Goal: Transaction & Acquisition: Register for event/course

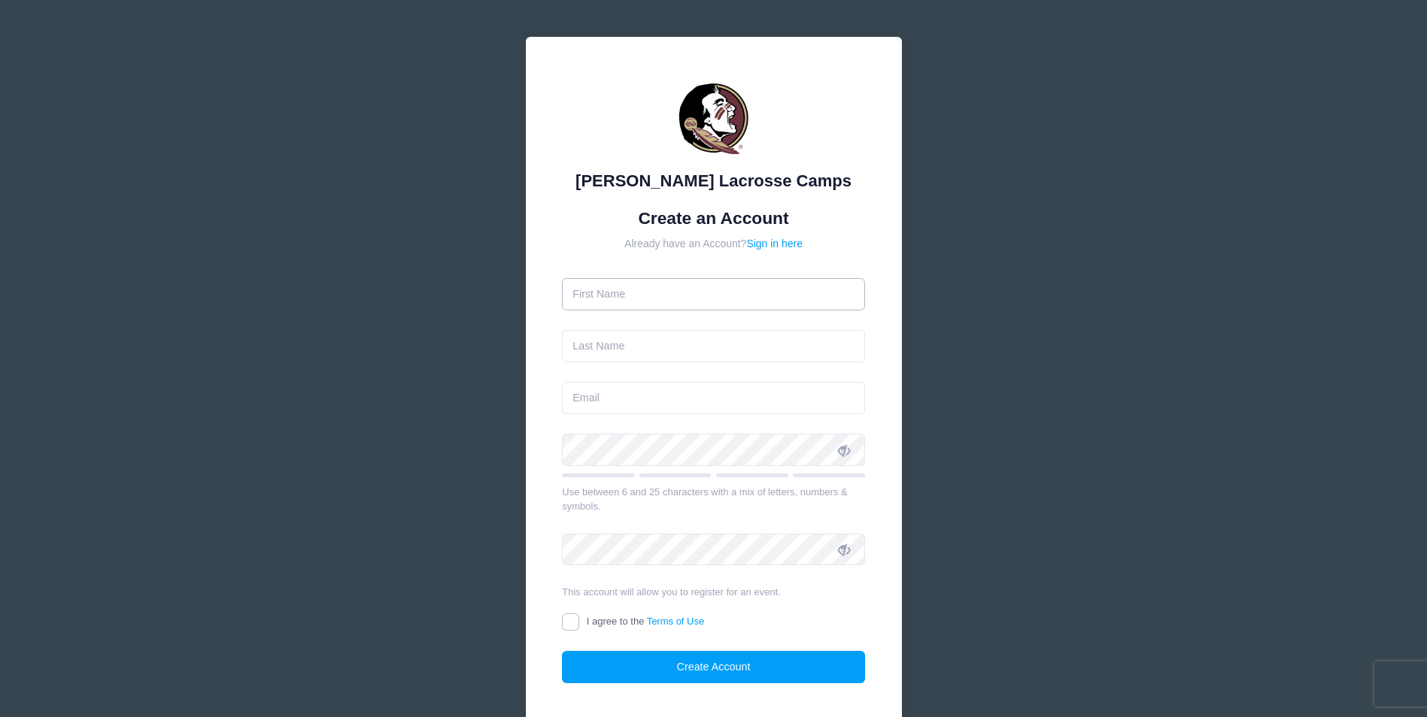
click at [735, 296] on input "text" at bounding box center [713, 294] width 303 height 32
type input "[PERSON_NAME]"
type input "lacey"
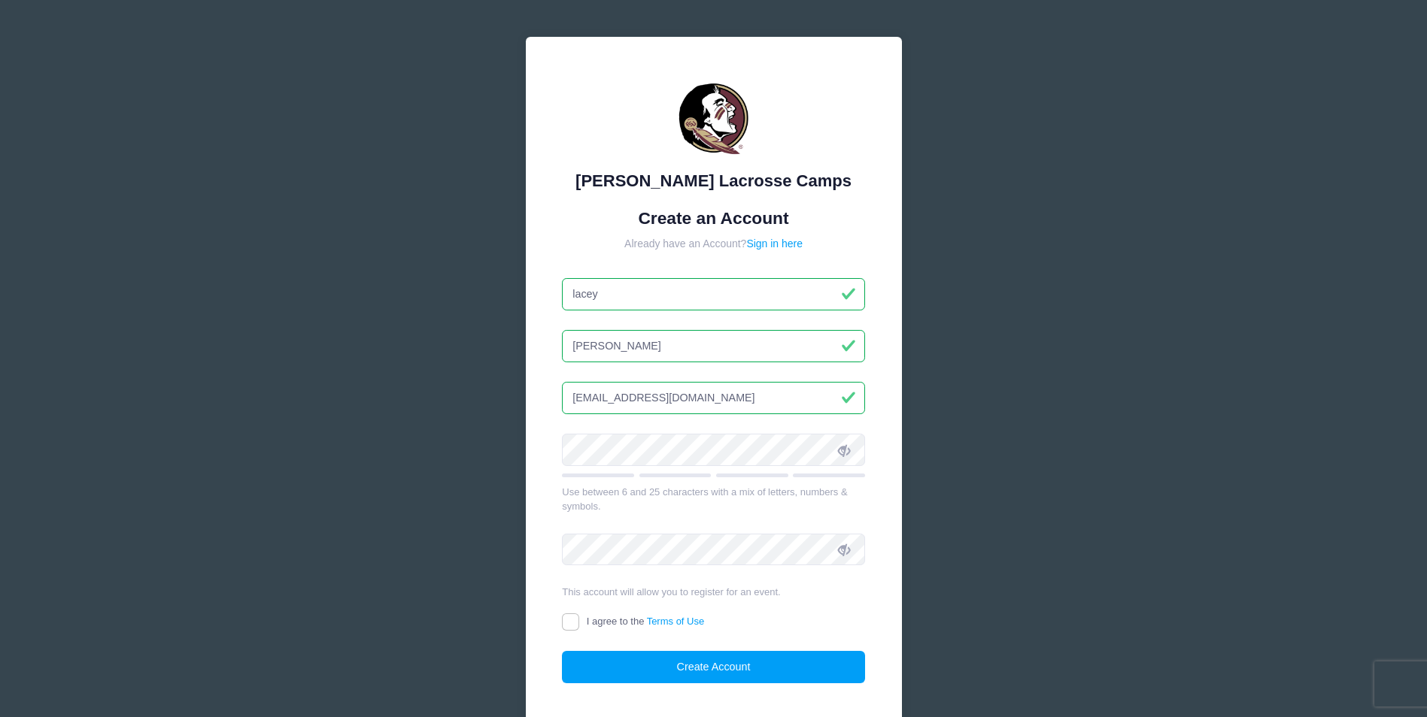
click at [702, 398] on input "[EMAIL_ADDRESS][DOMAIN_NAME]" at bounding box center [713, 398] width 303 height 32
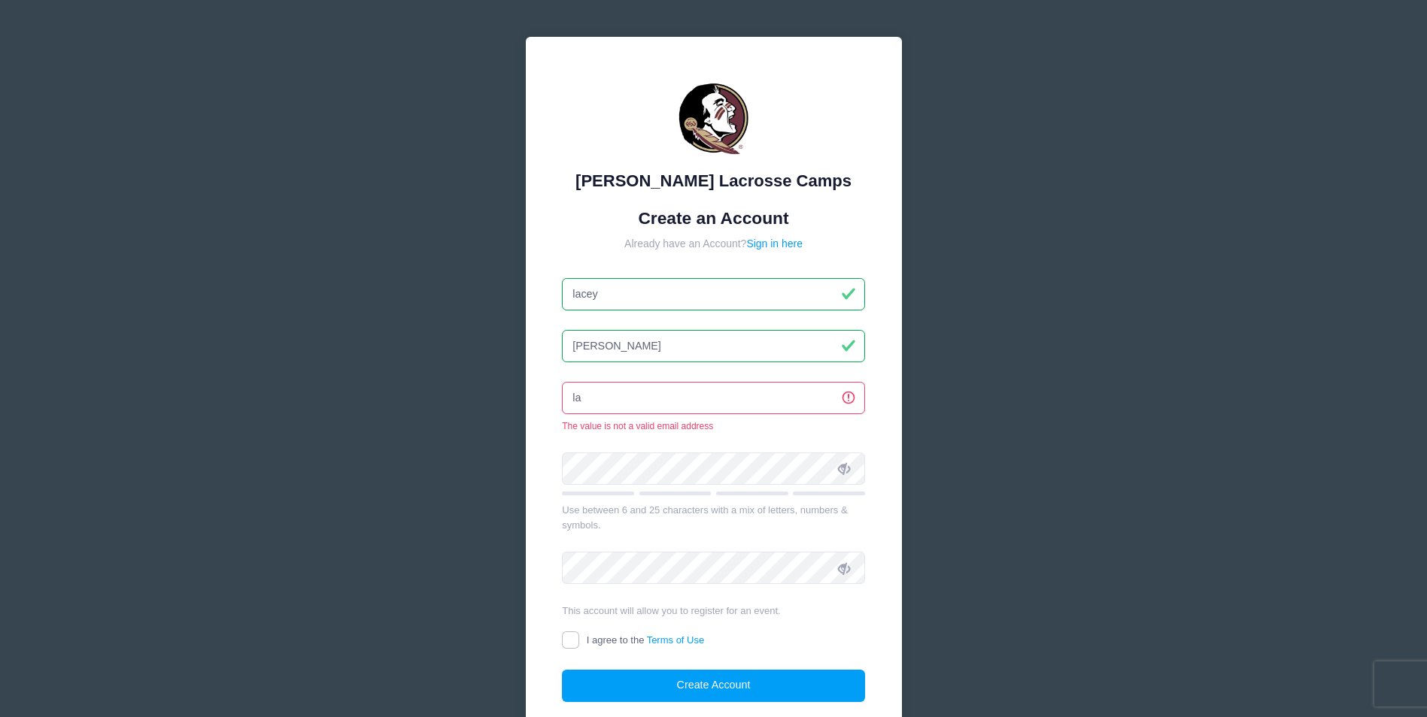
type input "l"
click at [620, 295] on input "laceyTO" at bounding box center [713, 294] width 303 height 32
type input "lacey"
click at [580, 398] on input "email" at bounding box center [713, 398] width 303 height 32
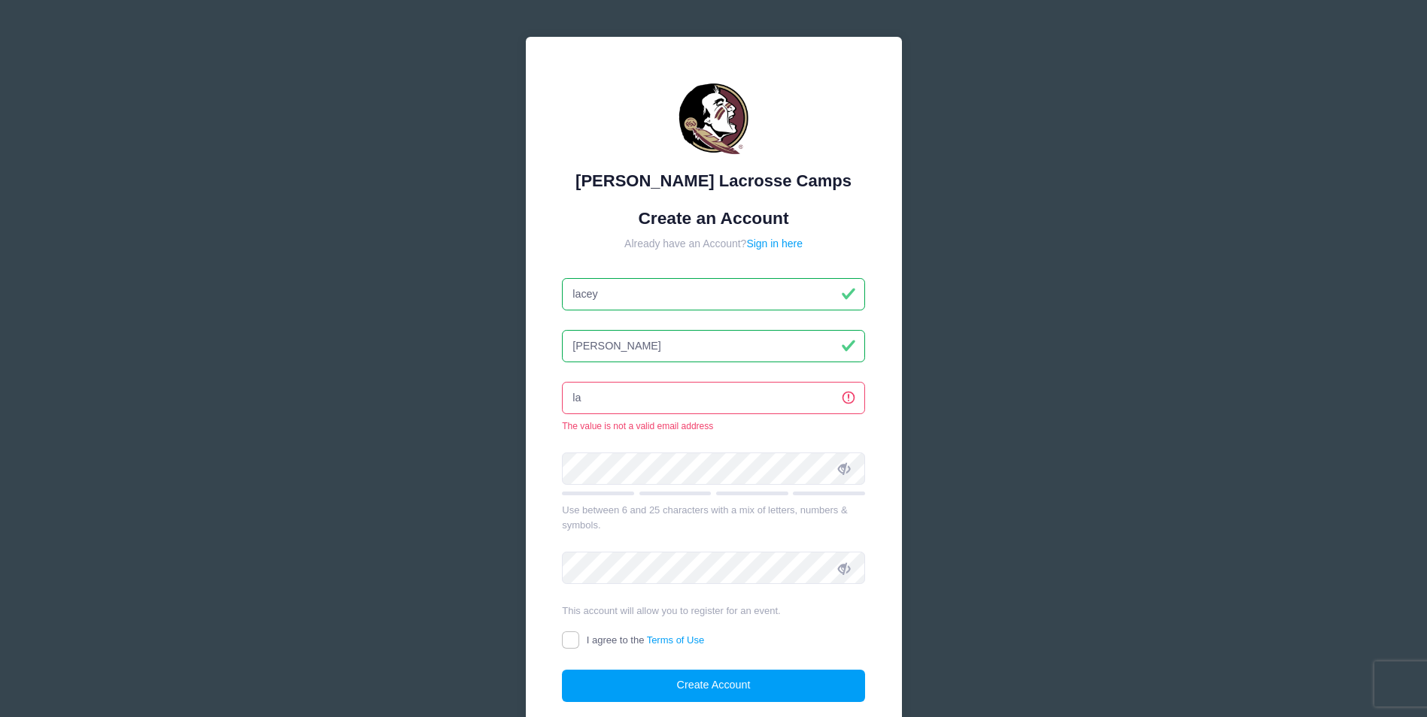
type input "l"
type input "T"
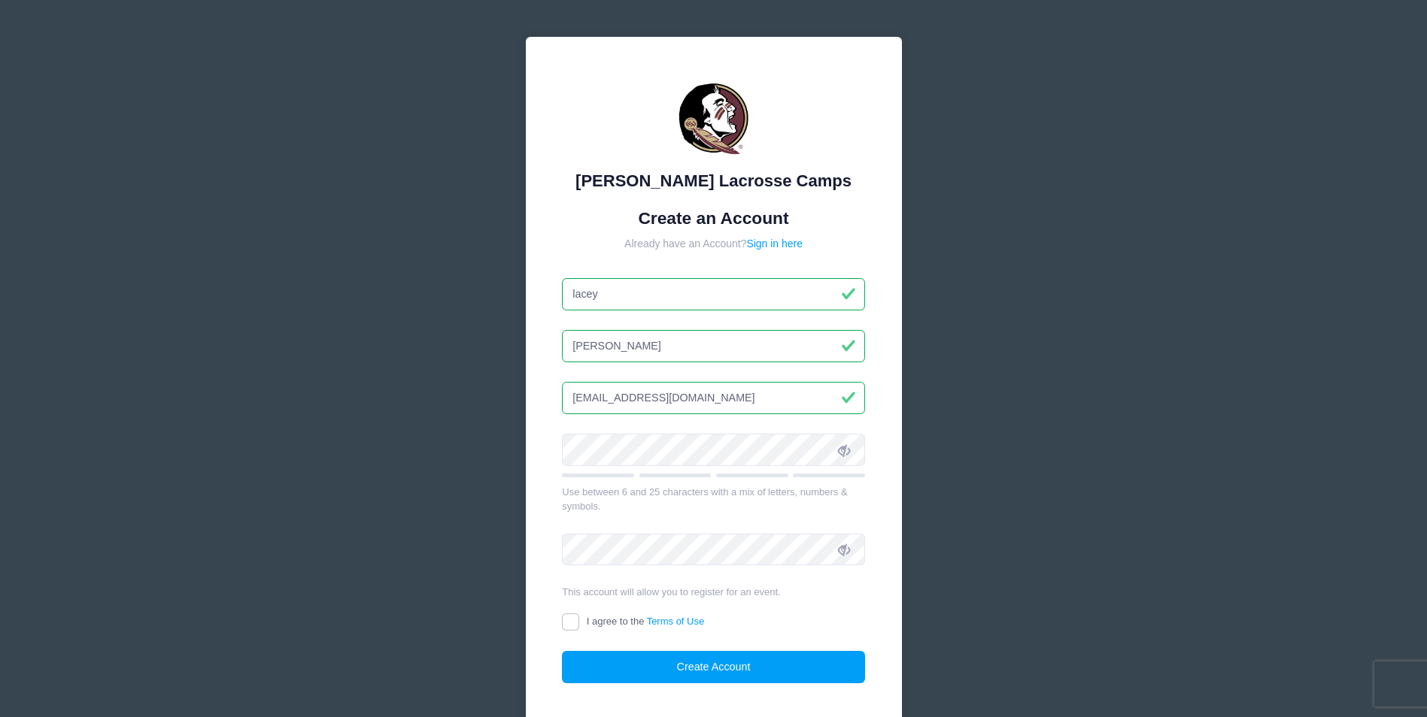
type input "tomriley02@yahoo.com"
click at [839, 452] on icon at bounding box center [844, 450] width 12 height 12
click at [565, 618] on input "I agree to the Terms of Use" at bounding box center [570, 622] width 17 height 17
checkbox input "true"
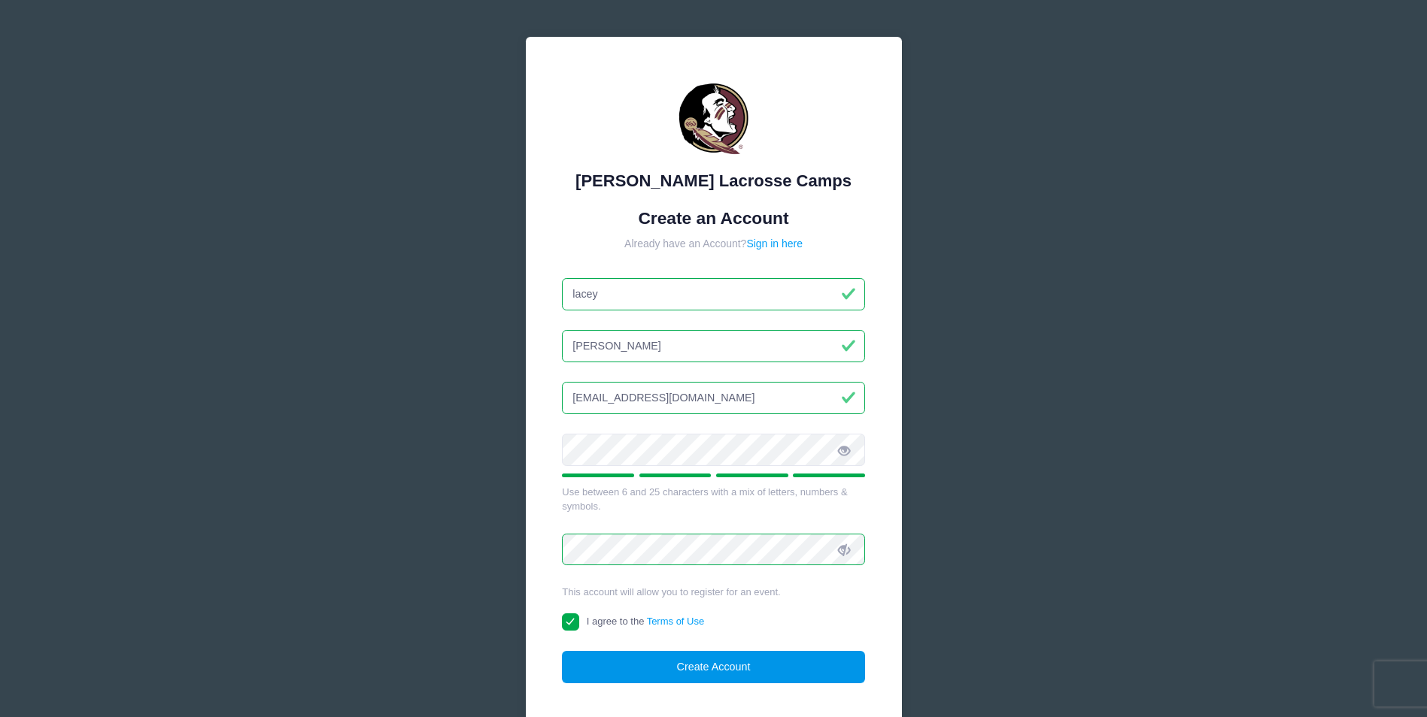
click at [608, 677] on button "Create Account" at bounding box center [713, 667] width 303 height 32
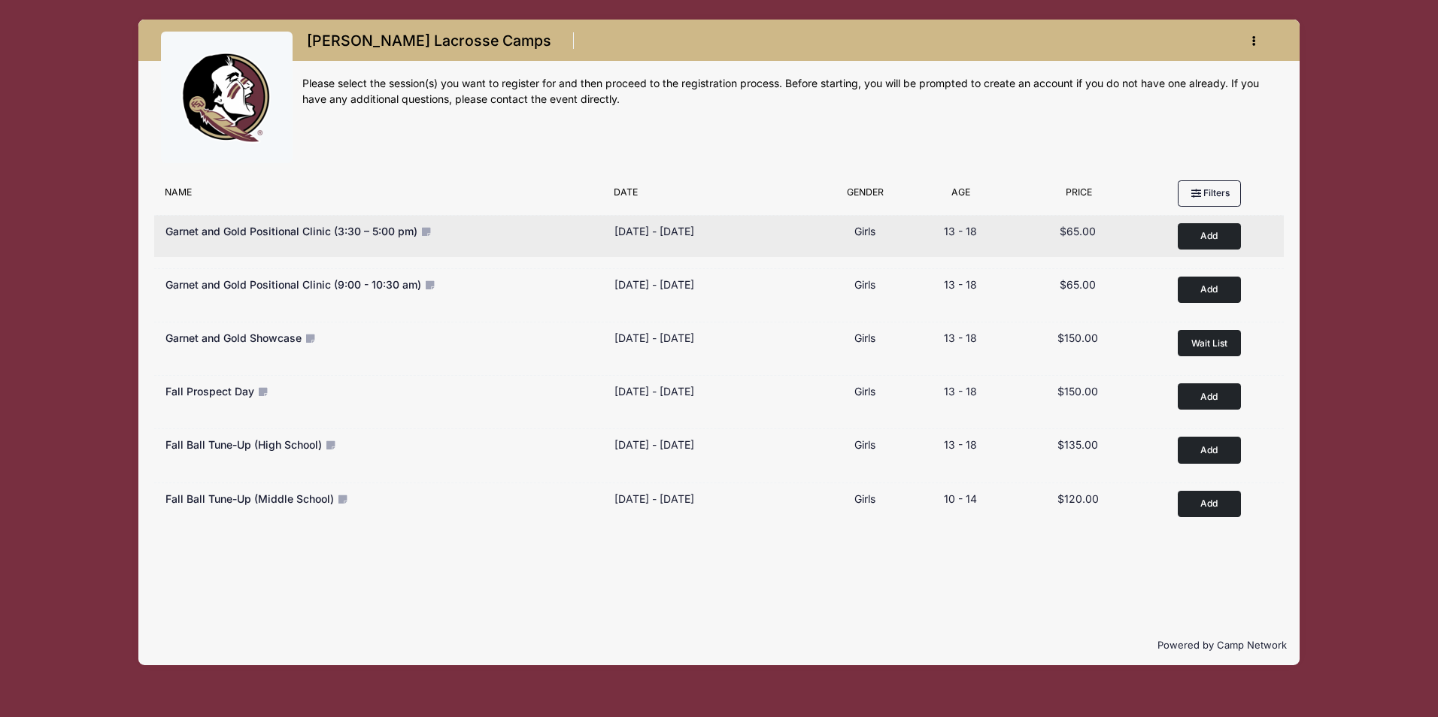
click at [1208, 239] on button "Add to Cart" at bounding box center [1209, 236] width 63 height 26
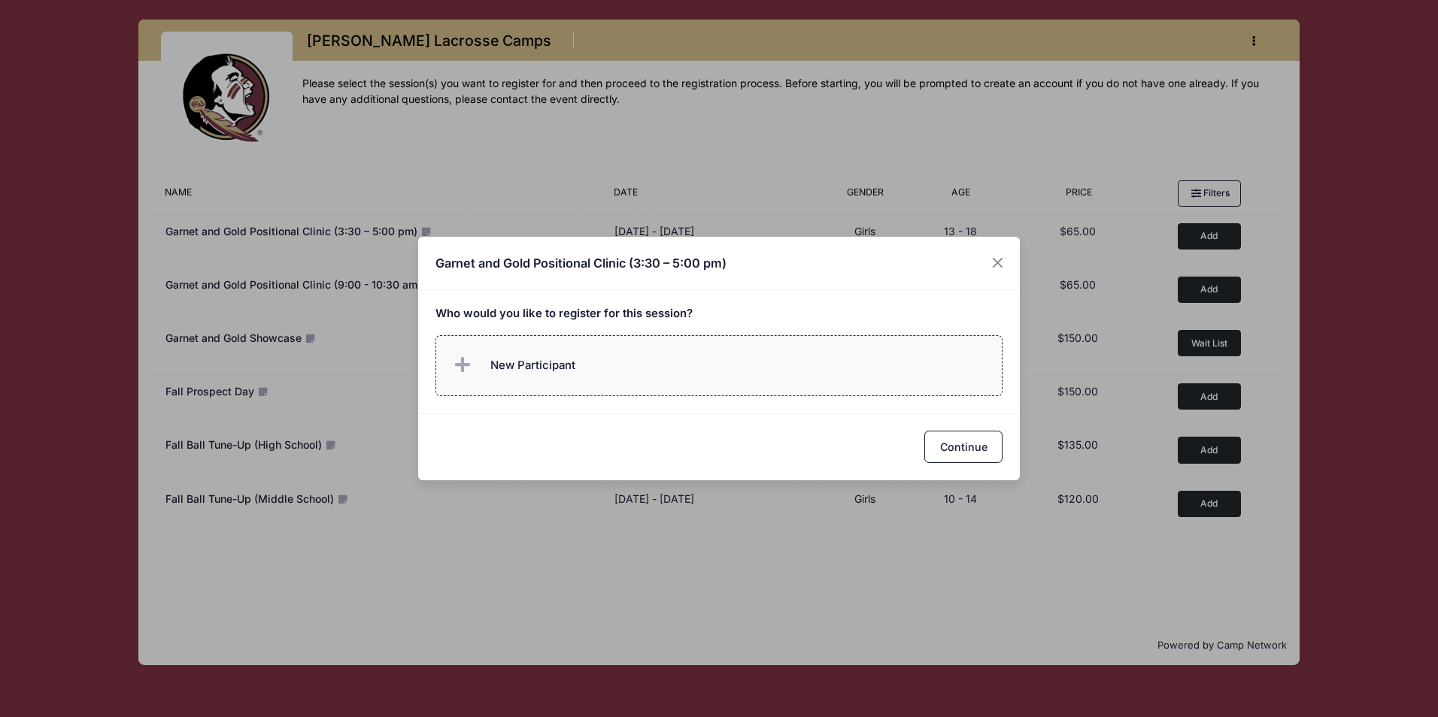
click at [662, 377] on label "New Participant" at bounding box center [719, 365] width 568 height 61
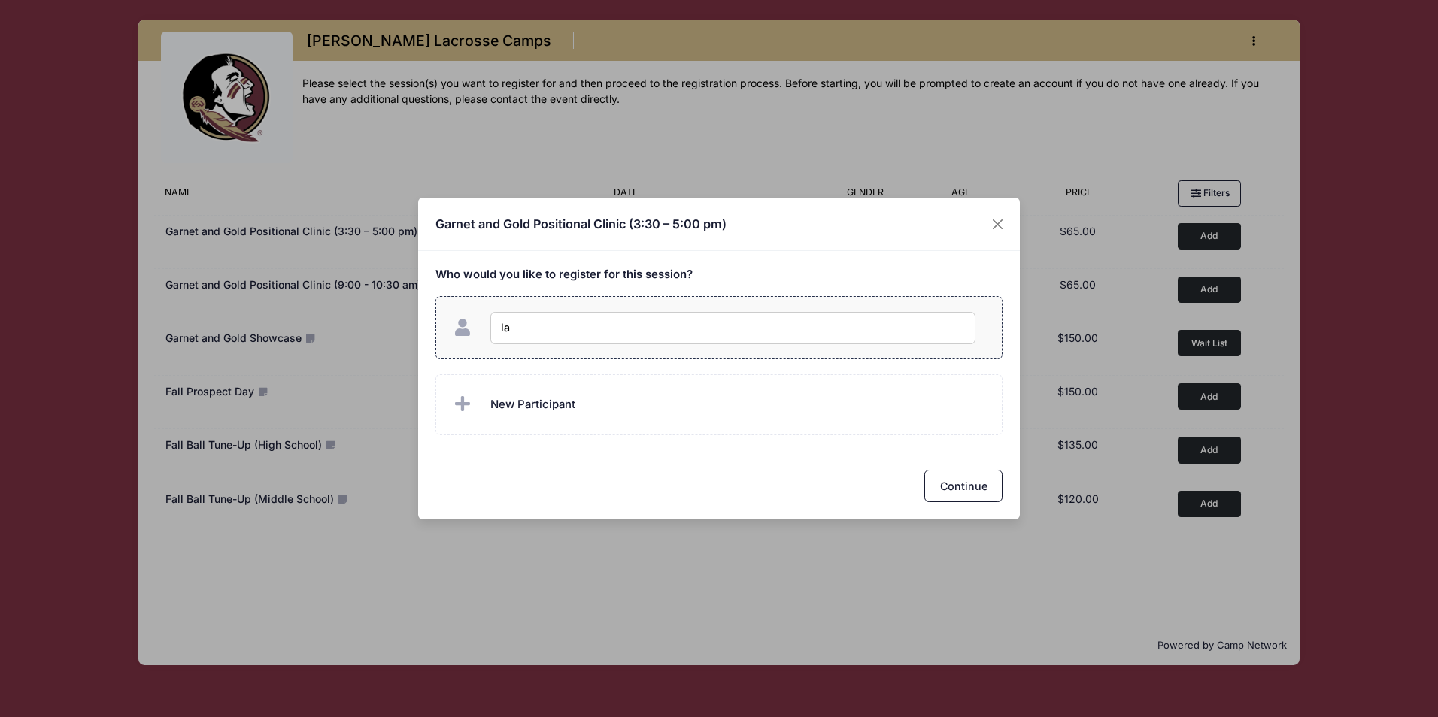
type input "l"
type input "Lacey Riley"
checkbox input "true"
click at [966, 484] on button "Continue" at bounding box center [963, 486] width 78 height 32
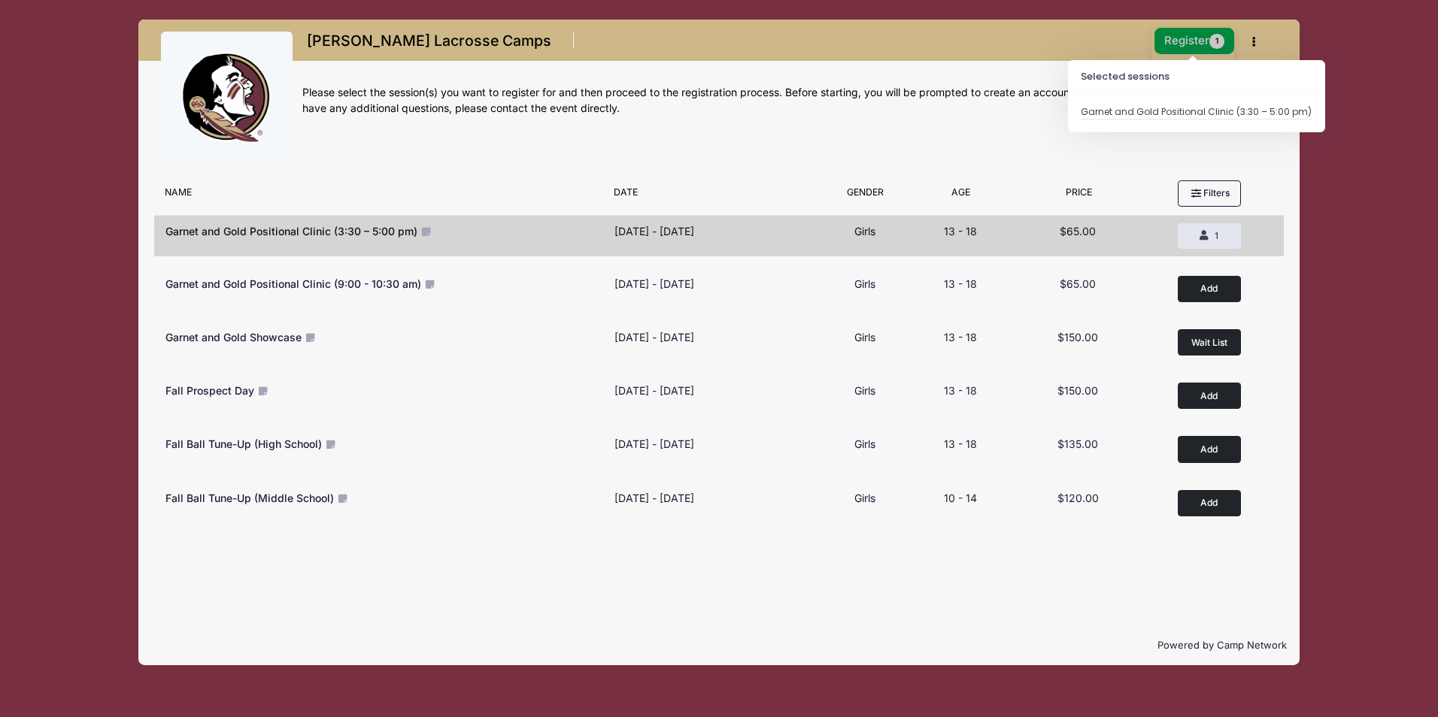
click at [1186, 44] on button "Register 1" at bounding box center [1194, 41] width 80 height 26
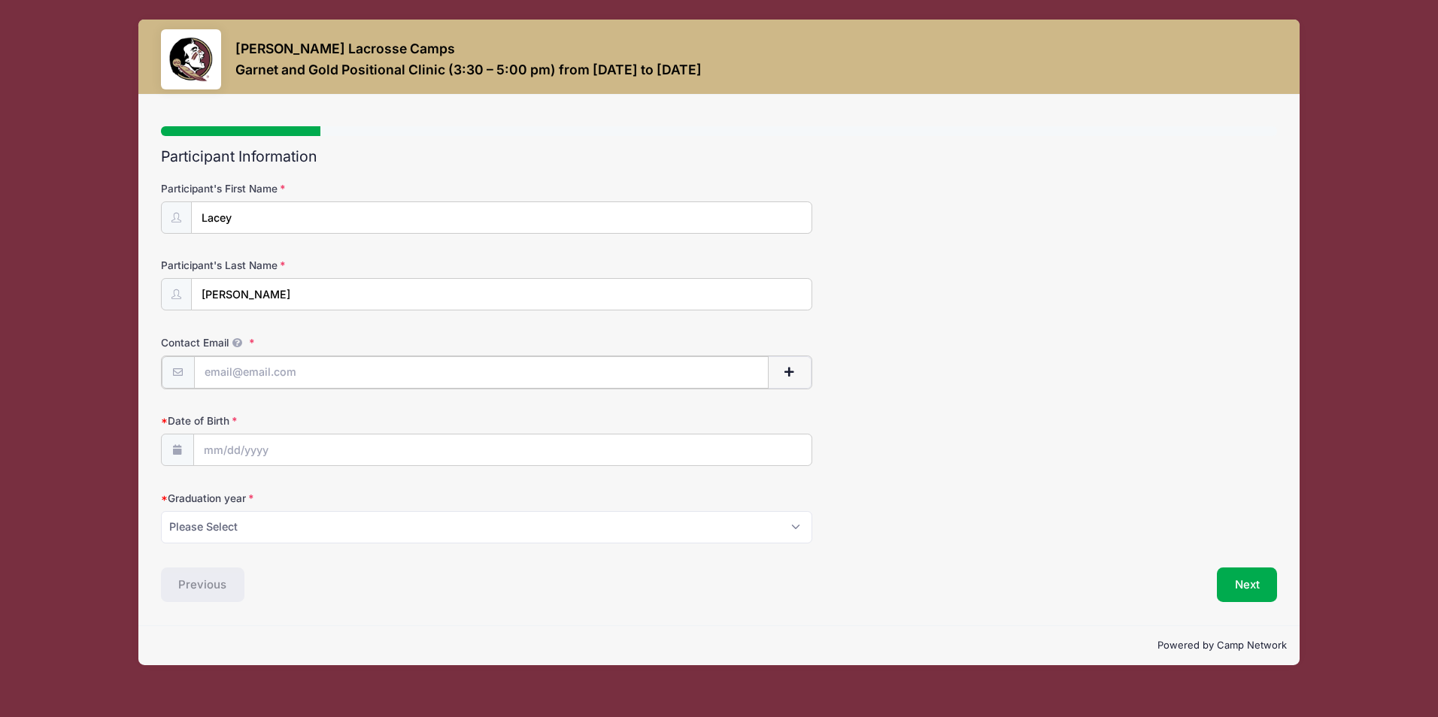
click at [349, 377] on input "Contact Email" at bounding box center [481, 372] width 575 height 32
type input "[EMAIL_ADDRESS][DOMAIN_NAME]"
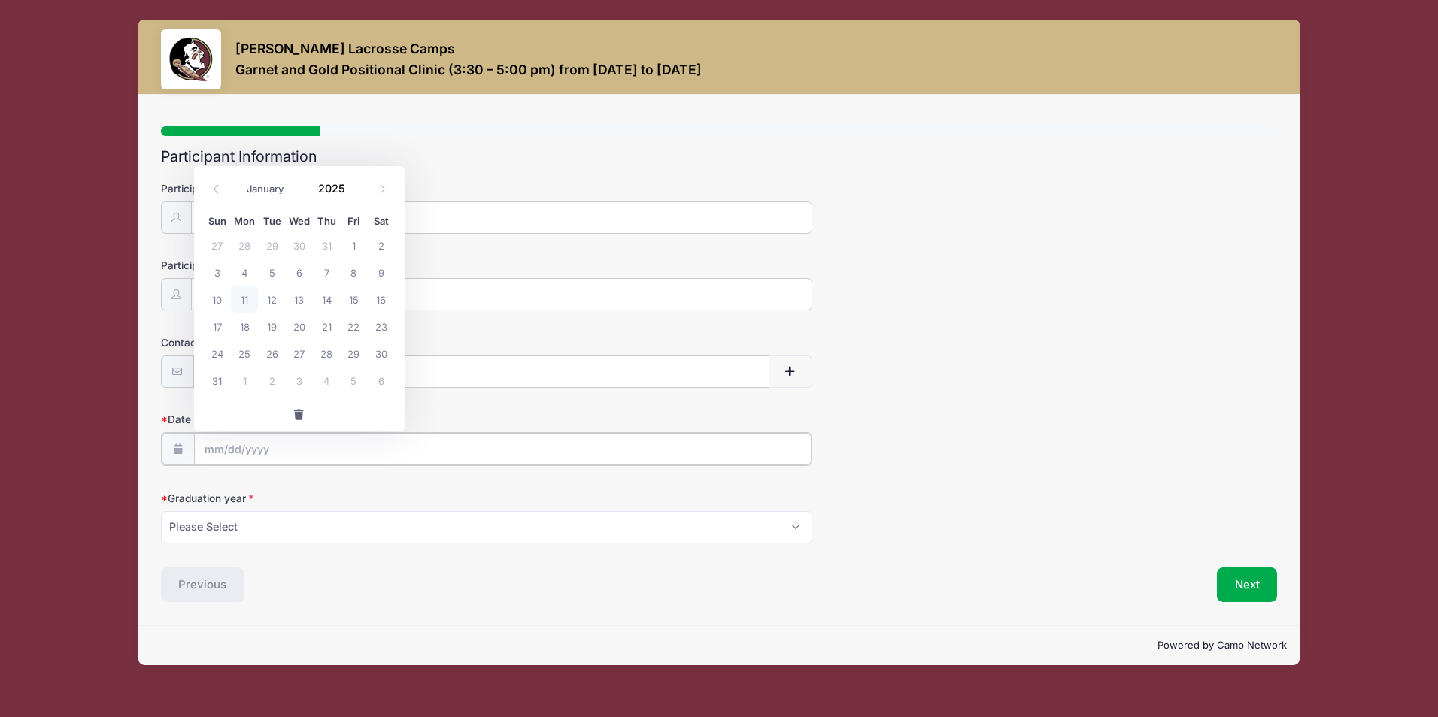
click at [309, 453] on input "Date of Birth" at bounding box center [502, 449] width 617 height 32
click at [217, 189] on icon at bounding box center [216, 189] width 10 height 10
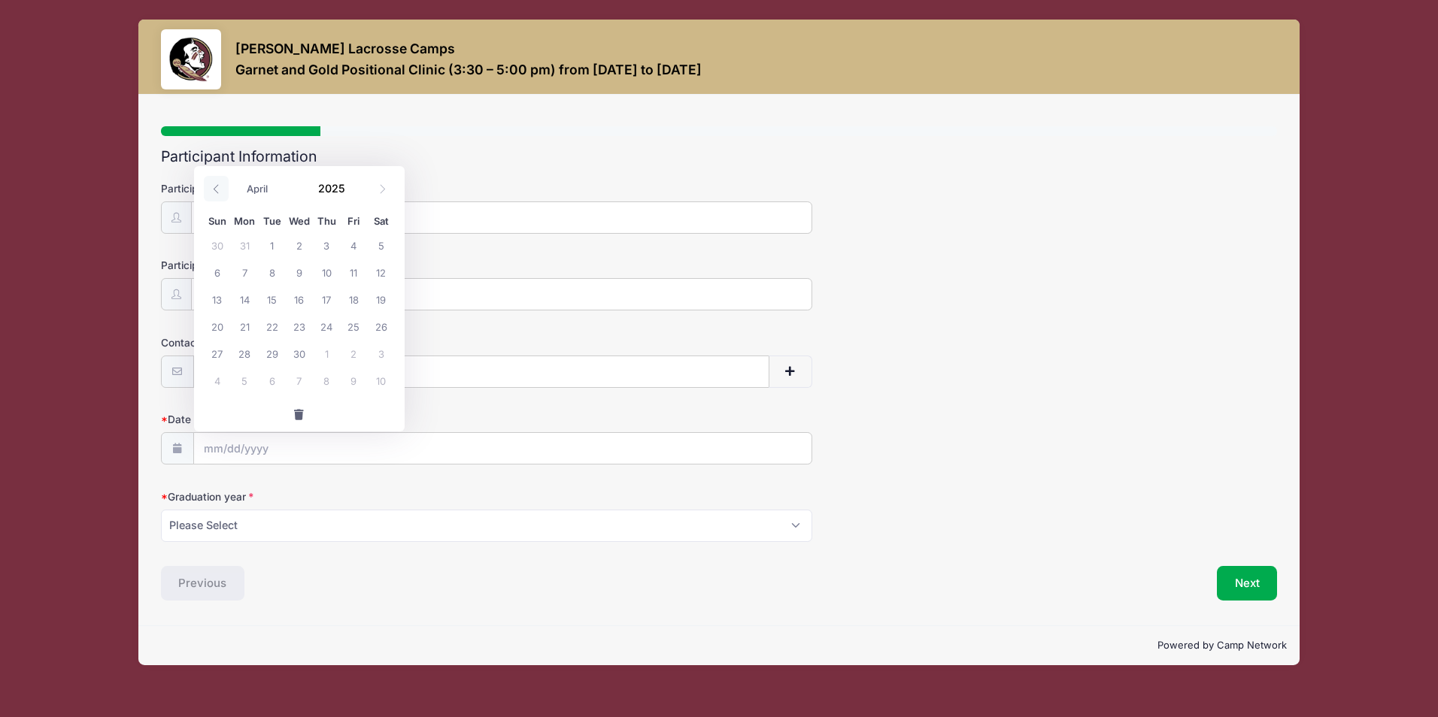
click at [217, 189] on icon at bounding box center [216, 189] width 10 height 10
select select "0"
click at [217, 189] on icon at bounding box center [216, 189] width 10 height 10
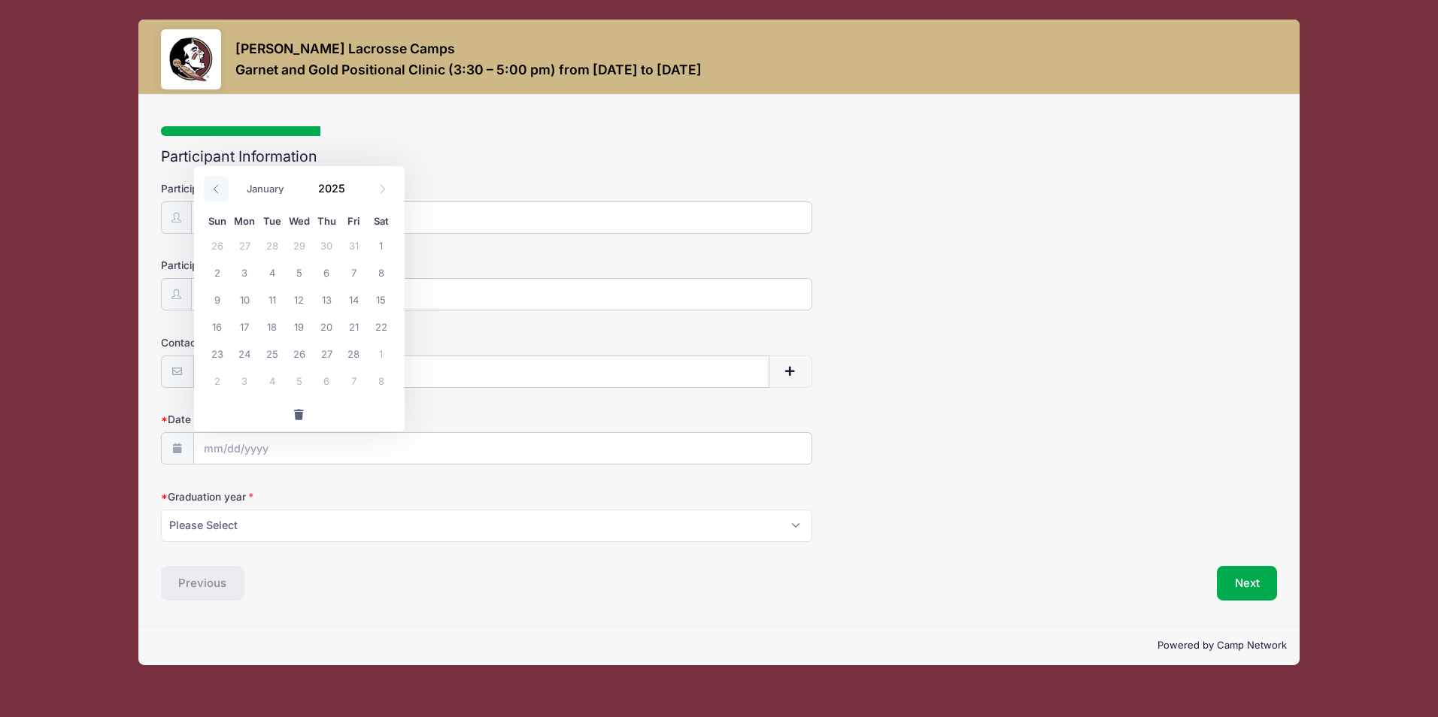
type input "2024"
click at [217, 189] on icon at bounding box center [216, 189] width 10 height 10
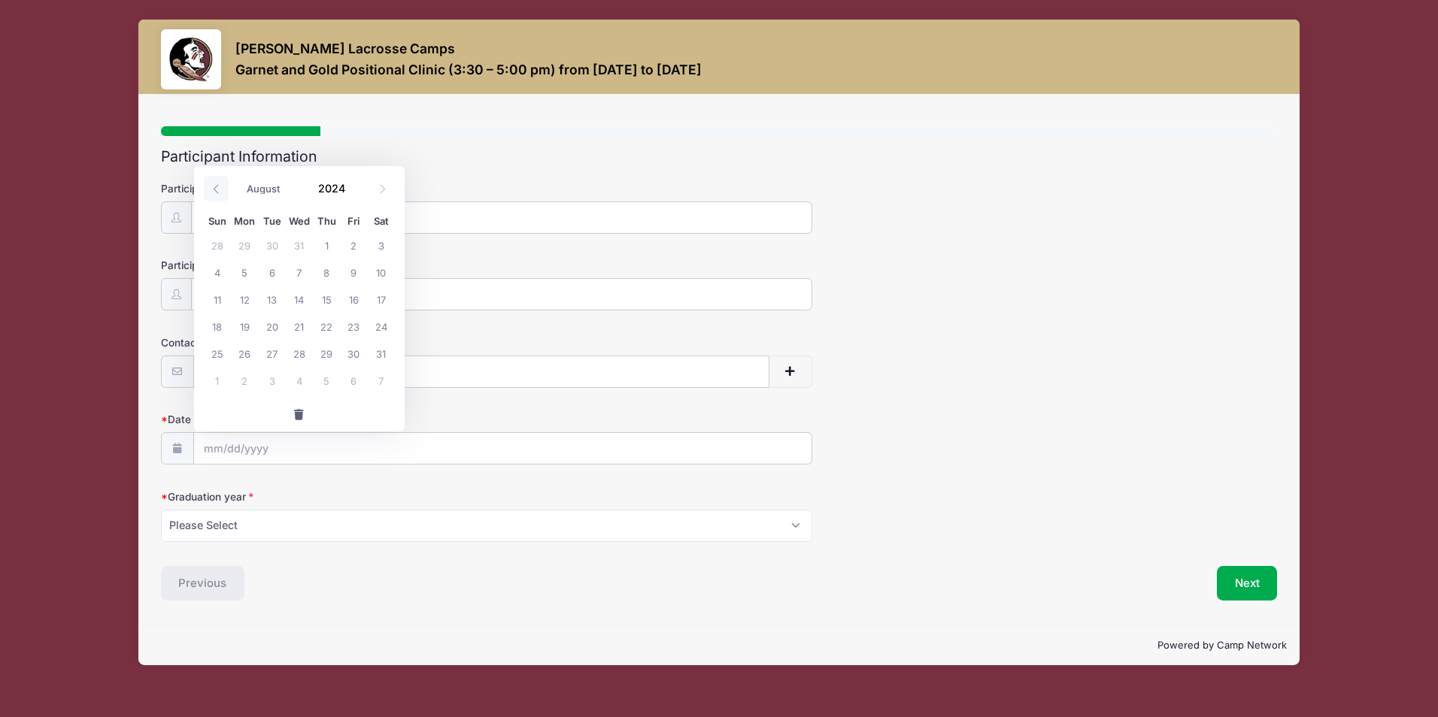
click at [217, 189] on icon at bounding box center [216, 189] width 10 height 10
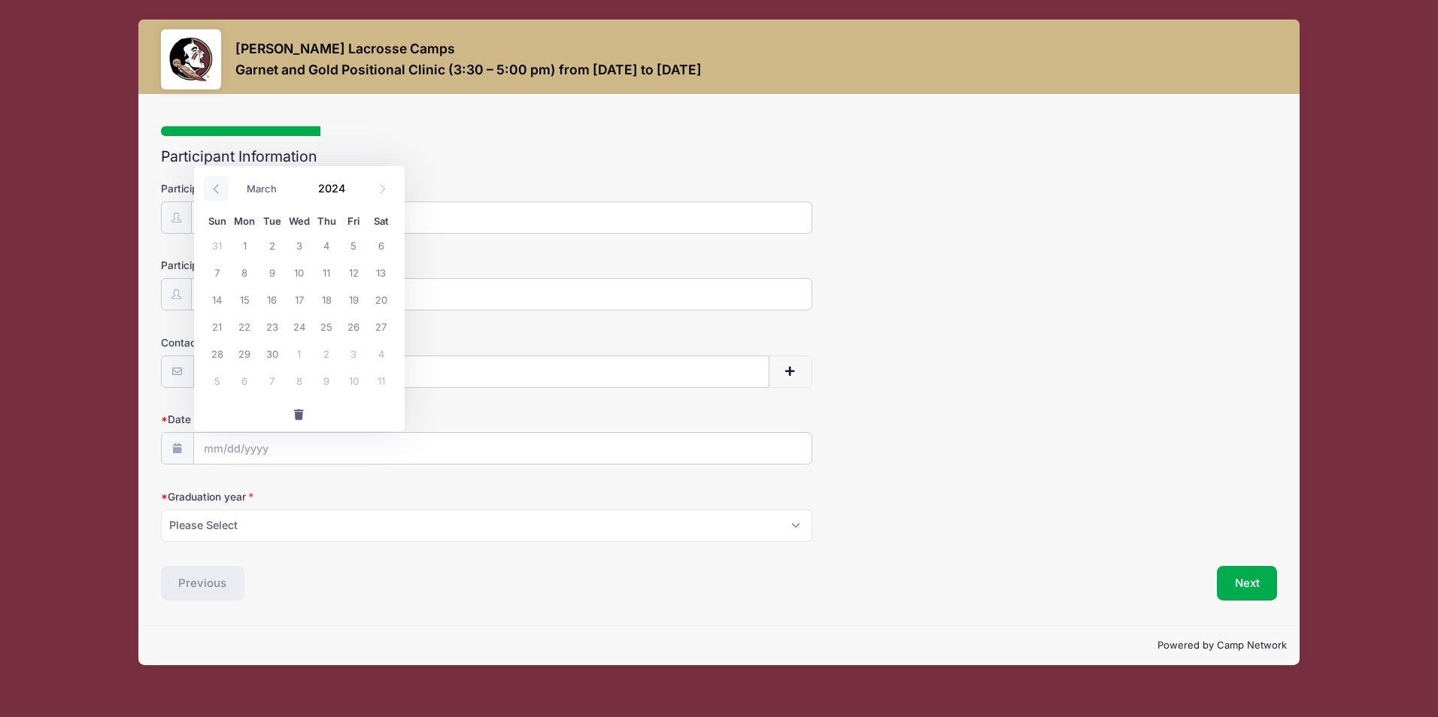
click at [217, 189] on icon at bounding box center [216, 189] width 10 height 10
select select "0"
click at [217, 189] on icon at bounding box center [216, 189] width 10 height 10
type input "2023"
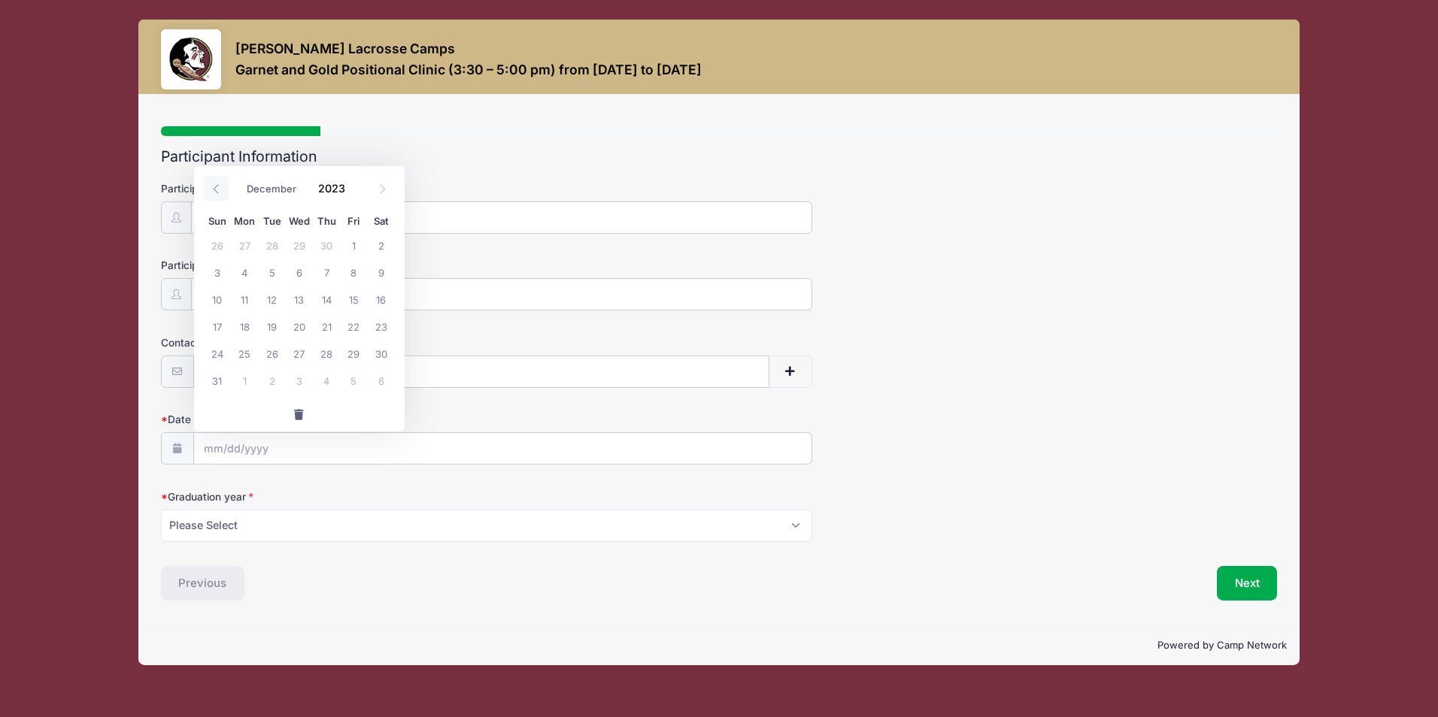
click at [217, 189] on icon at bounding box center [216, 189] width 10 height 10
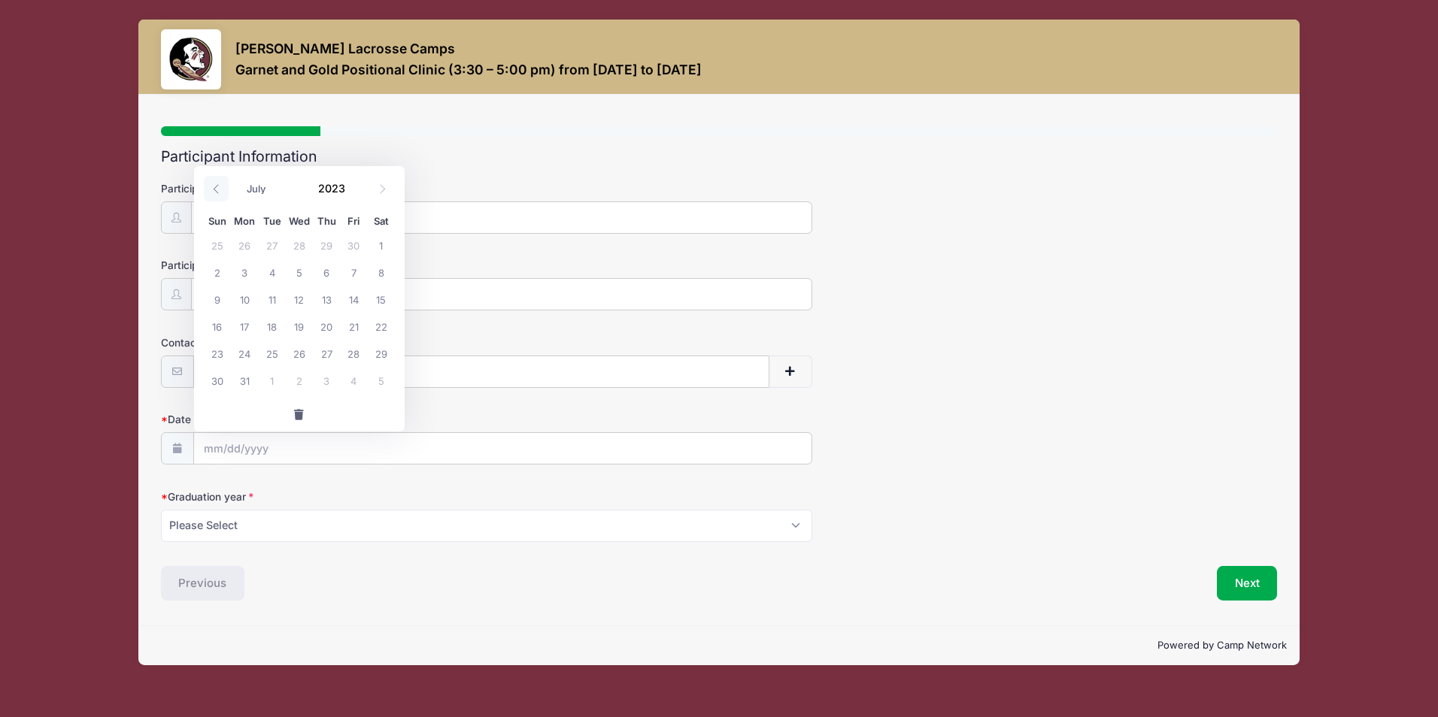
click at [217, 189] on icon at bounding box center [216, 189] width 10 height 10
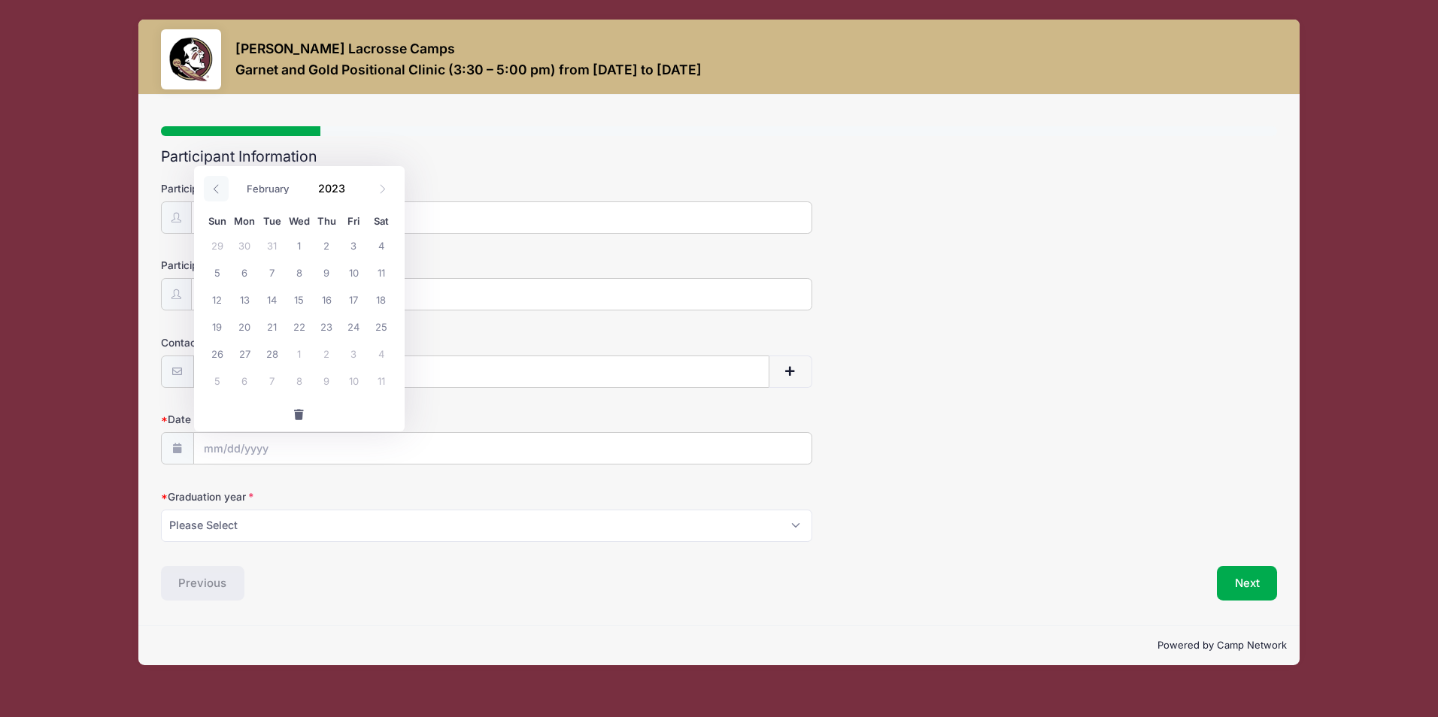
click at [217, 189] on icon at bounding box center [216, 189] width 10 height 10
select select "0"
click at [217, 189] on icon at bounding box center [216, 189] width 10 height 10
type input "2022"
click at [217, 189] on icon at bounding box center [216, 189] width 10 height 10
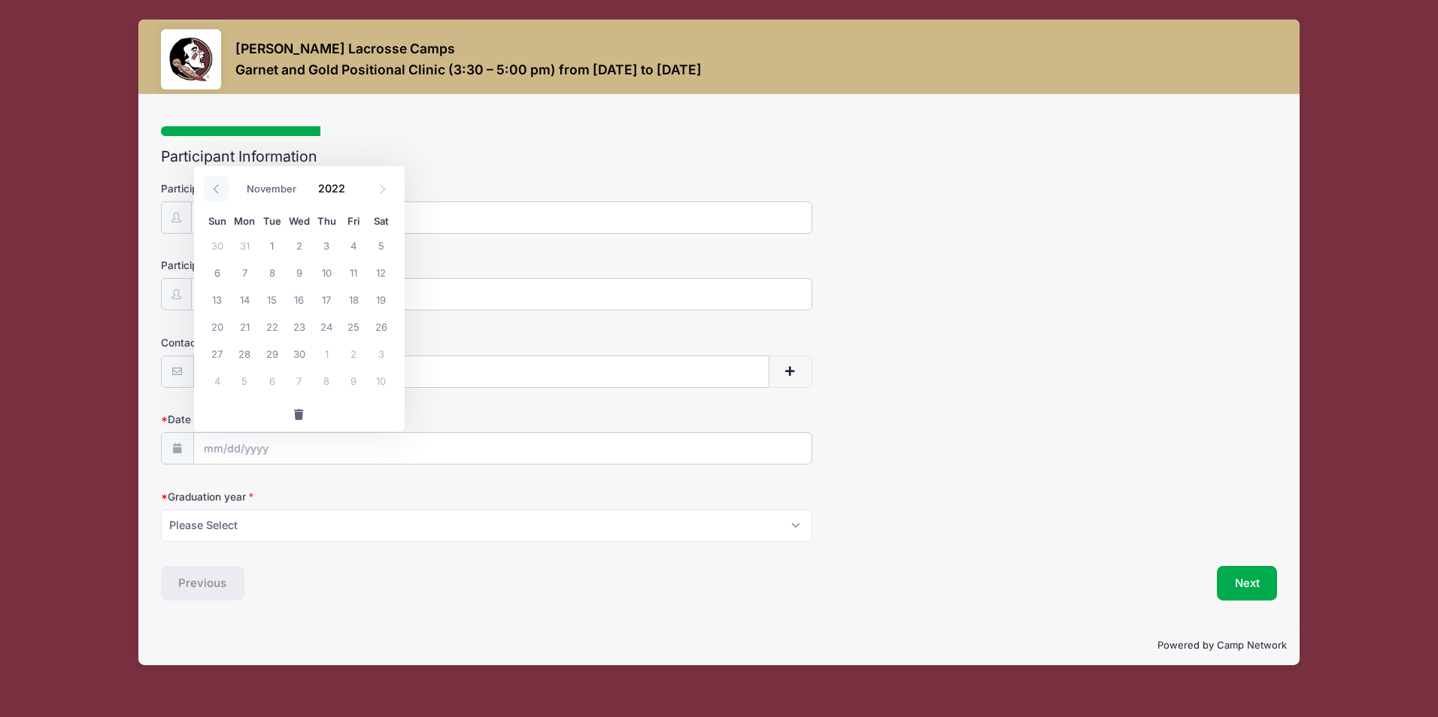
click at [217, 189] on icon at bounding box center [216, 189] width 10 height 10
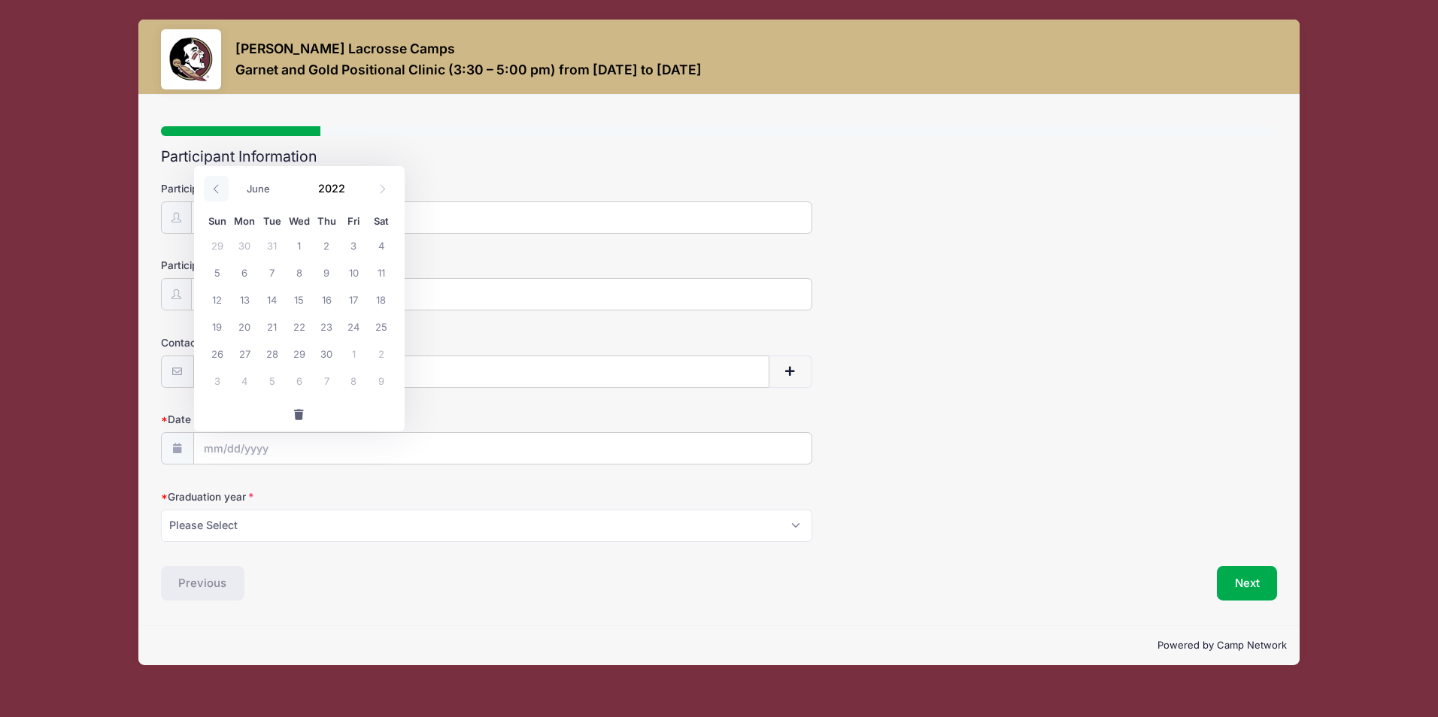
click at [217, 189] on icon at bounding box center [216, 189] width 10 height 10
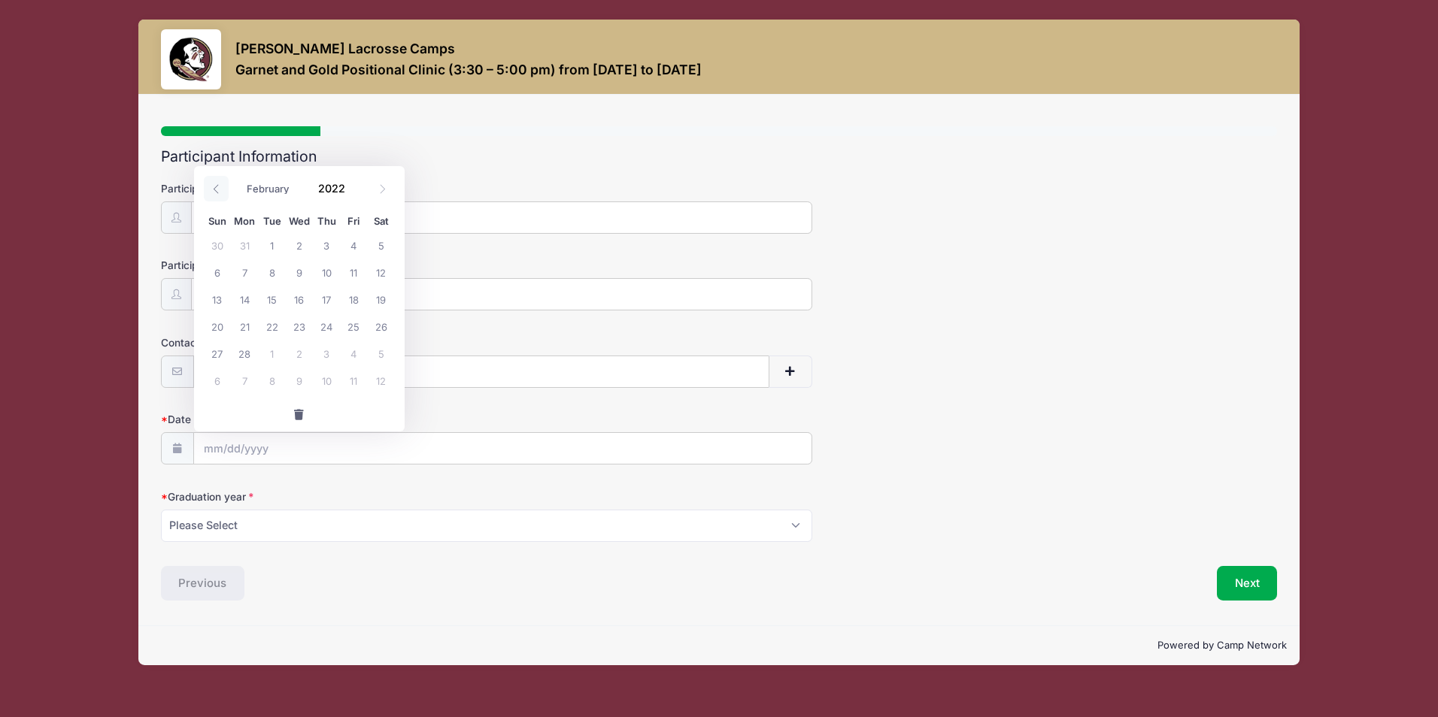
select select "0"
click at [217, 189] on icon at bounding box center [216, 189] width 10 height 10
type input "2021"
click at [217, 189] on icon at bounding box center [216, 189] width 10 height 10
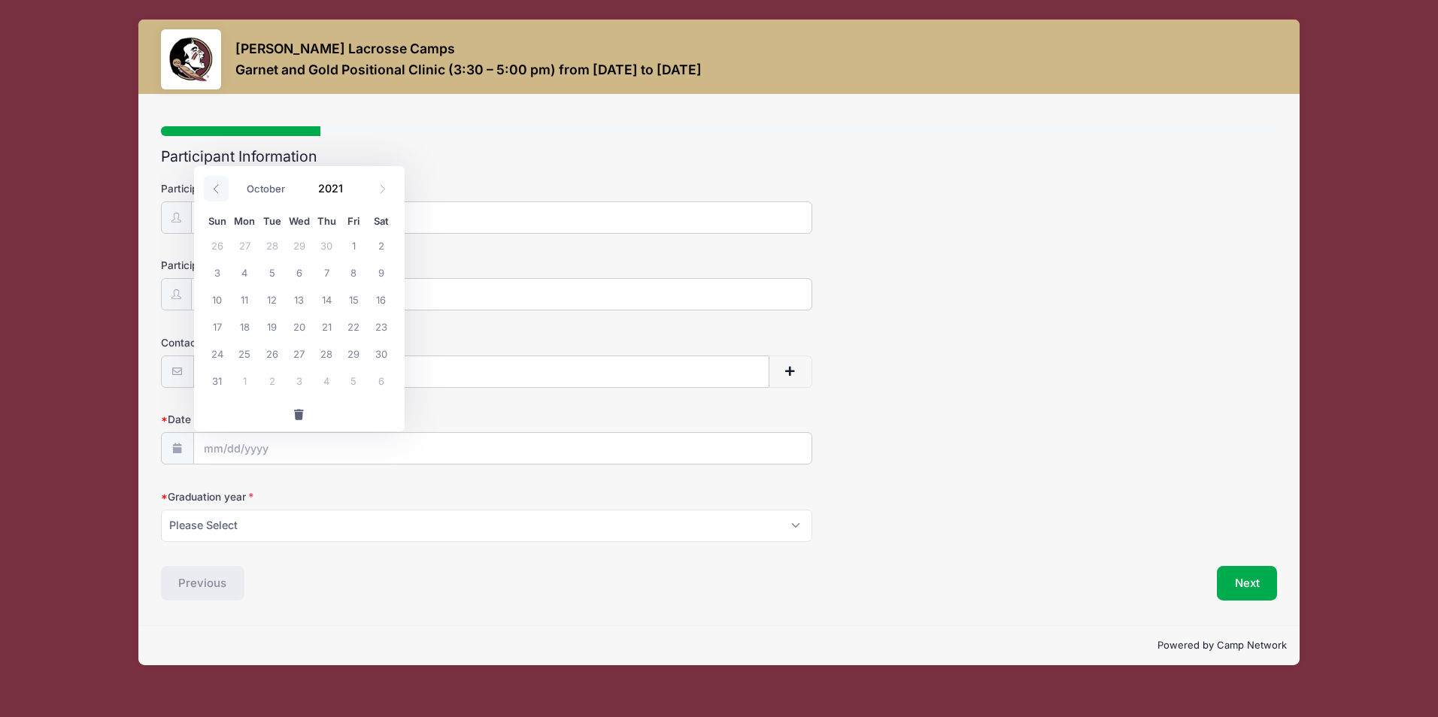
click at [217, 189] on icon at bounding box center [216, 189] width 10 height 10
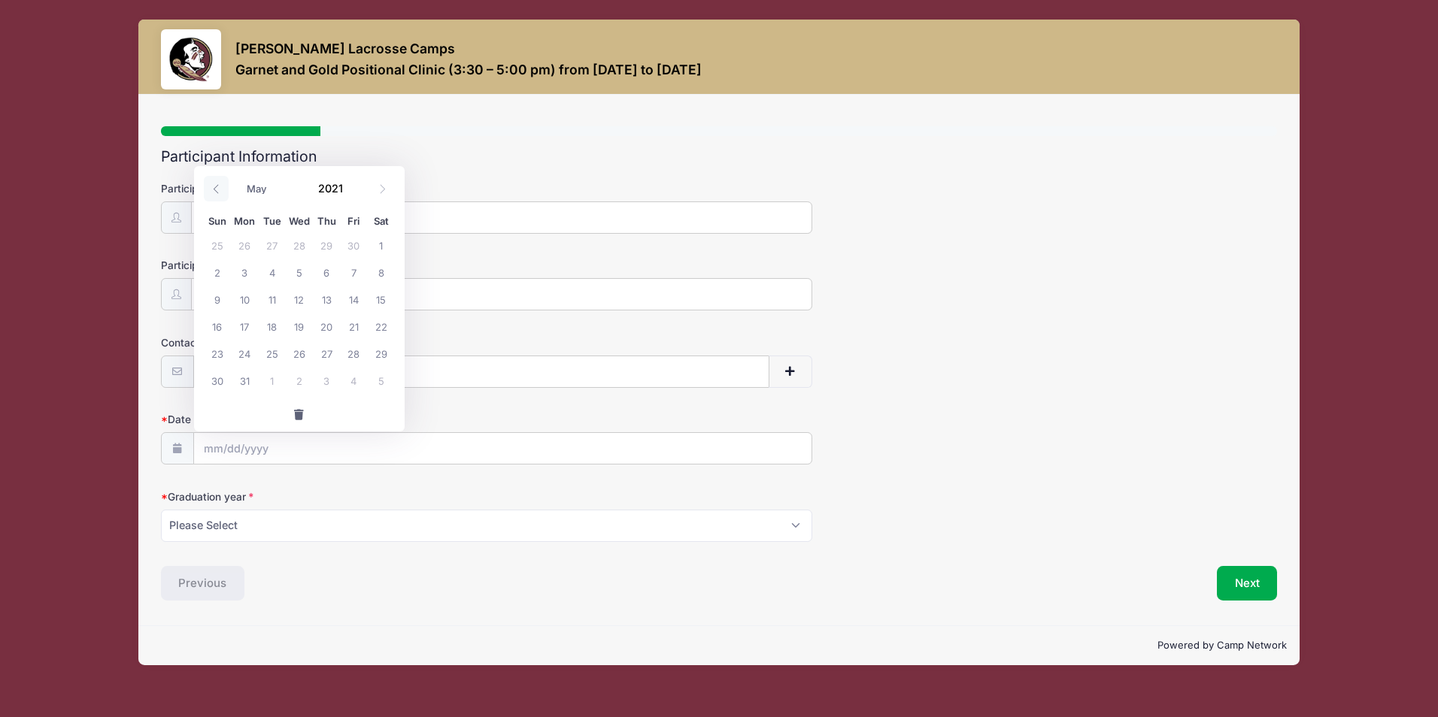
click at [217, 189] on icon at bounding box center [216, 189] width 10 height 10
select select "0"
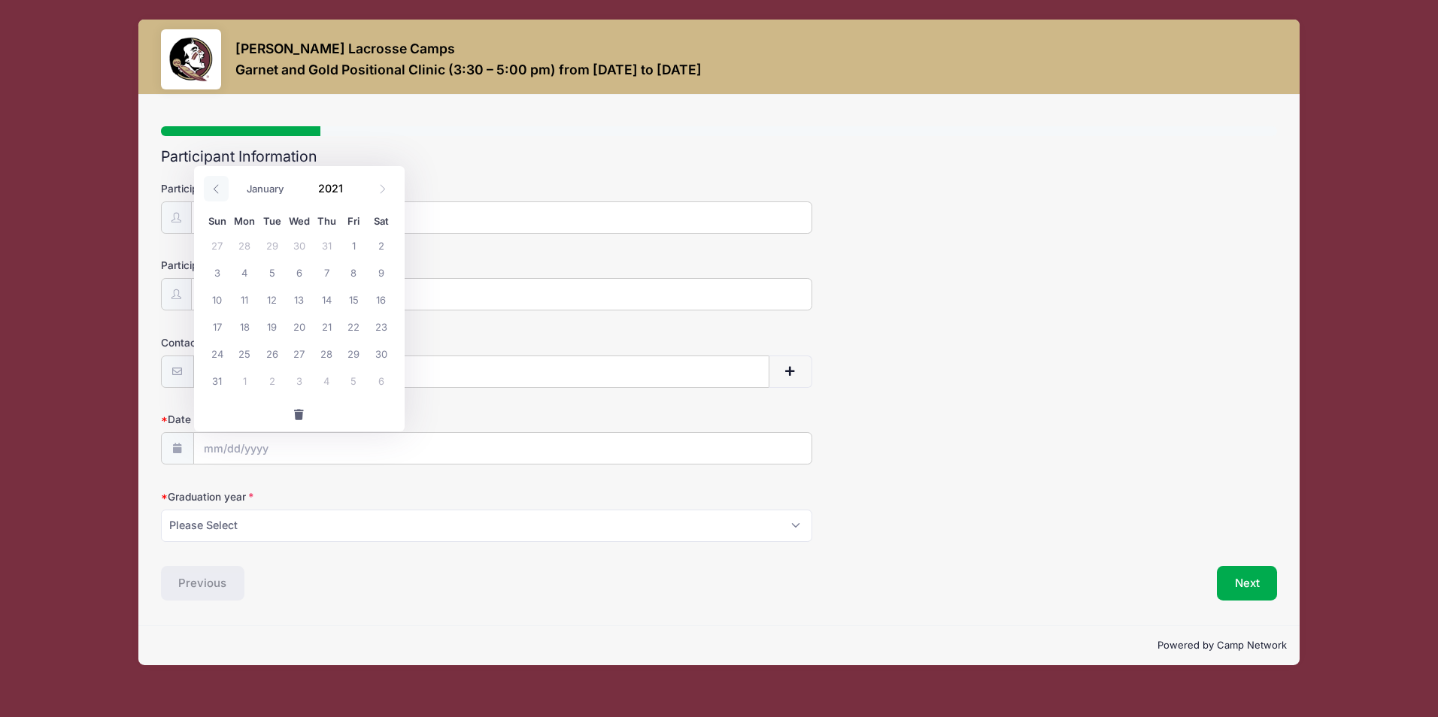
click at [217, 189] on icon at bounding box center [216, 189] width 10 height 10
type input "2020"
click at [217, 189] on icon at bounding box center [216, 189] width 10 height 10
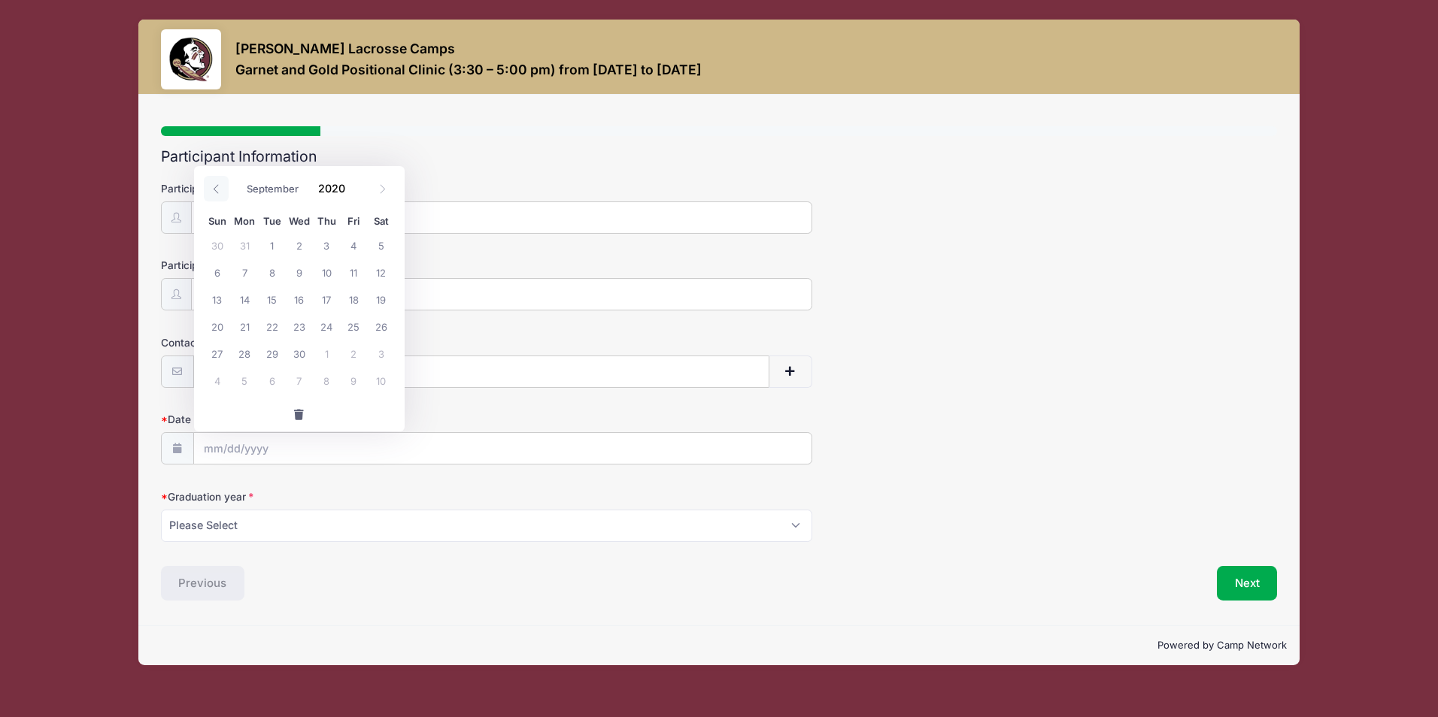
click at [217, 189] on icon at bounding box center [216, 189] width 10 height 10
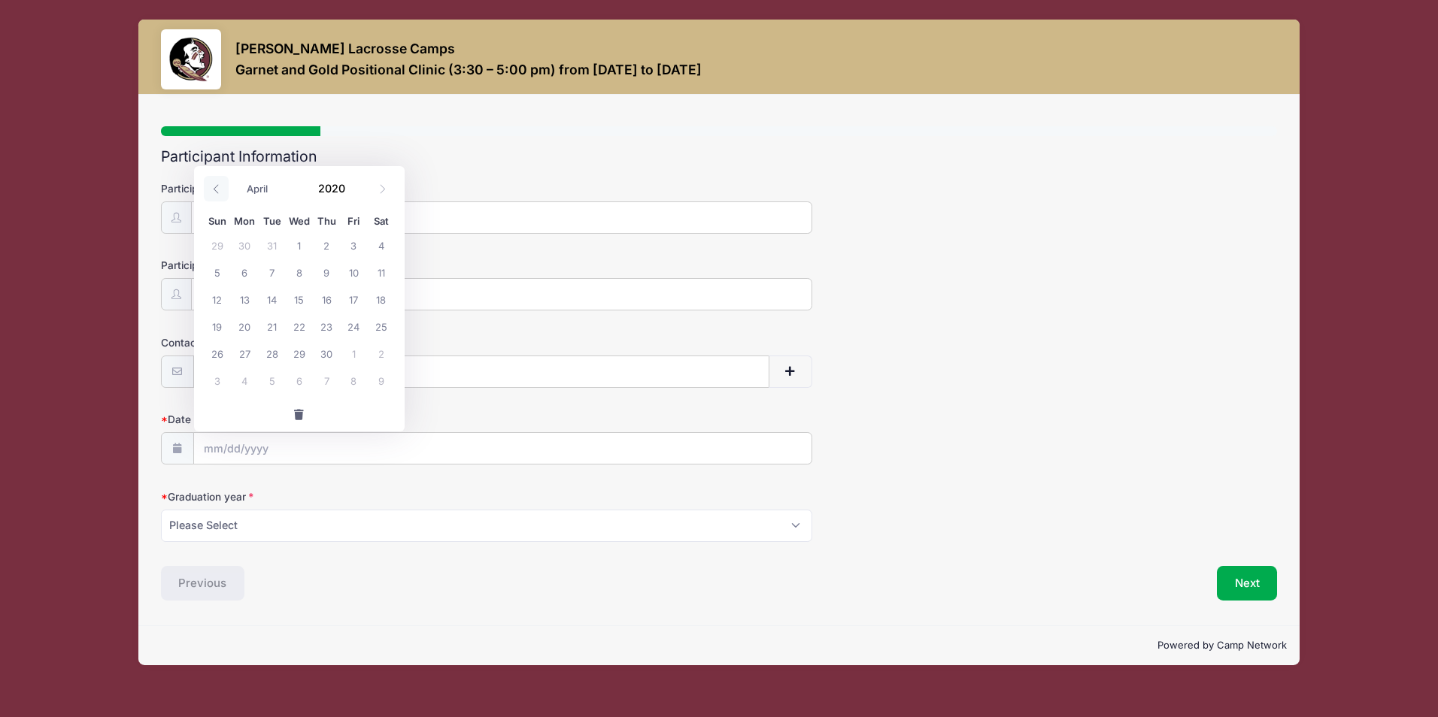
click at [217, 189] on icon at bounding box center [216, 189] width 10 height 10
select select "0"
click at [217, 189] on icon at bounding box center [216, 189] width 10 height 10
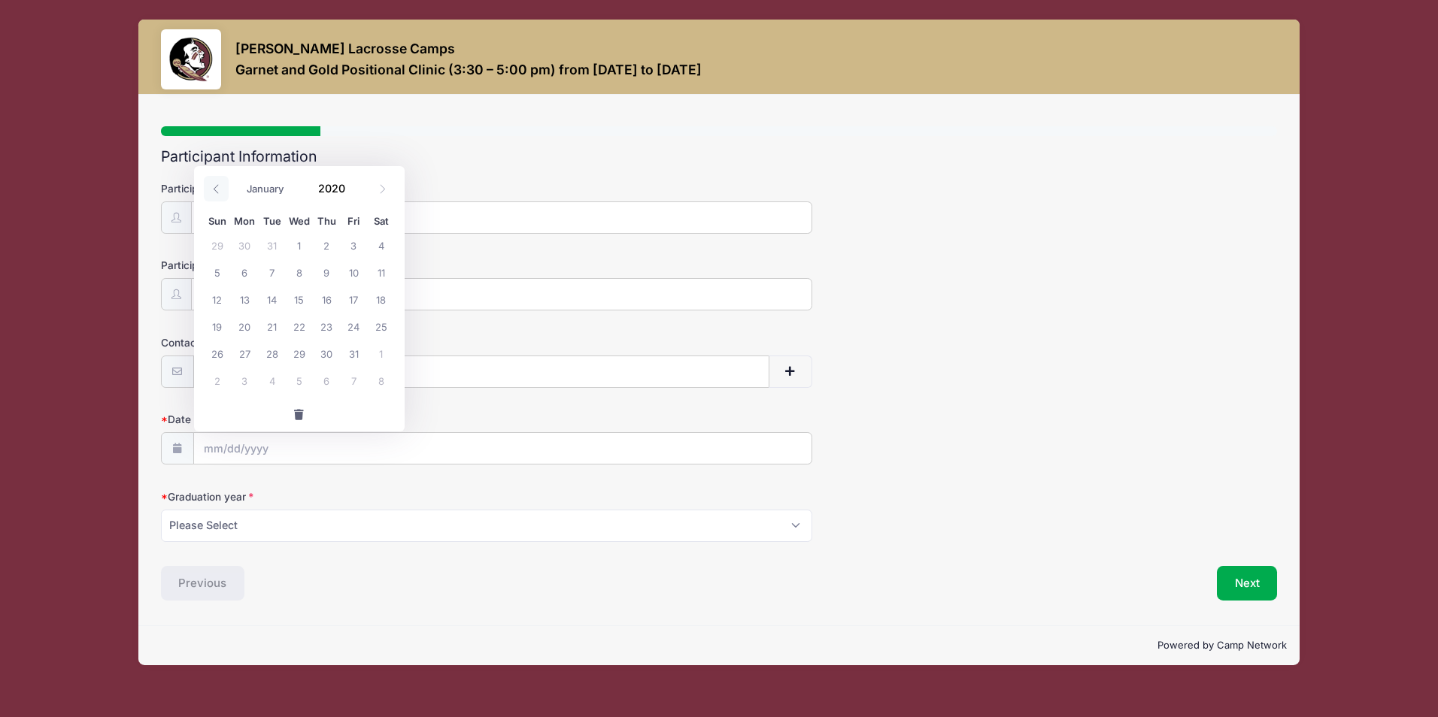
type input "2019"
click at [217, 189] on icon at bounding box center [216, 189] width 10 height 10
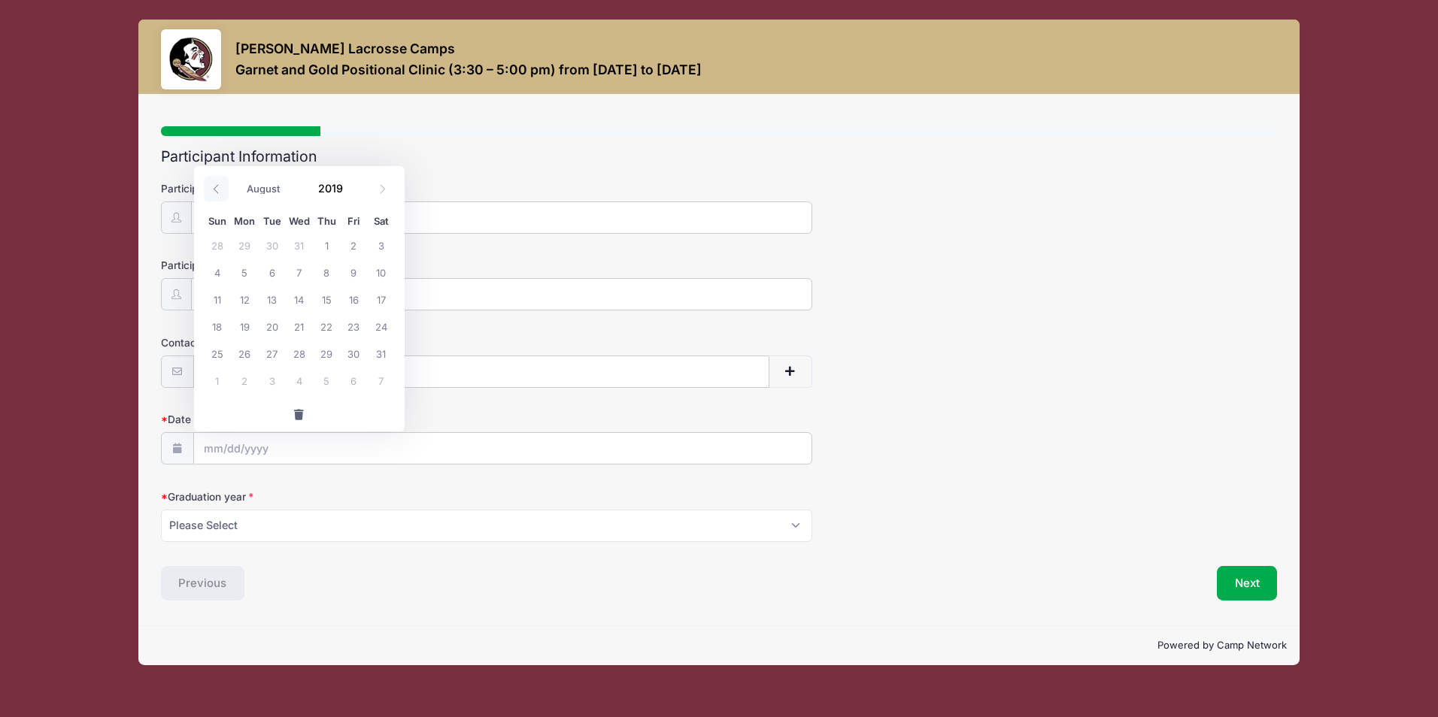
click at [217, 189] on icon at bounding box center [216, 189] width 10 height 10
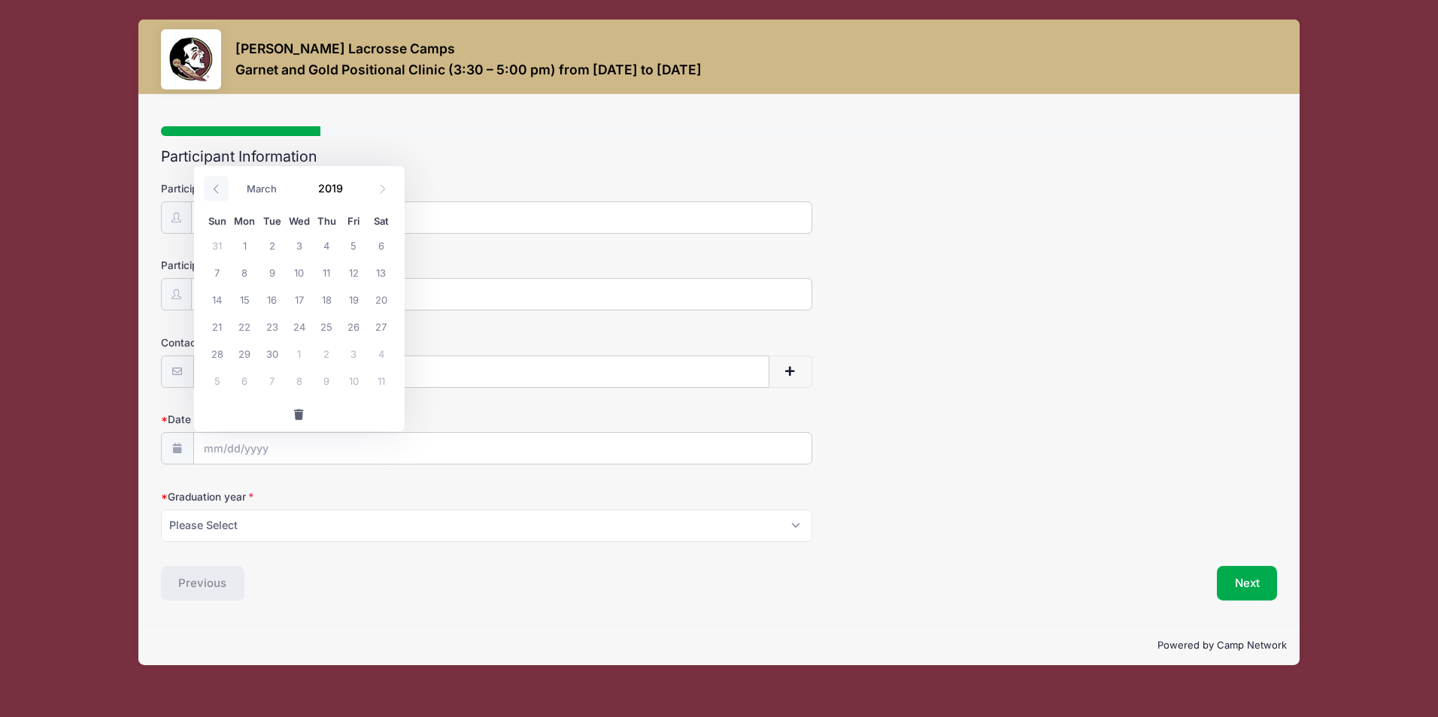
click at [217, 189] on icon at bounding box center [216, 189] width 10 height 10
select select "0"
click at [217, 189] on icon at bounding box center [216, 189] width 10 height 10
type input "2018"
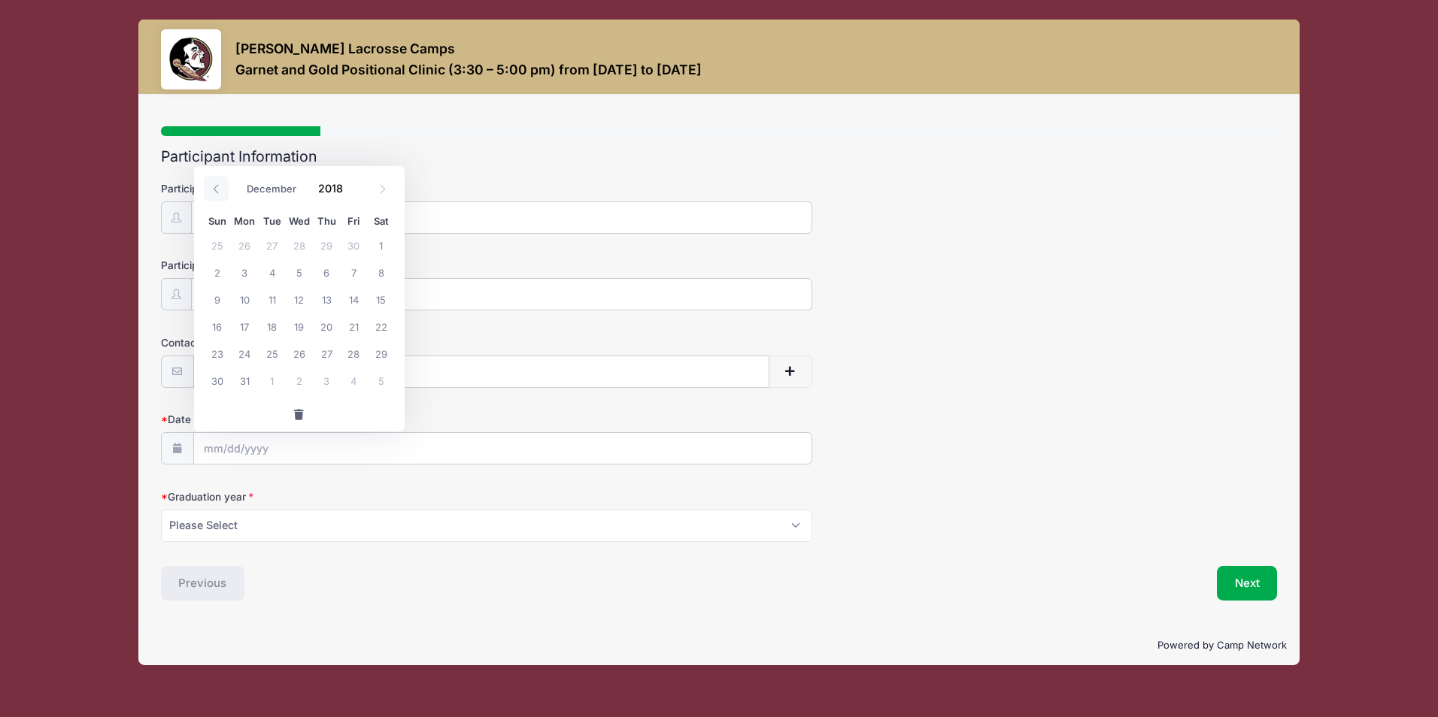
click at [217, 189] on icon at bounding box center [216, 189] width 10 height 10
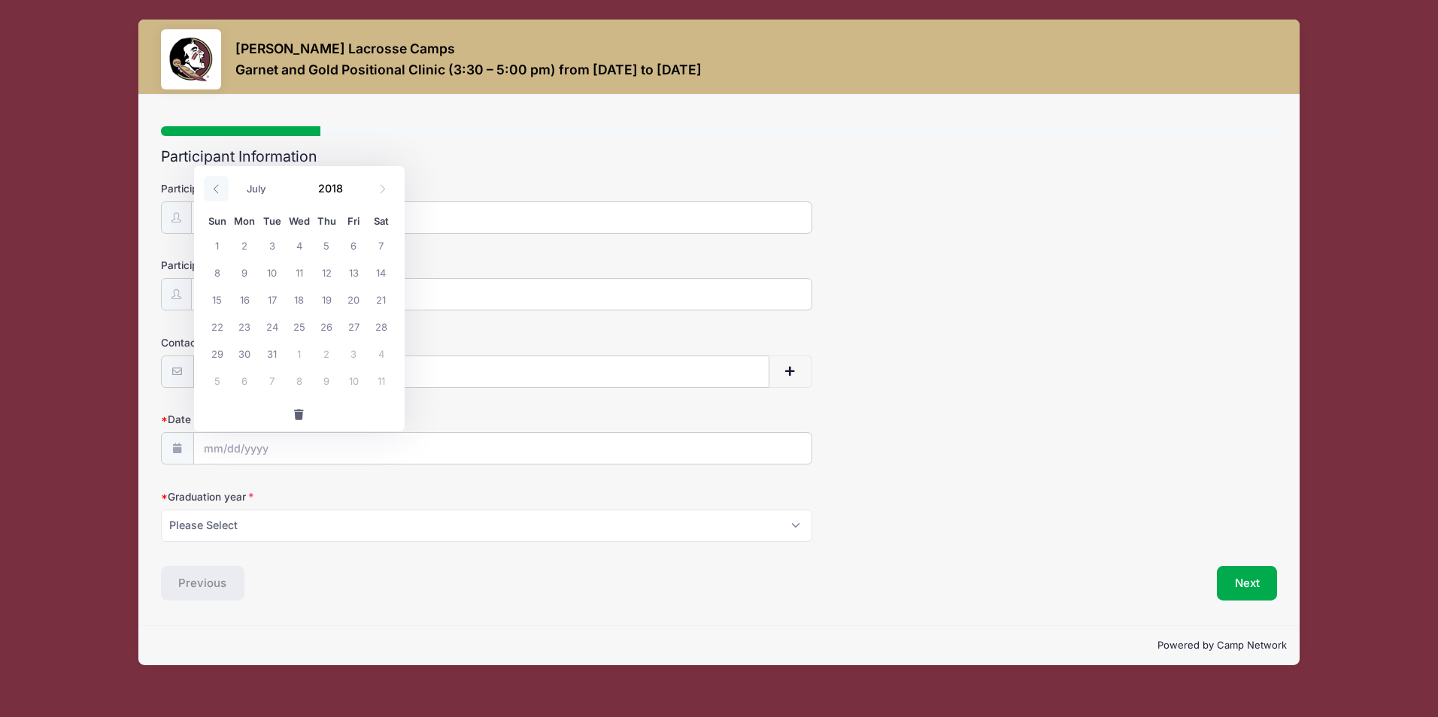
click at [217, 189] on icon at bounding box center [216, 189] width 10 height 10
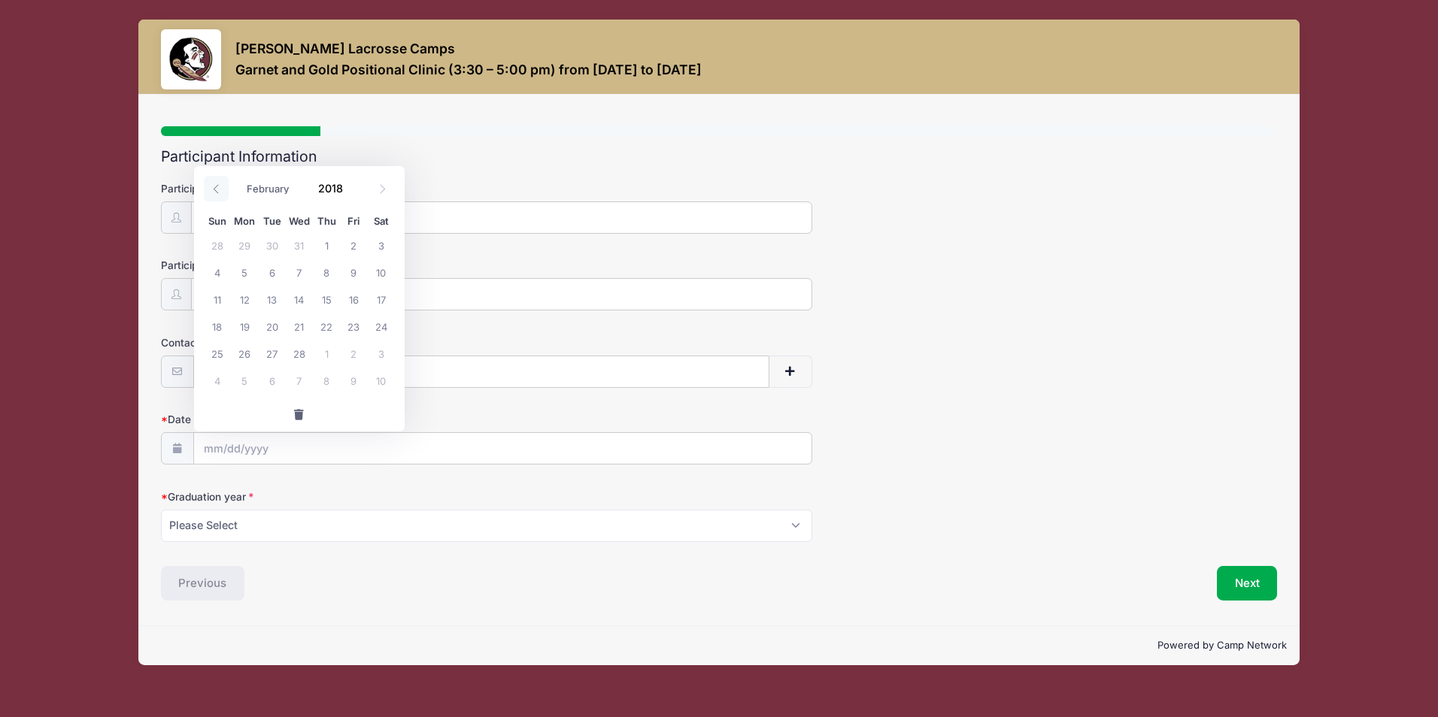
click at [217, 189] on icon at bounding box center [216, 189] width 10 height 10
select select "0"
click at [217, 189] on icon at bounding box center [216, 189] width 10 height 10
type input "2017"
click at [217, 189] on icon at bounding box center [216, 189] width 10 height 10
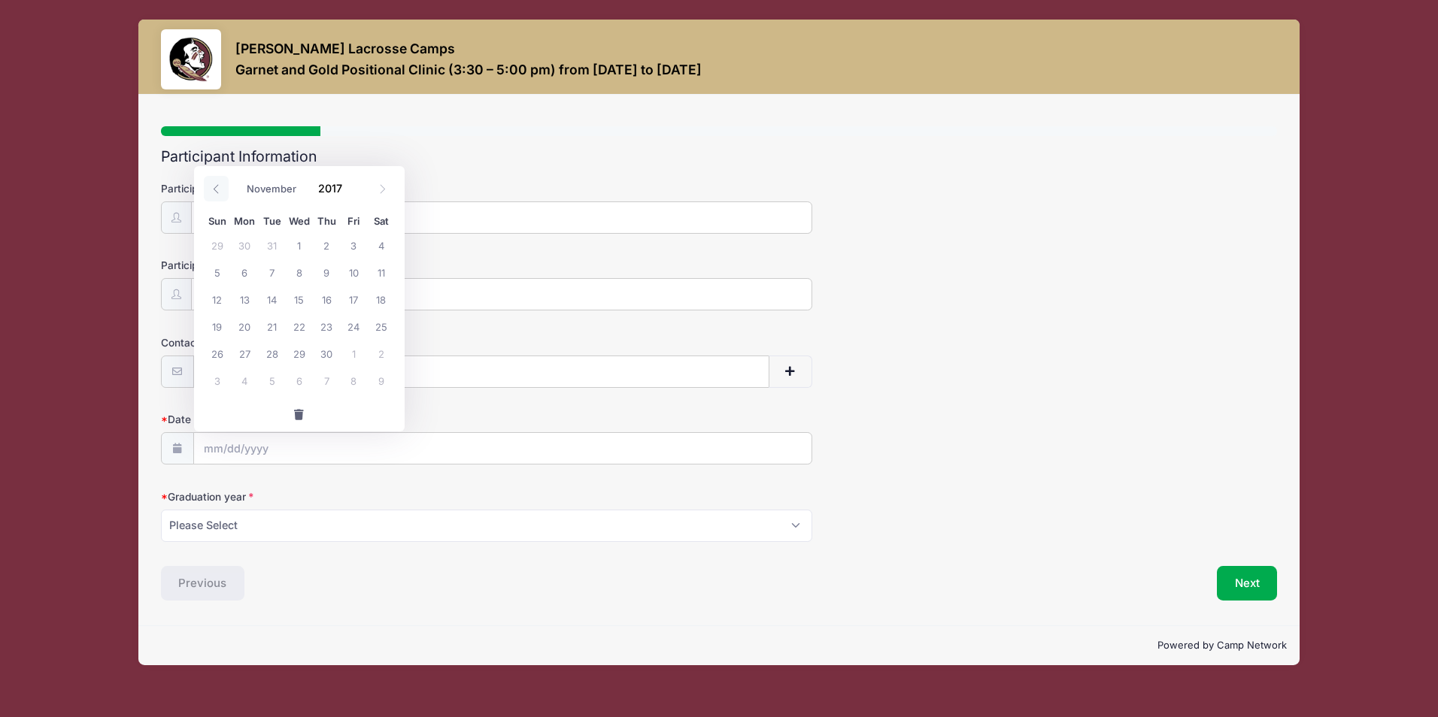
click at [217, 189] on icon at bounding box center [216, 189] width 10 height 10
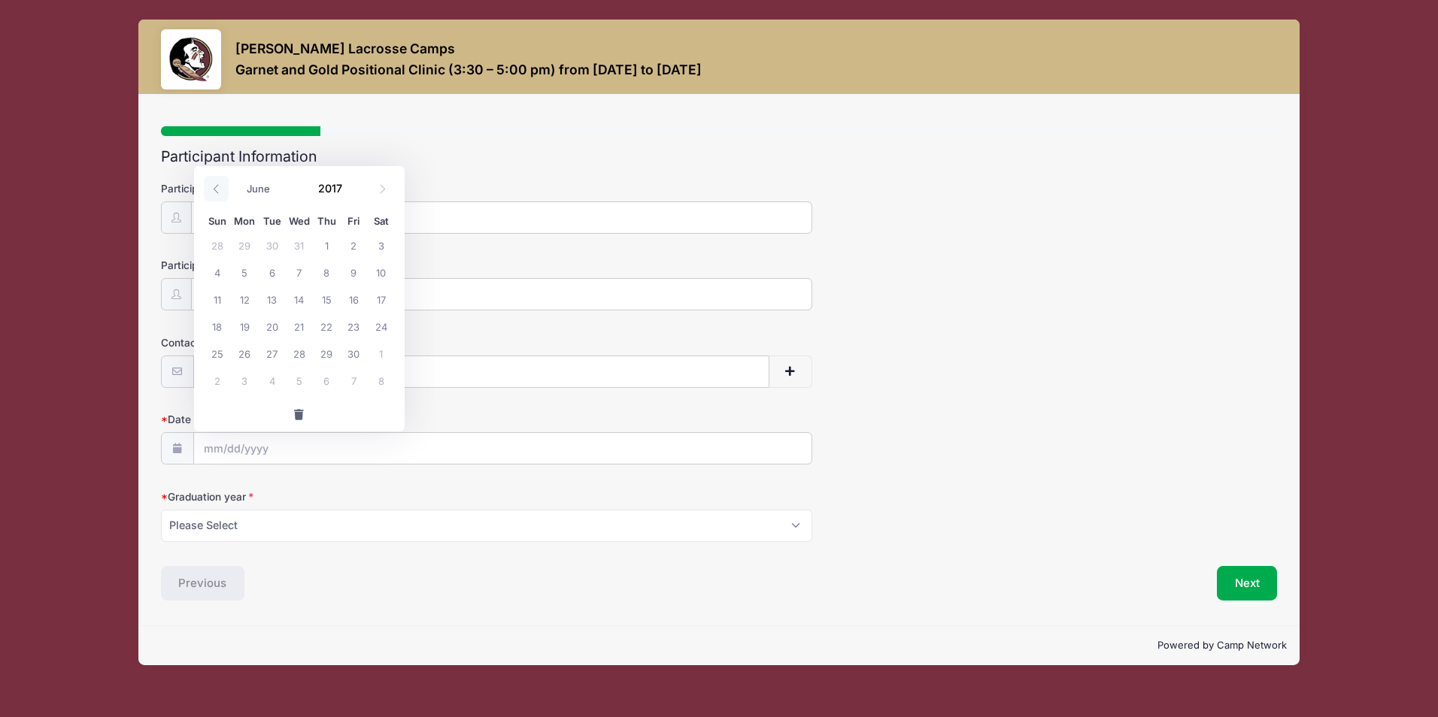
click at [217, 189] on icon at bounding box center [216, 189] width 10 height 10
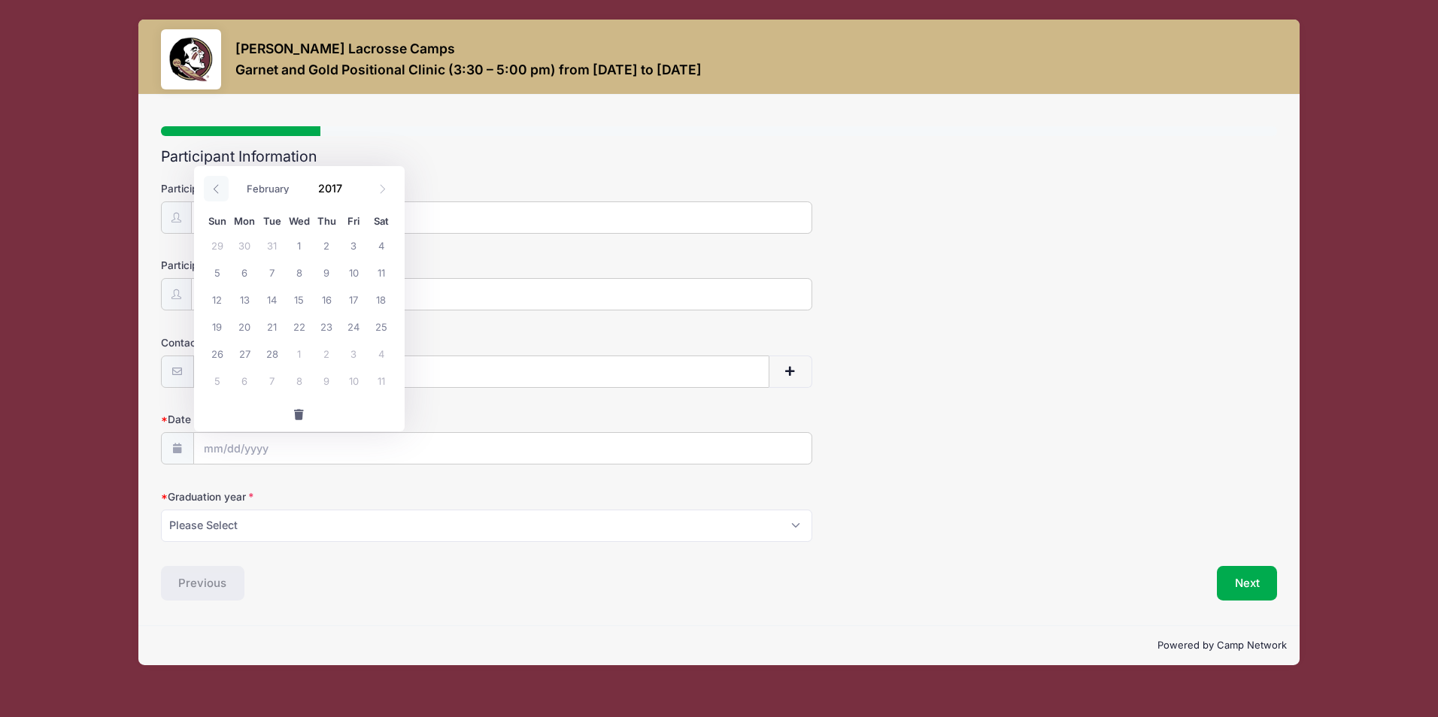
select select "0"
click at [217, 189] on icon at bounding box center [216, 189] width 10 height 10
type input "2016"
click at [217, 189] on icon at bounding box center [216, 189] width 10 height 10
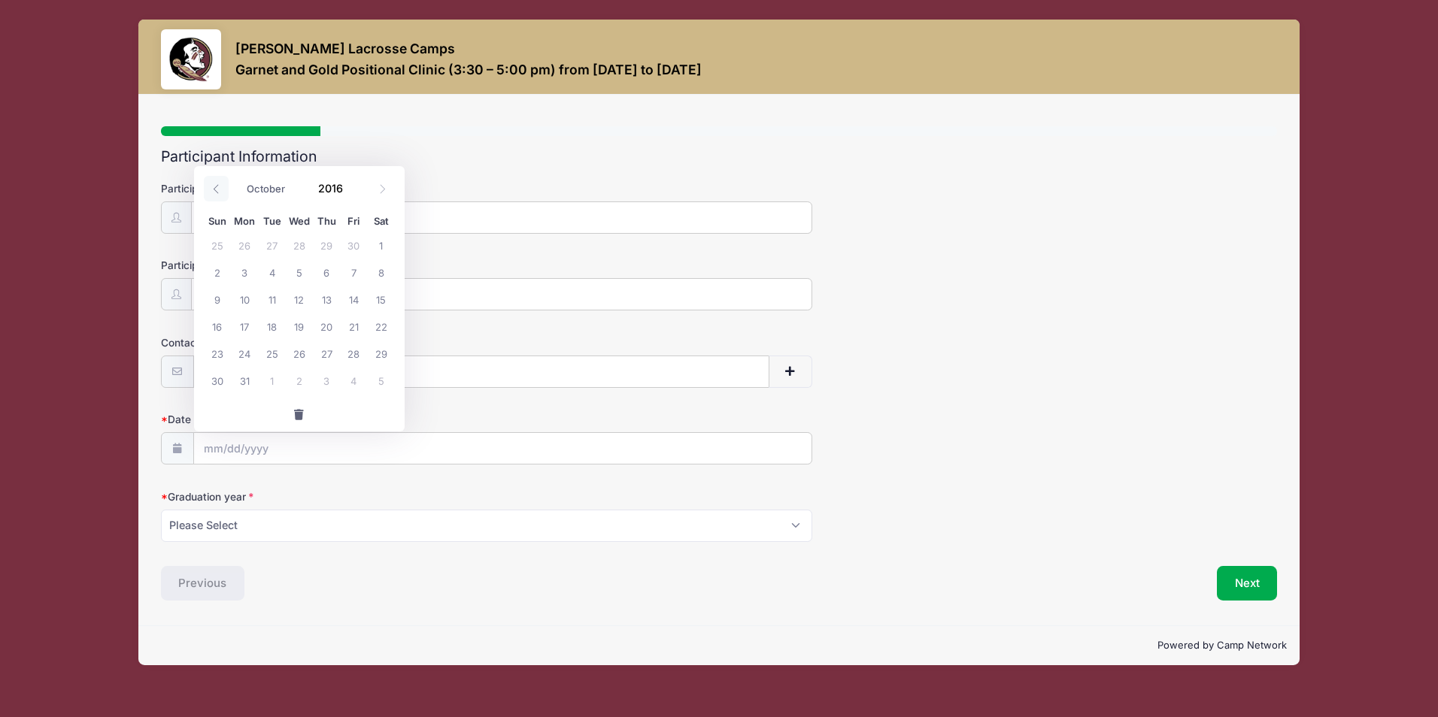
click at [217, 189] on icon at bounding box center [216, 189] width 10 height 10
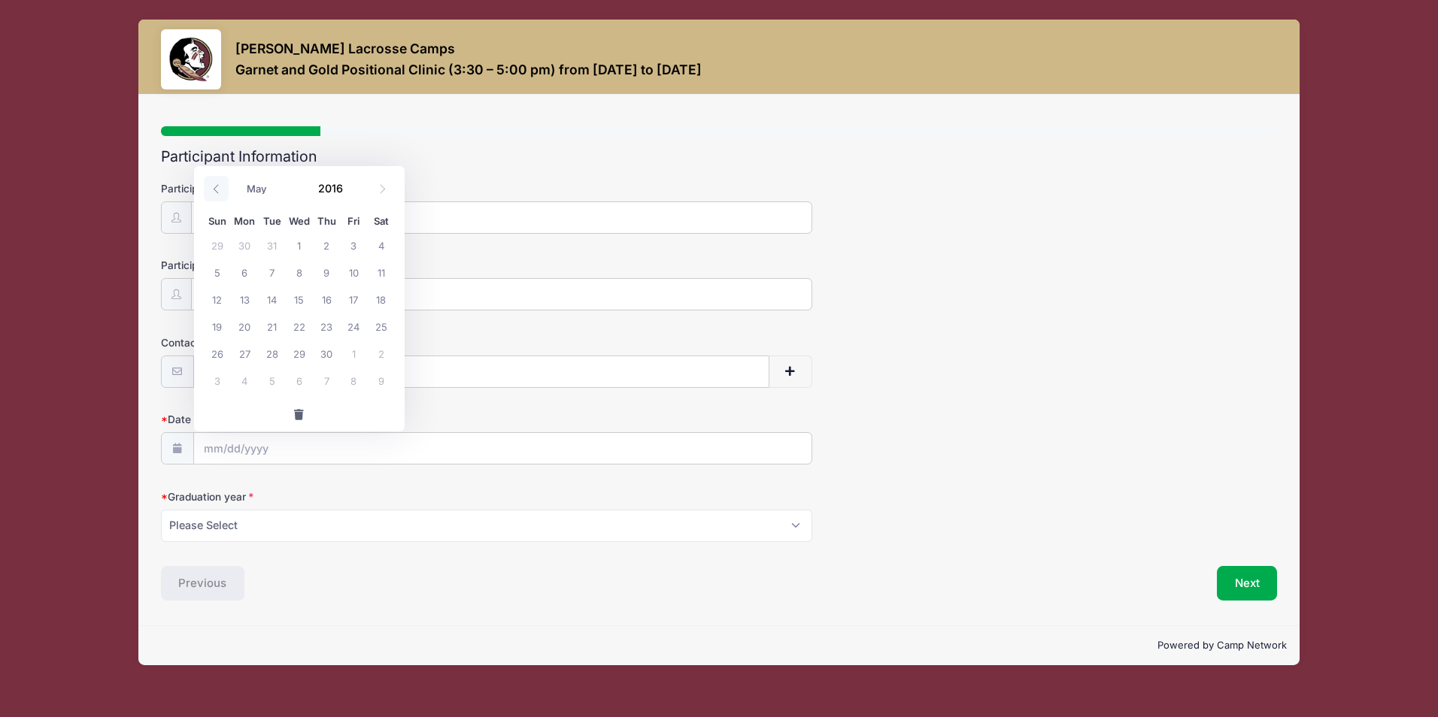
click at [217, 189] on icon at bounding box center [216, 189] width 10 height 10
select select "0"
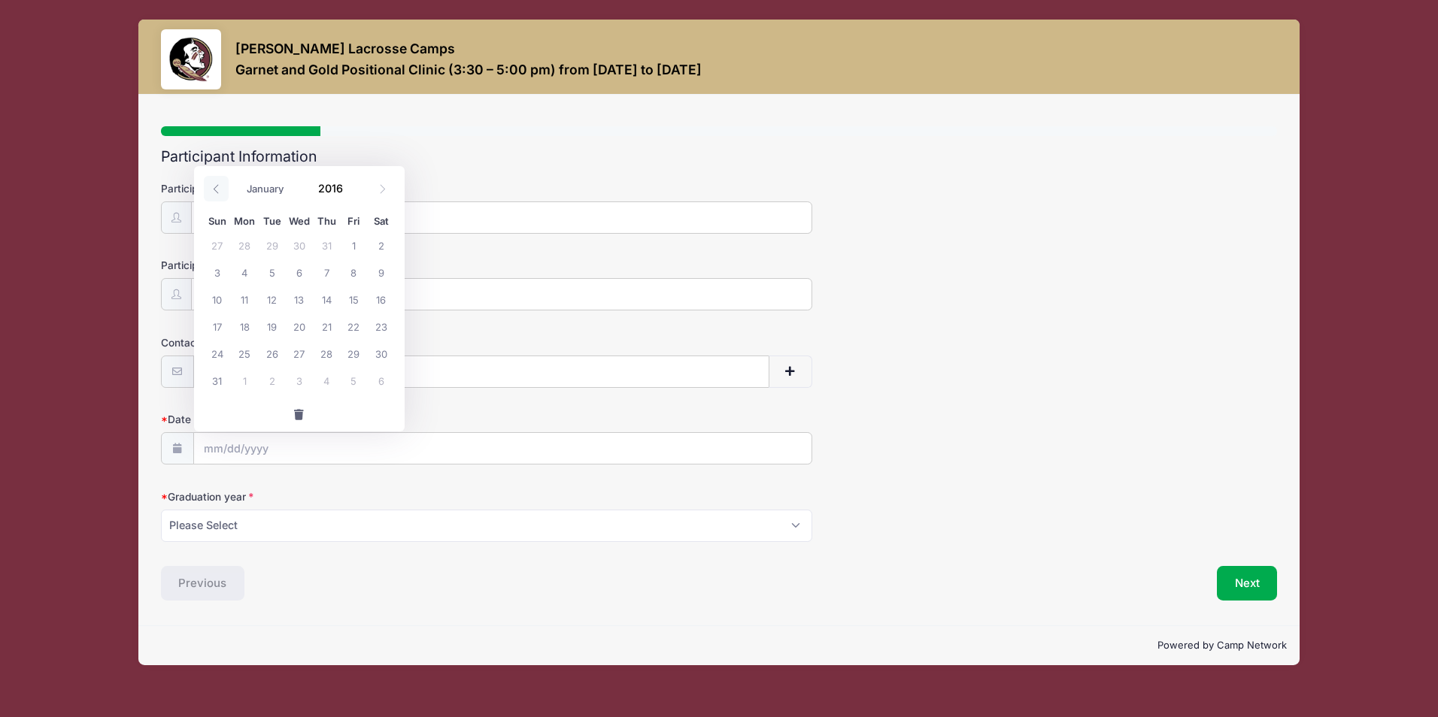
click at [217, 189] on icon at bounding box center [216, 189] width 10 height 10
type input "2015"
click at [217, 189] on icon at bounding box center [216, 189] width 10 height 10
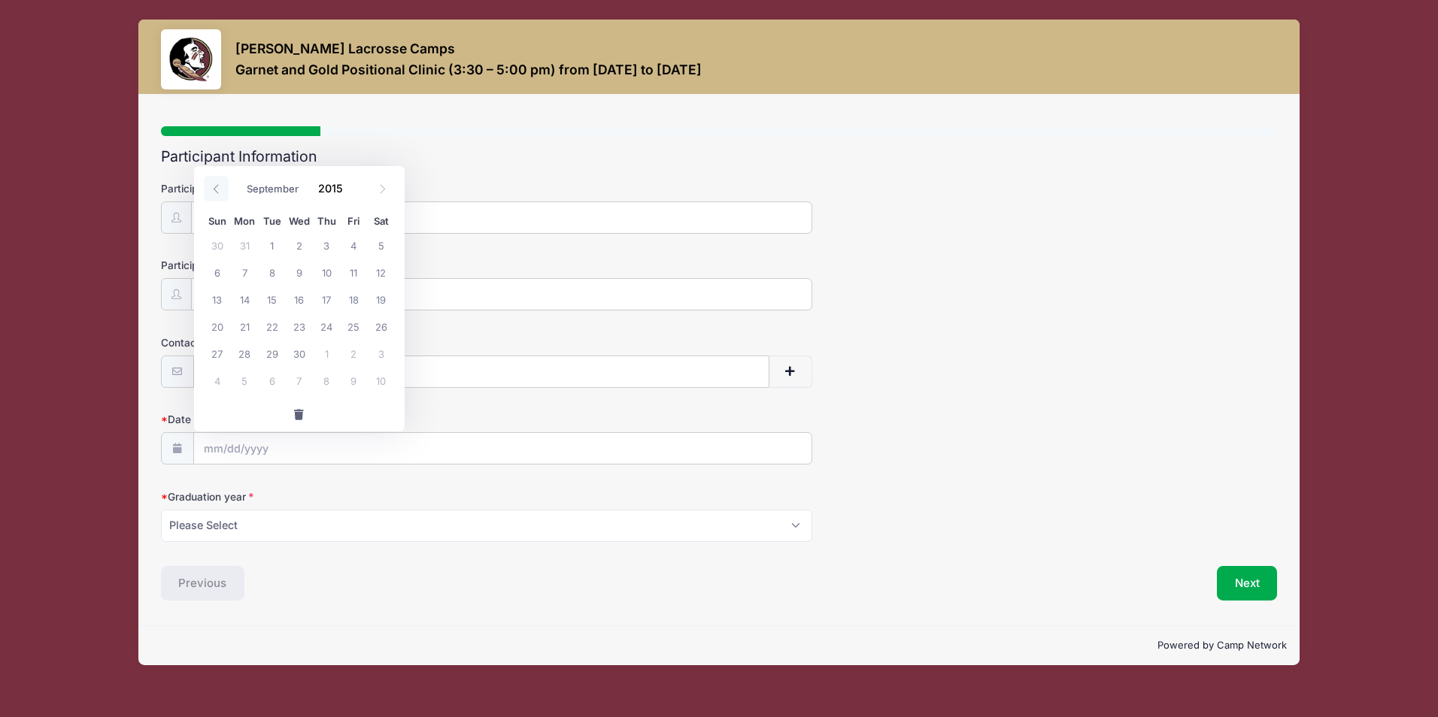
click at [217, 189] on icon at bounding box center [216, 189] width 10 height 10
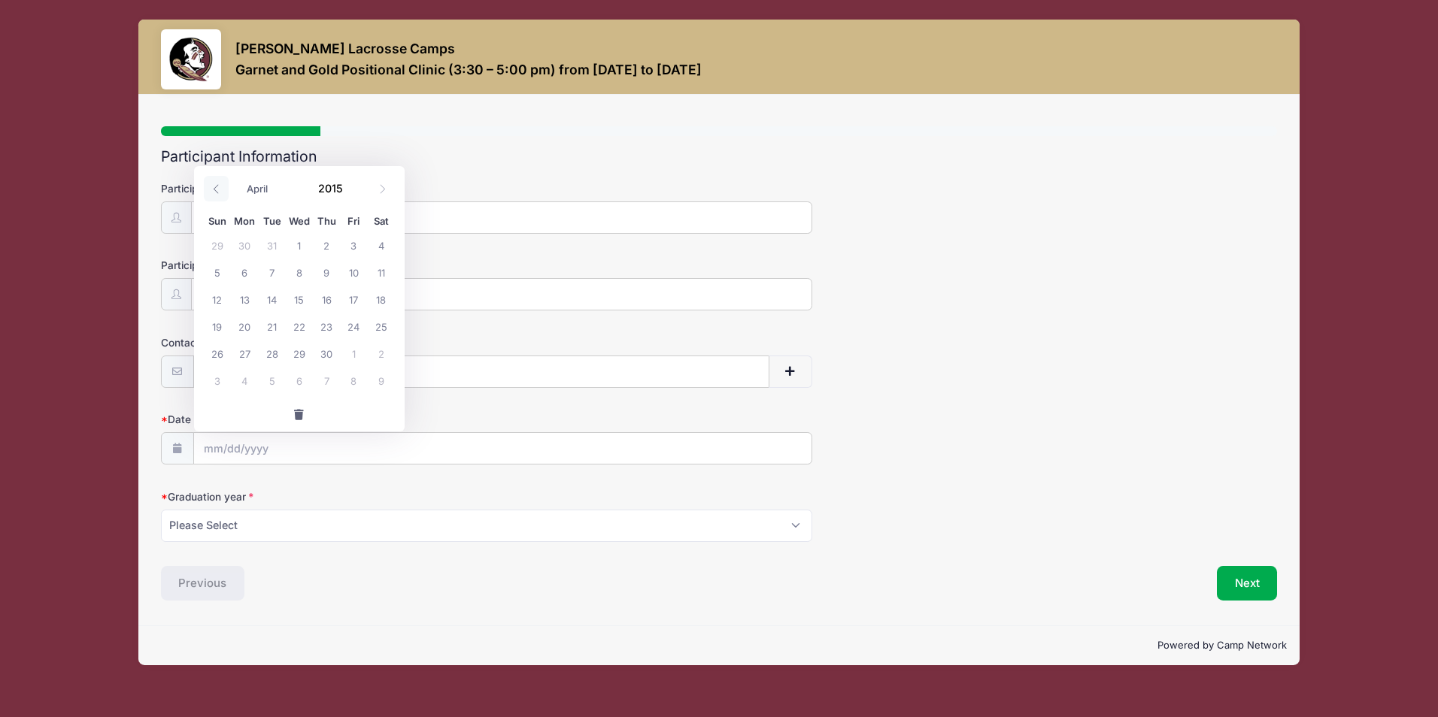
click at [217, 189] on icon at bounding box center [216, 189] width 10 height 10
select select "0"
click at [217, 189] on icon at bounding box center [216, 189] width 10 height 10
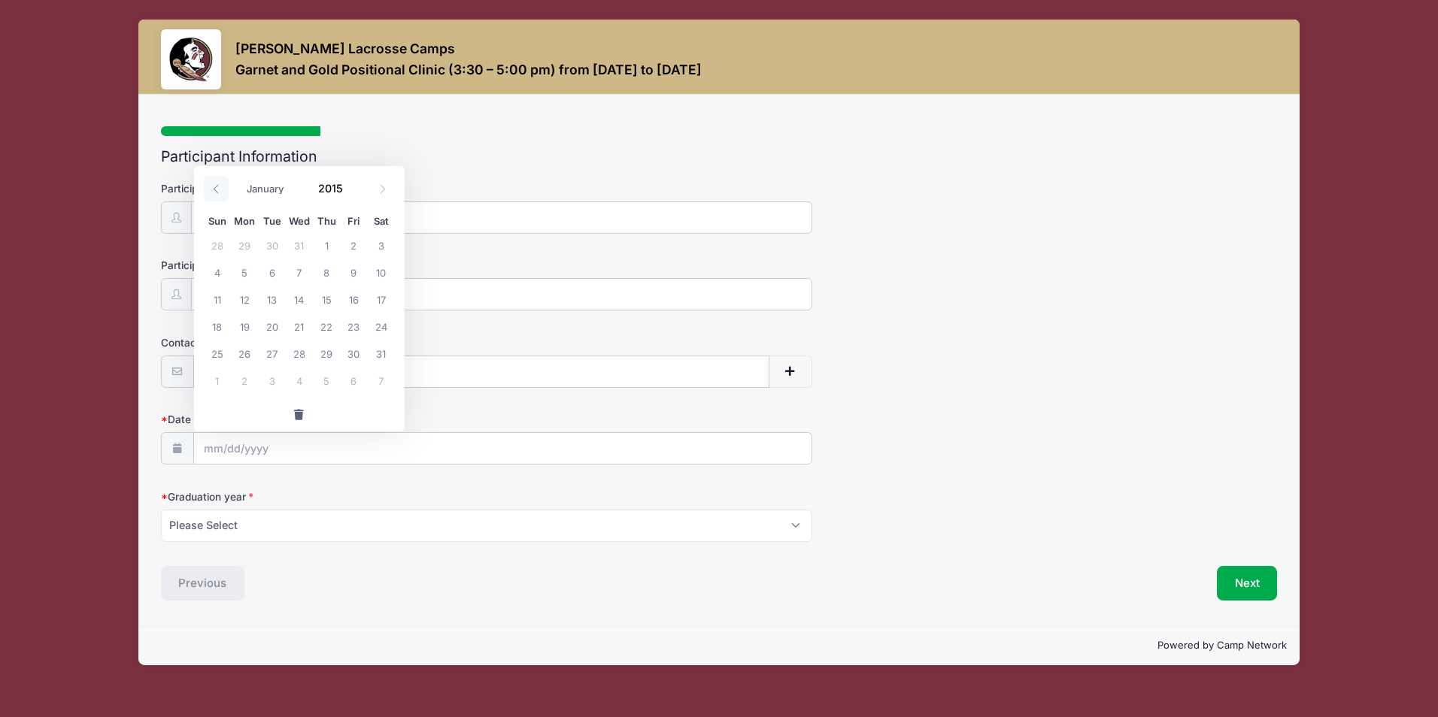
type input "2014"
click at [217, 189] on icon at bounding box center [216, 189] width 10 height 10
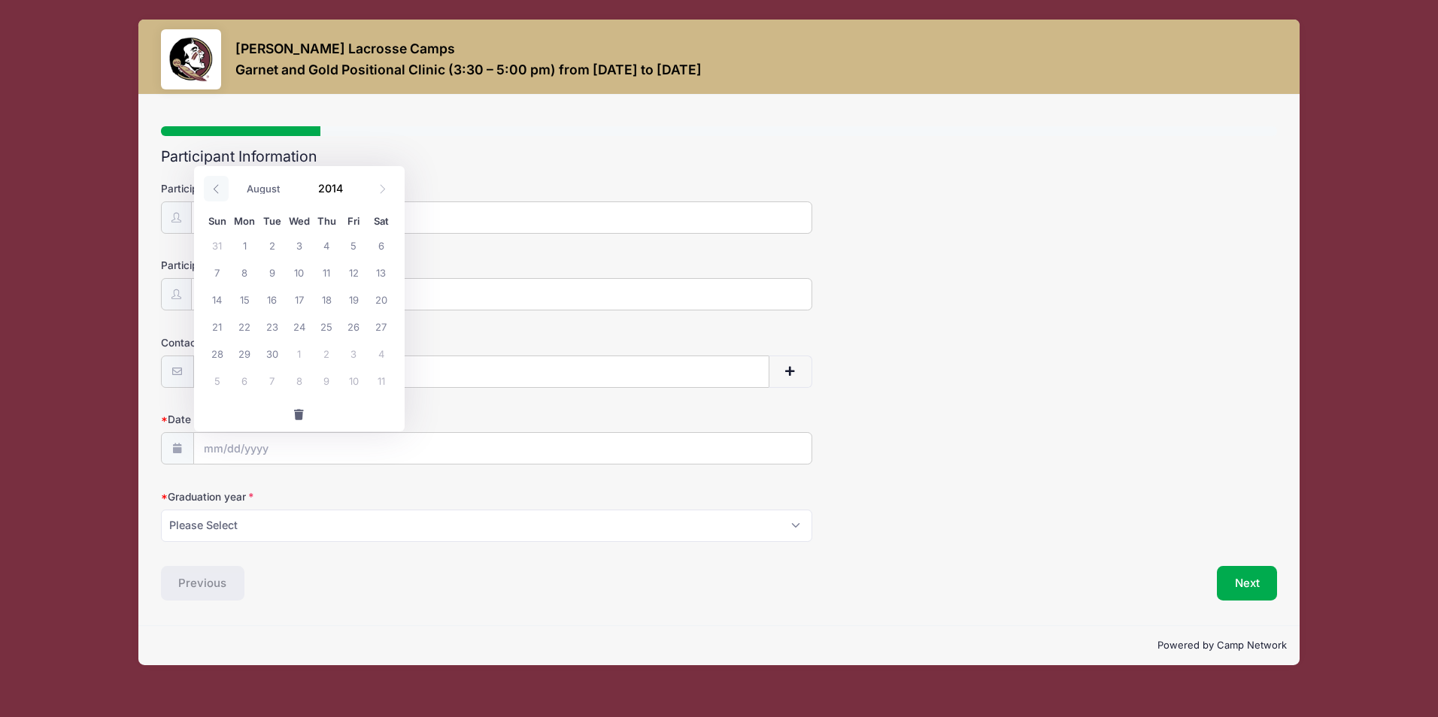
click at [217, 189] on icon at bounding box center [216, 189] width 10 height 10
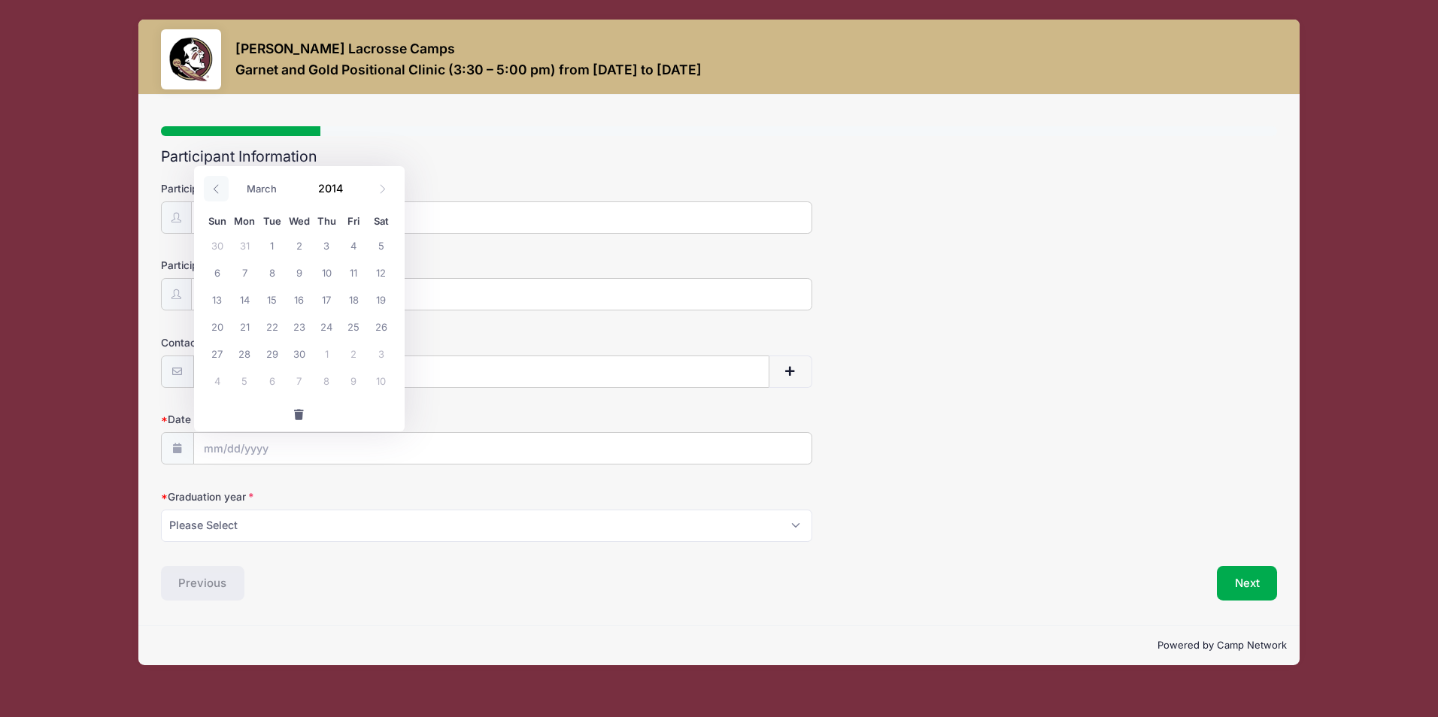
click at [217, 189] on icon at bounding box center [216, 189] width 10 height 10
select select "0"
click at [217, 189] on icon at bounding box center [216, 189] width 10 height 10
type input "2013"
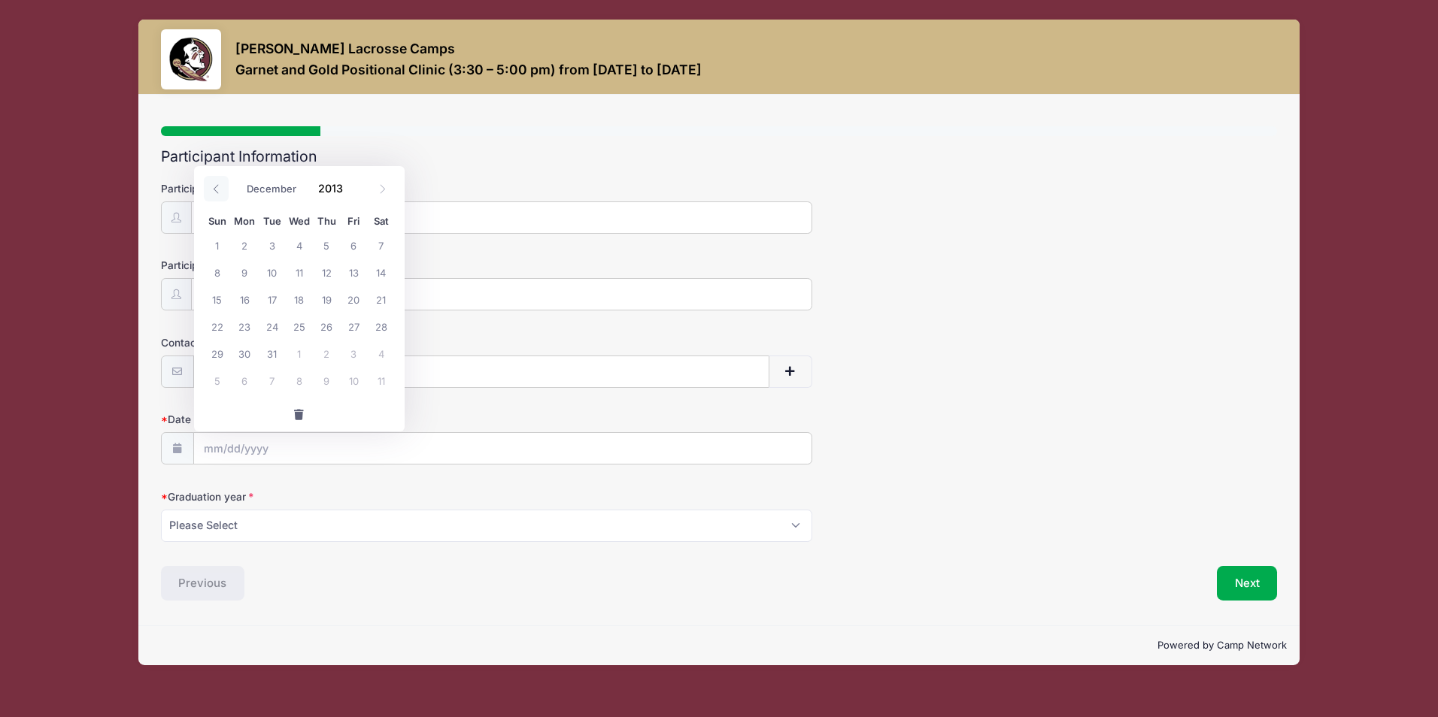
click at [217, 189] on icon at bounding box center [216, 189] width 10 height 10
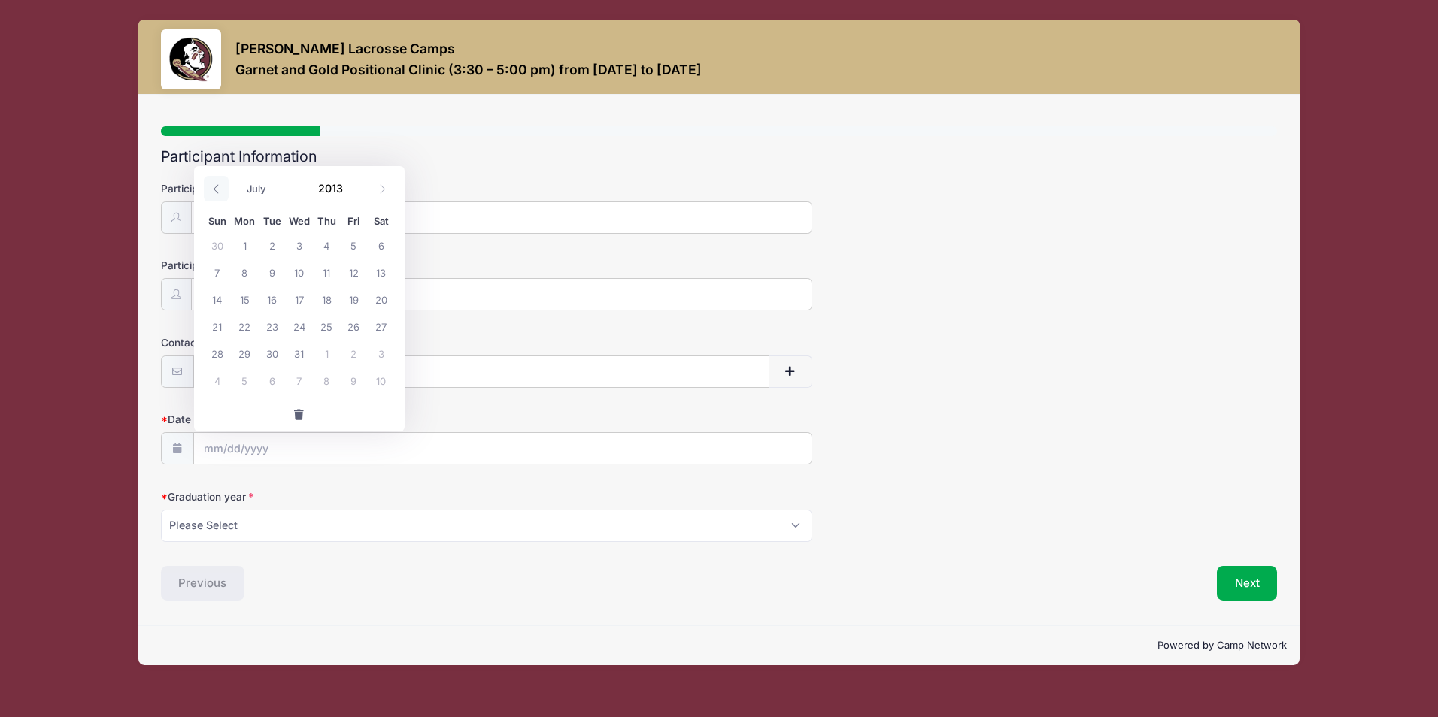
click at [217, 189] on icon at bounding box center [216, 189] width 10 height 10
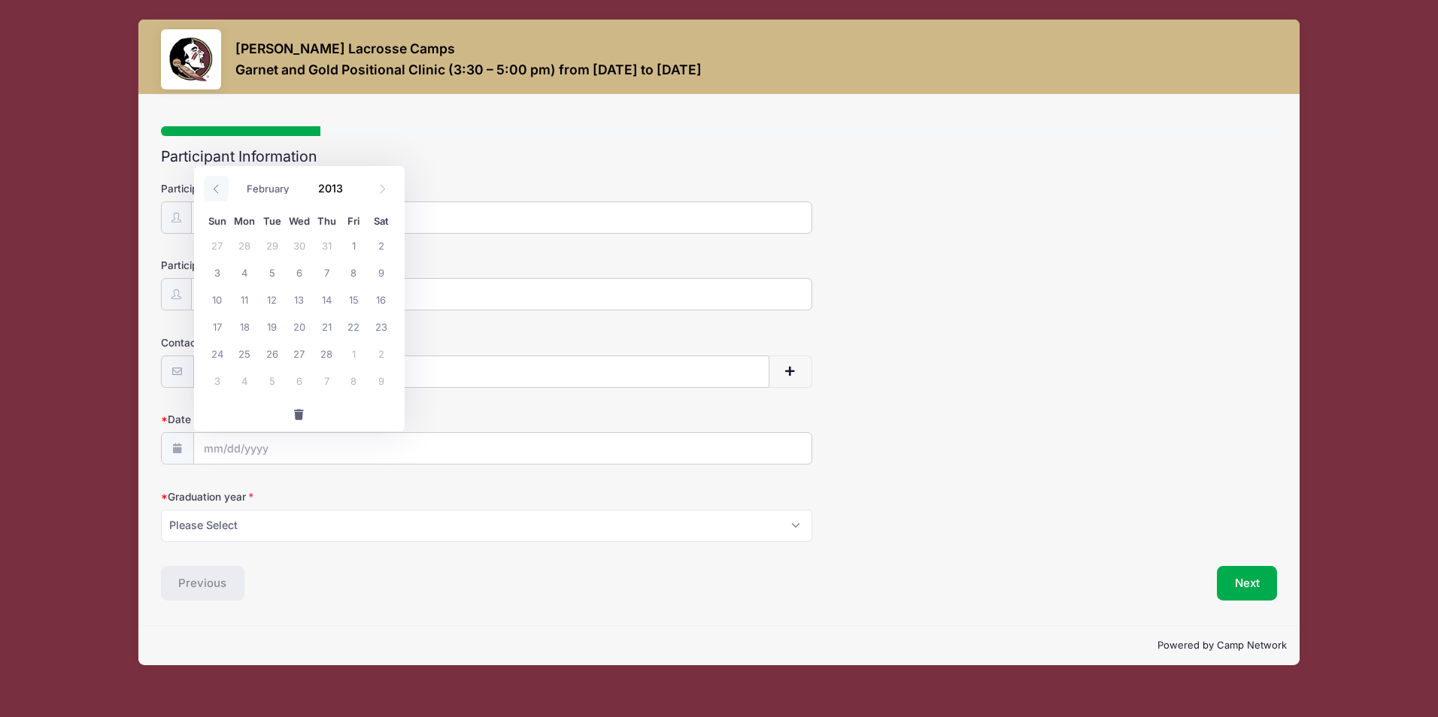
click at [217, 189] on icon at bounding box center [216, 189] width 10 height 10
select select "0"
click at [217, 189] on icon at bounding box center [216, 189] width 10 height 10
type input "2012"
click at [217, 189] on icon at bounding box center [216, 189] width 10 height 10
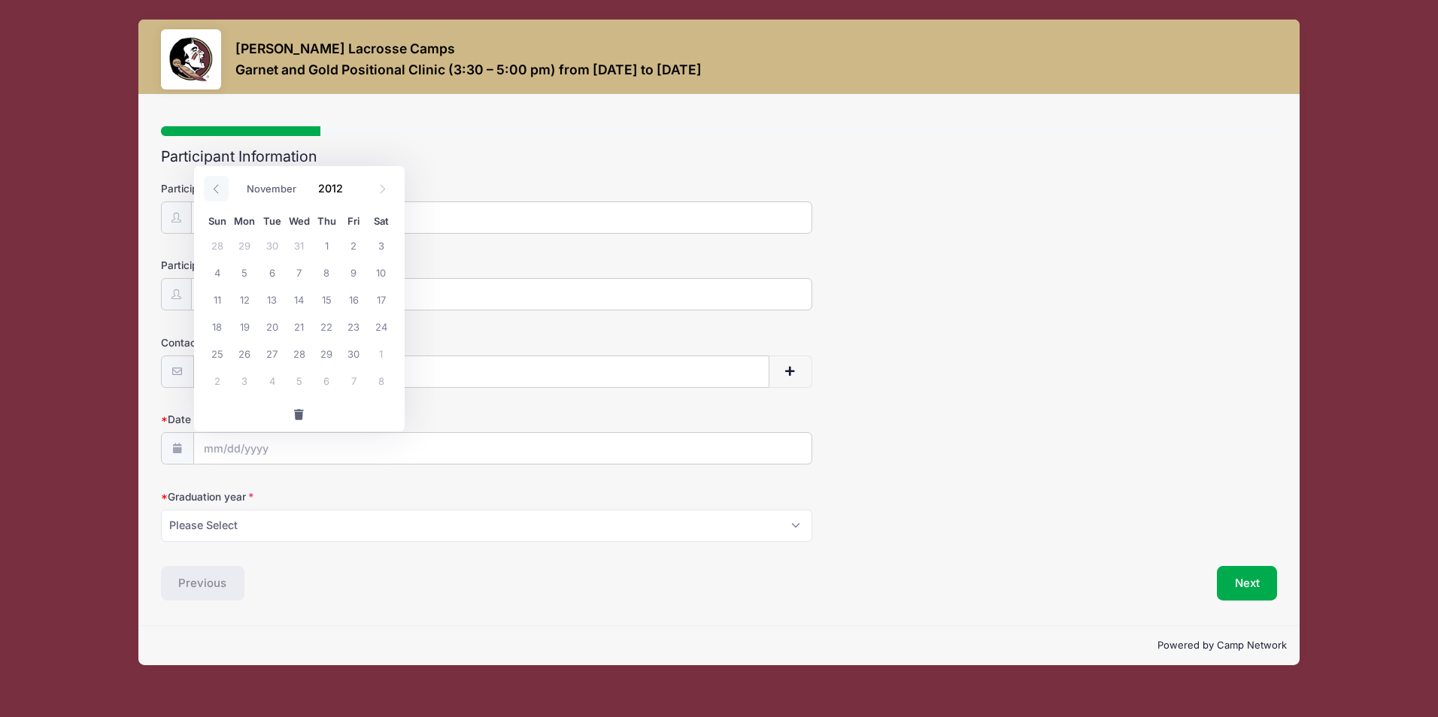
click at [217, 189] on icon at bounding box center [216, 189] width 10 height 10
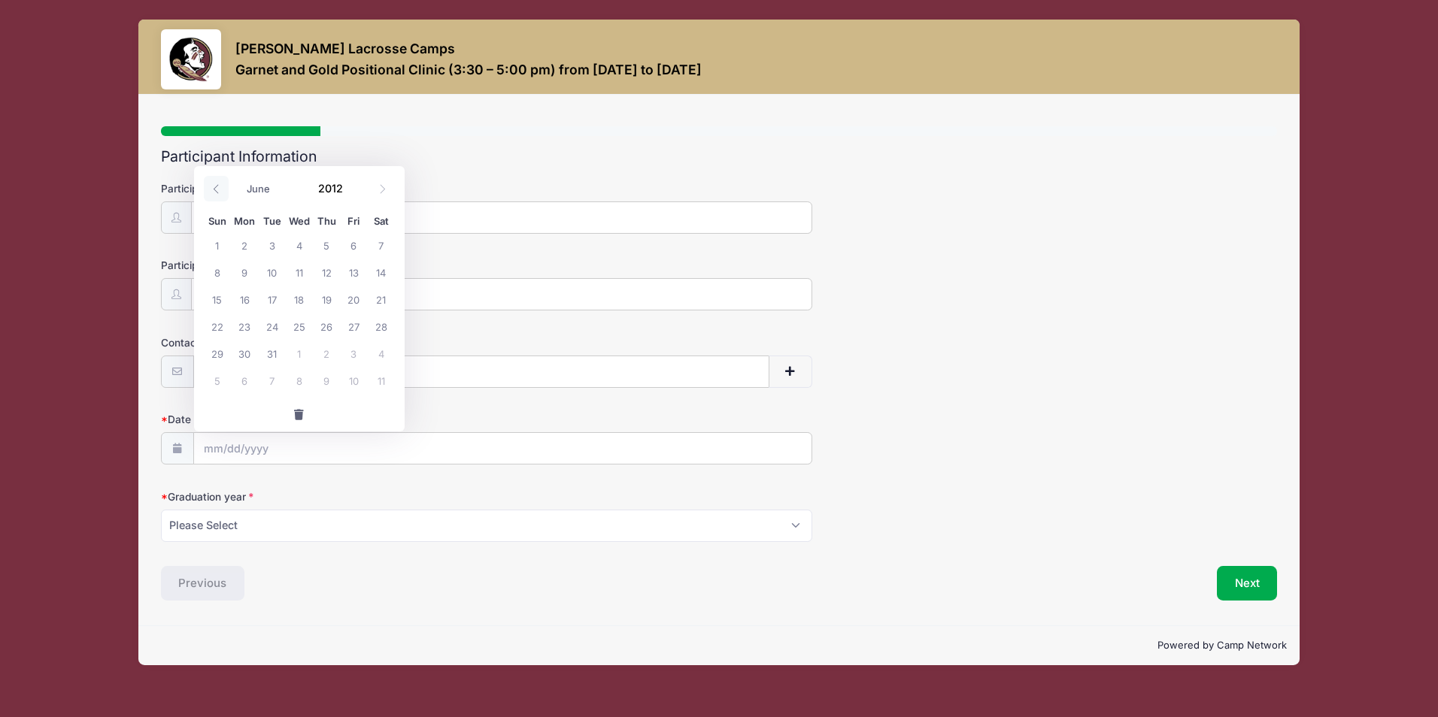
click at [217, 189] on icon at bounding box center [216, 189] width 10 height 10
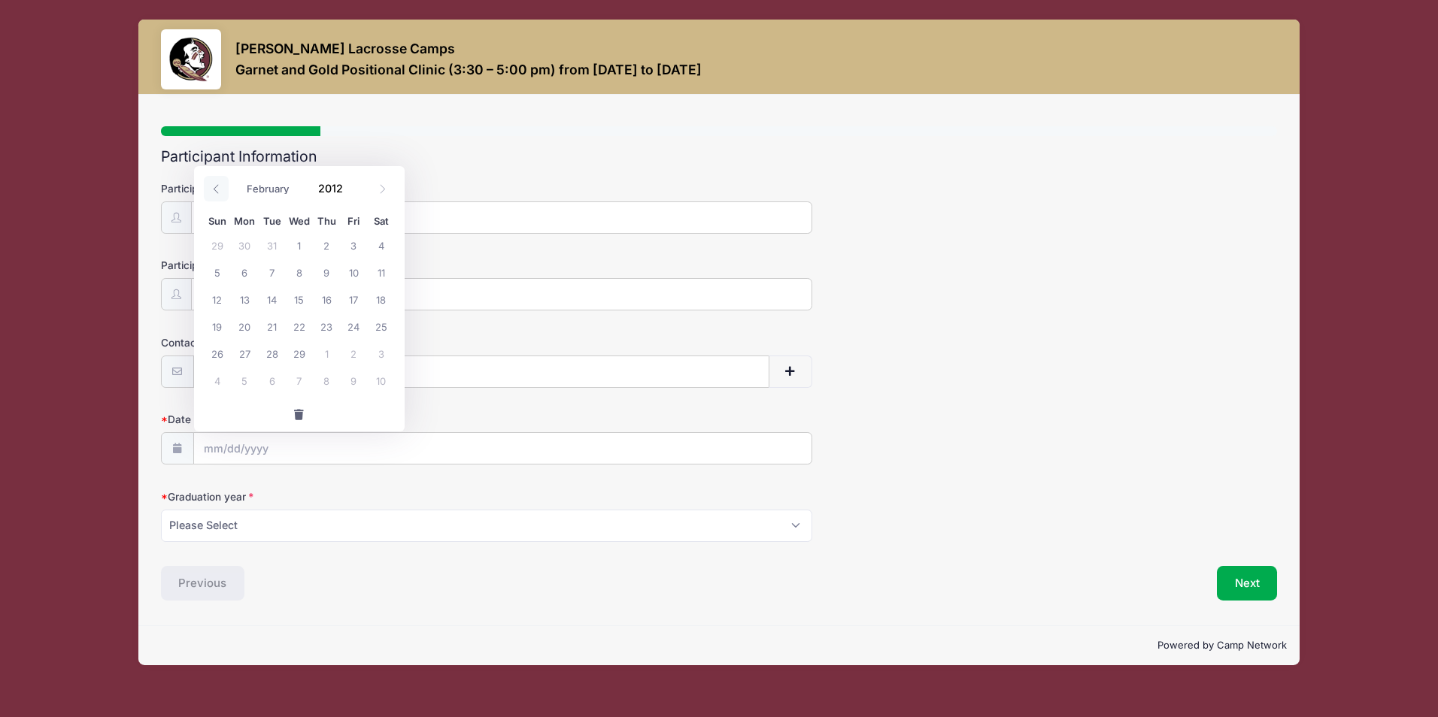
select select "0"
click at [217, 189] on icon at bounding box center [216, 189] width 10 height 10
type input "2011"
click at [217, 189] on icon at bounding box center [216, 189] width 10 height 10
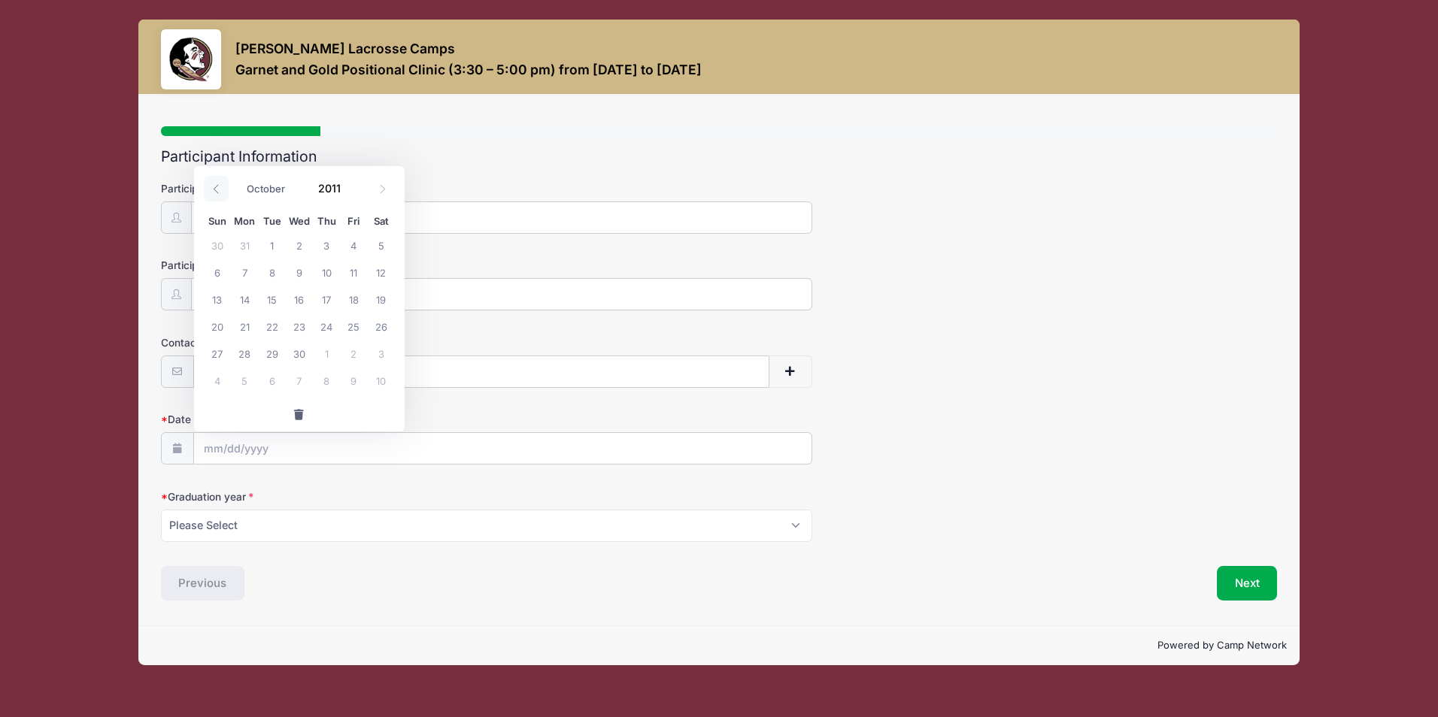
click at [217, 189] on icon at bounding box center [216, 189] width 10 height 10
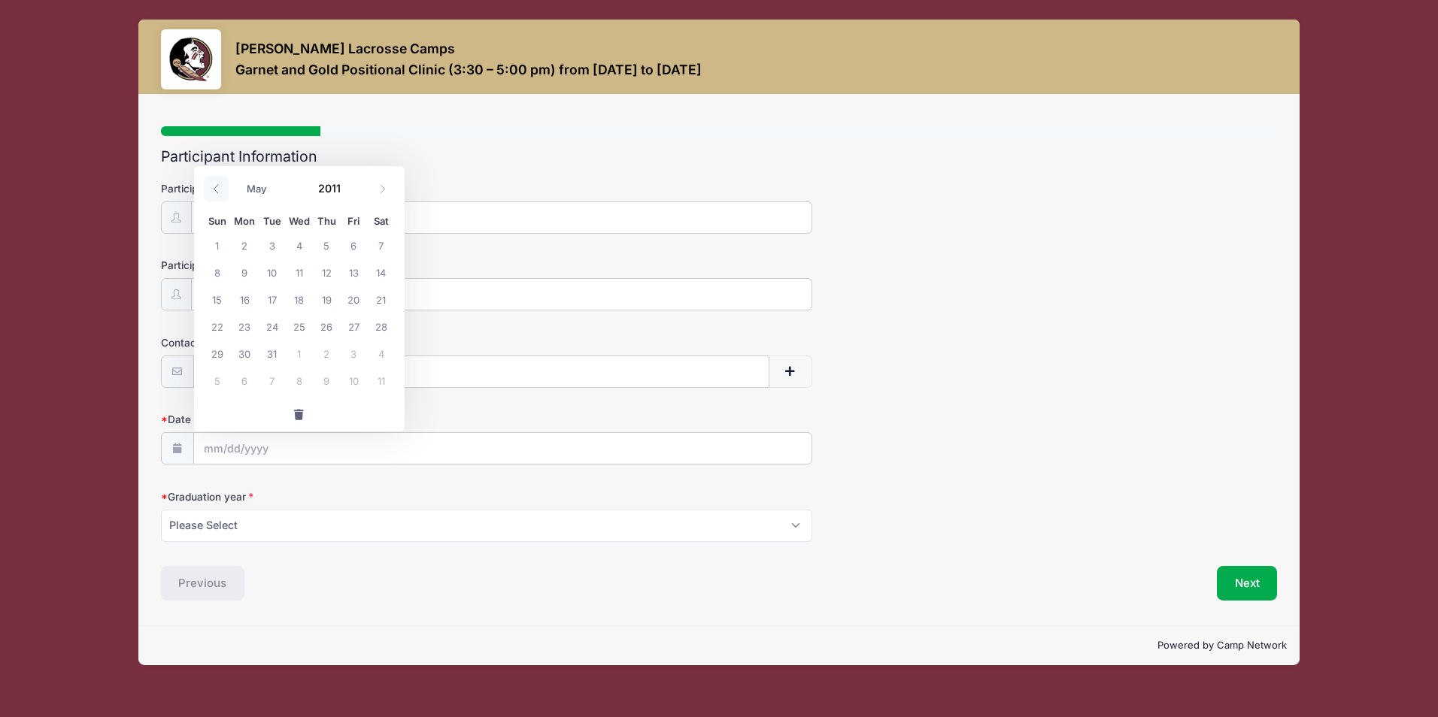
click at [217, 189] on icon at bounding box center [216, 189] width 10 height 10
select select "0"
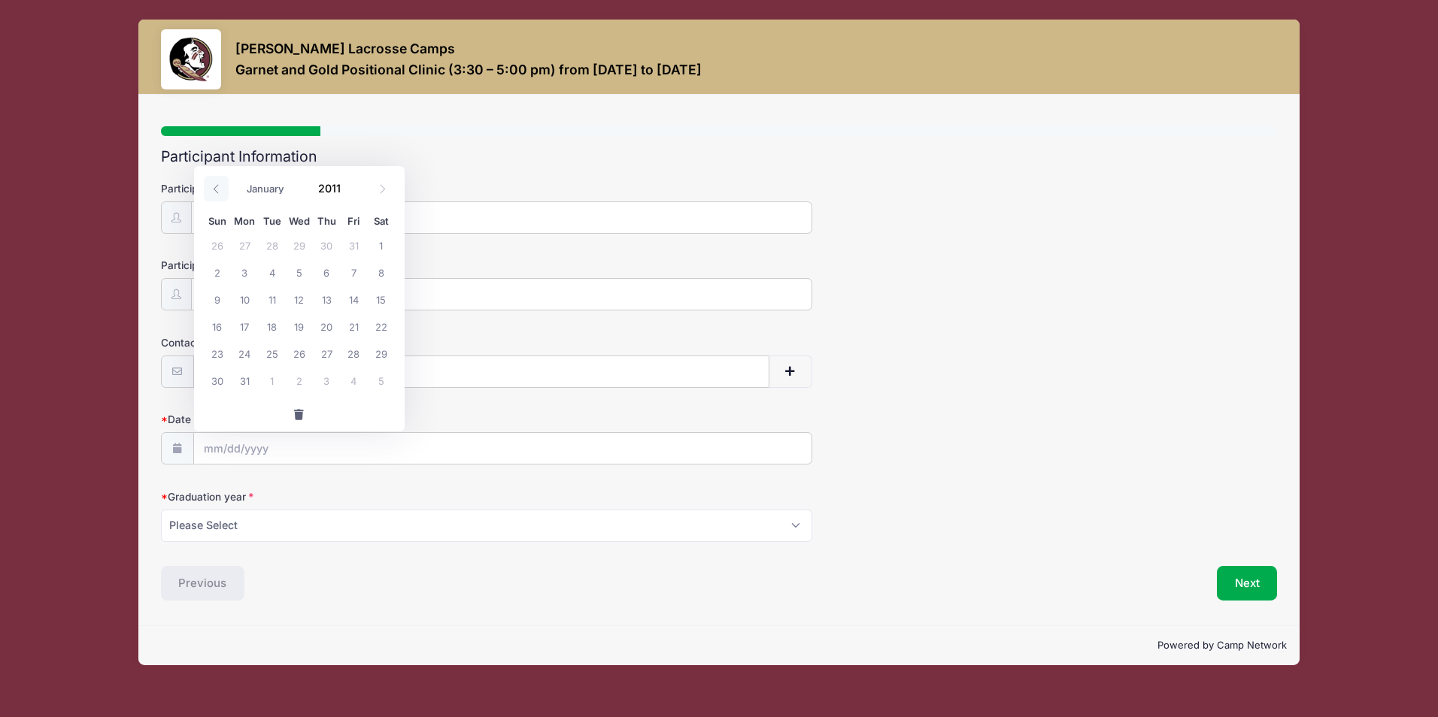
click at [217, 189] on icon at bounding box center [216, 189] width 10 height 10
type input "2010"
click at [217, 189] on icon at bounding box center [216, 189] width 10 height 10
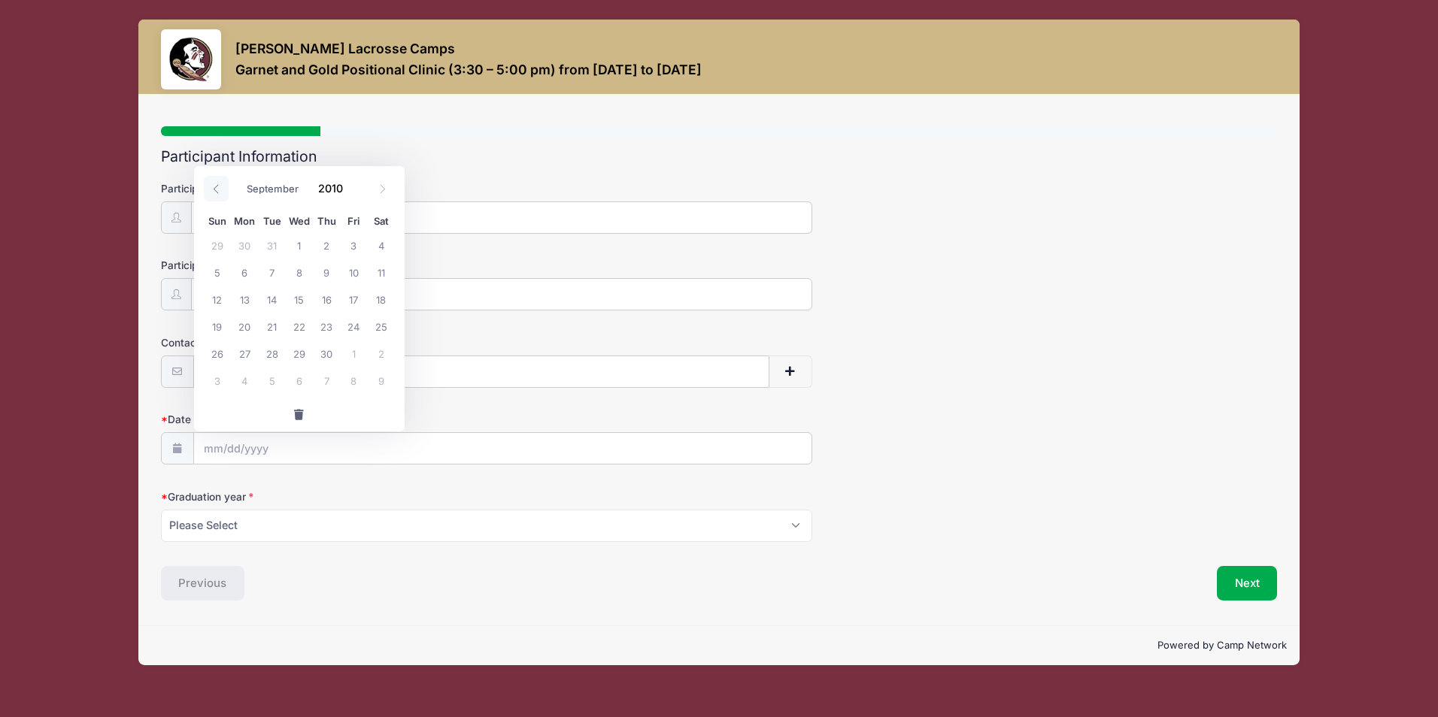
click at [217, 189] on icon at bounding box center [216, 189] width 10 height 10
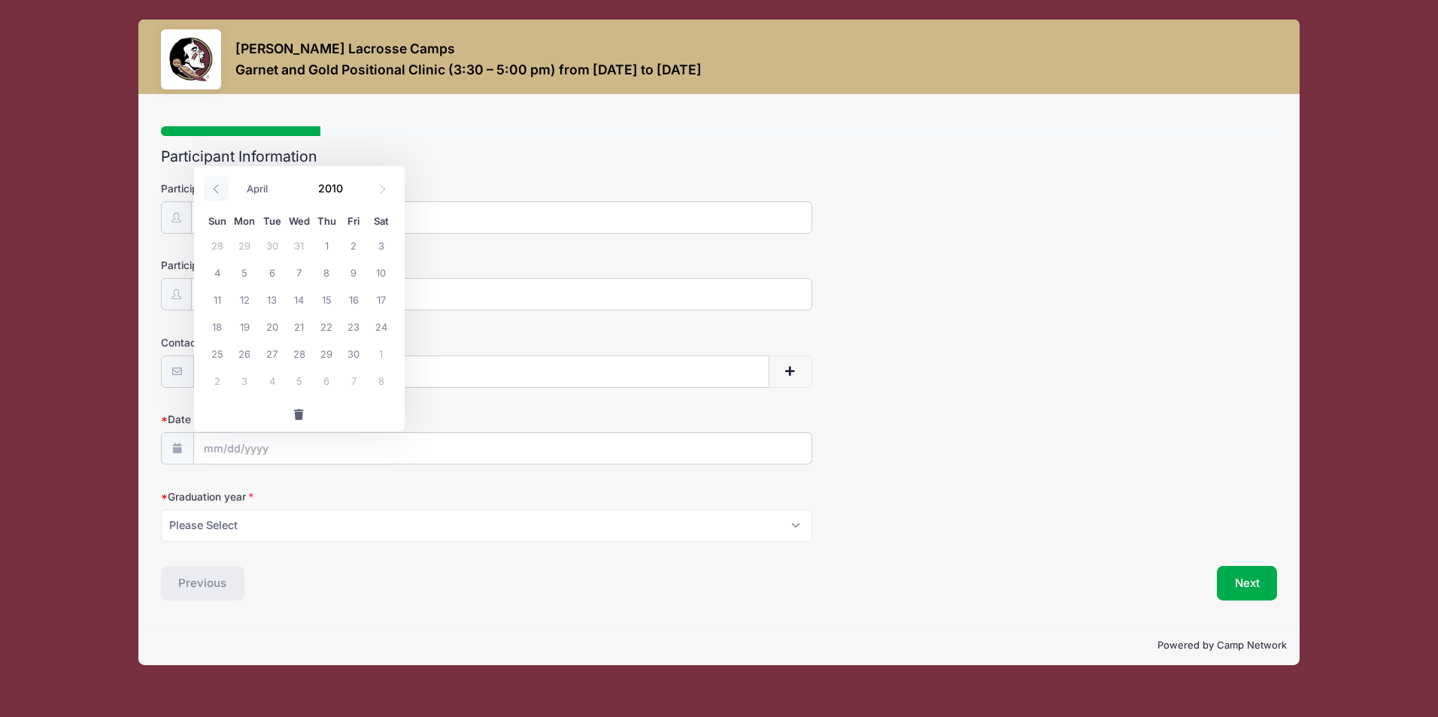
click at [217, 189] on icon at bounding box center [216, 189] width 10 height 10
select select "0"
click at [217, 189] on icon at bounding box center [216, 189] width 10 height 10
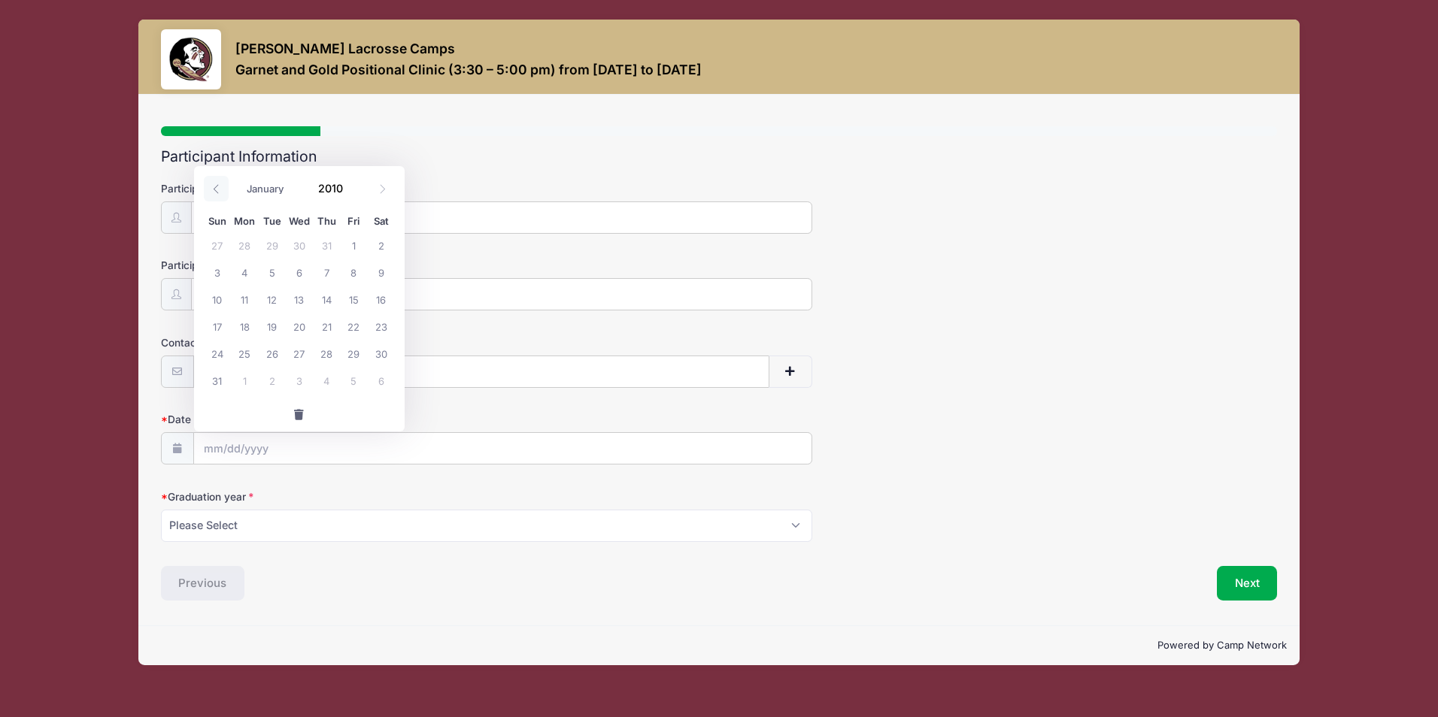
type input "2009"
click at [217, 189] on icon at bounding box center [216, 189] width 10 height 10
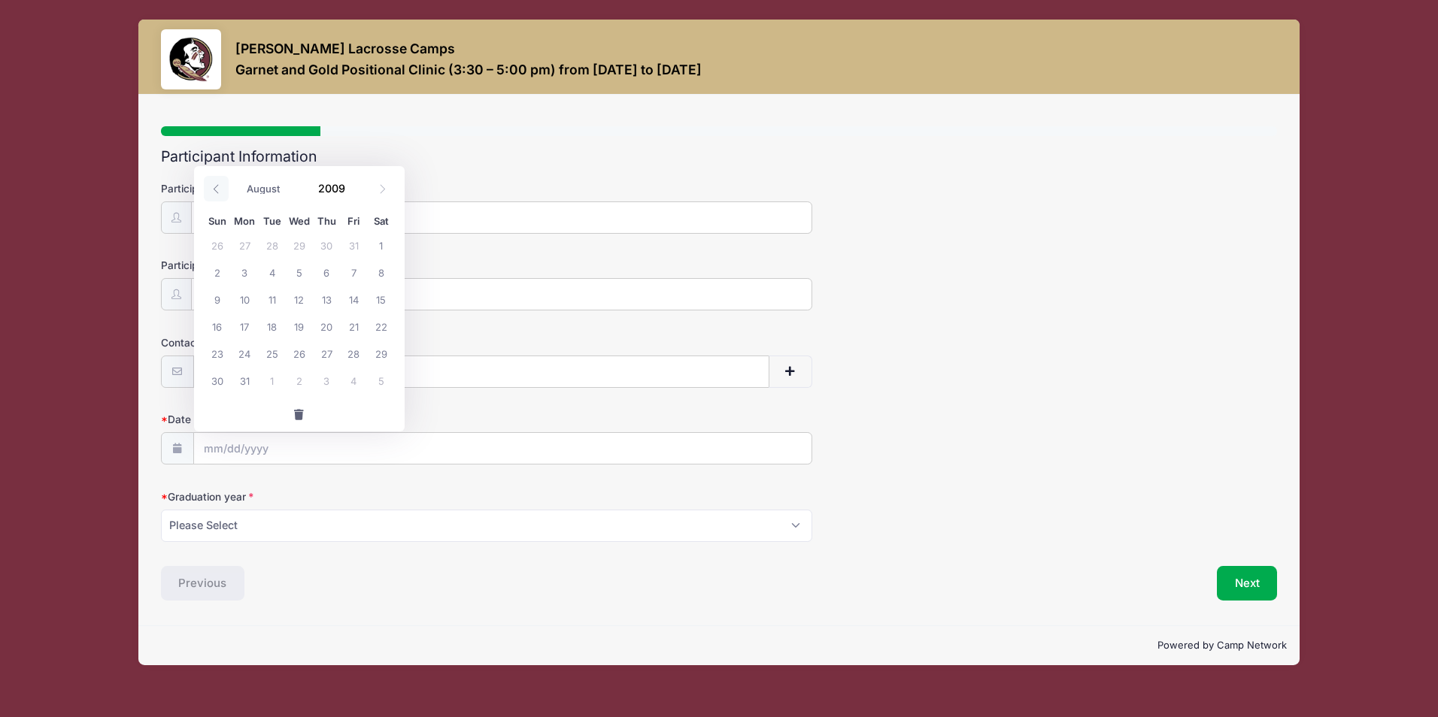
click at [217, 189] on icon at bounding box center [216, 189] width 10 height 10
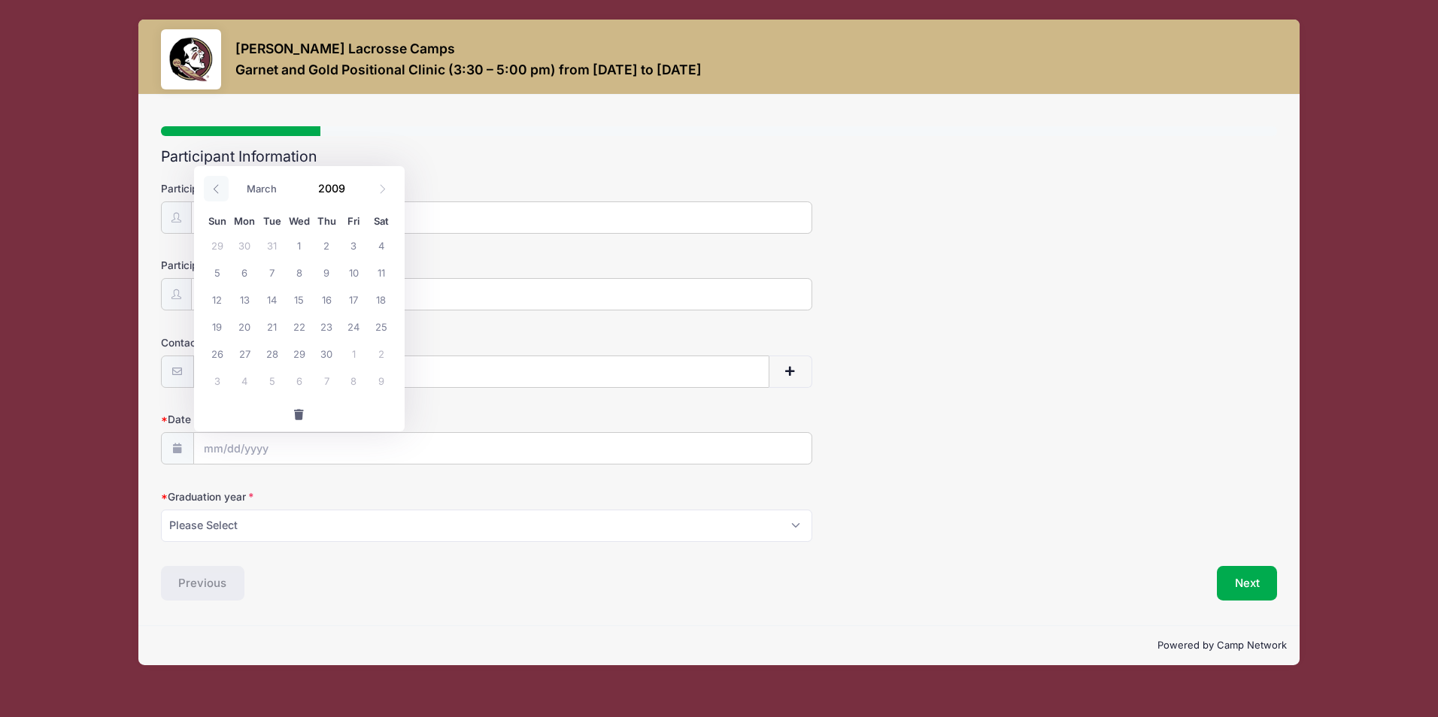
click at [217, 189] on icon at bounding box center [216, 189] width 10 height 10
select select "0"
click at [217, 189] on icon at bounding box center [216, 189] width 10 height 10
type input "2008"
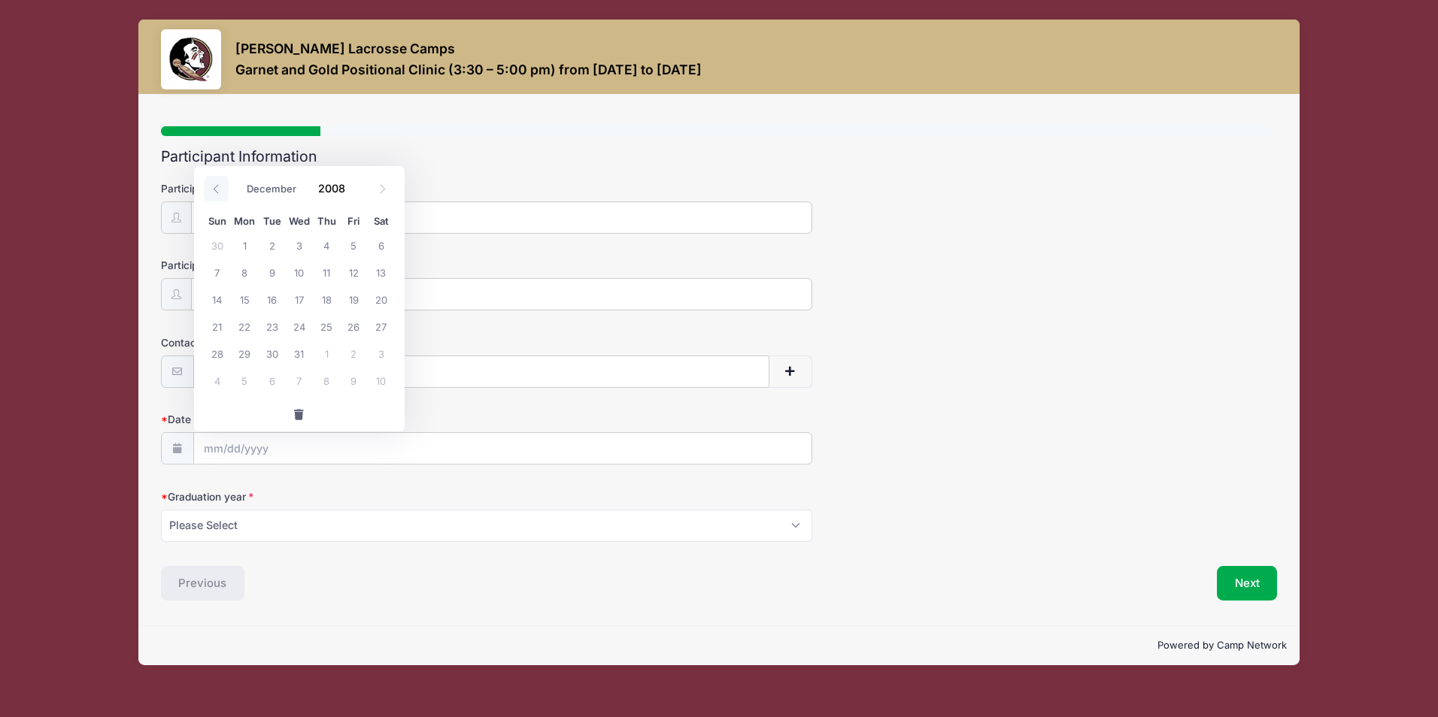
click at [217, 189] on icon at bounding box center [216, 189] width 10 height 10
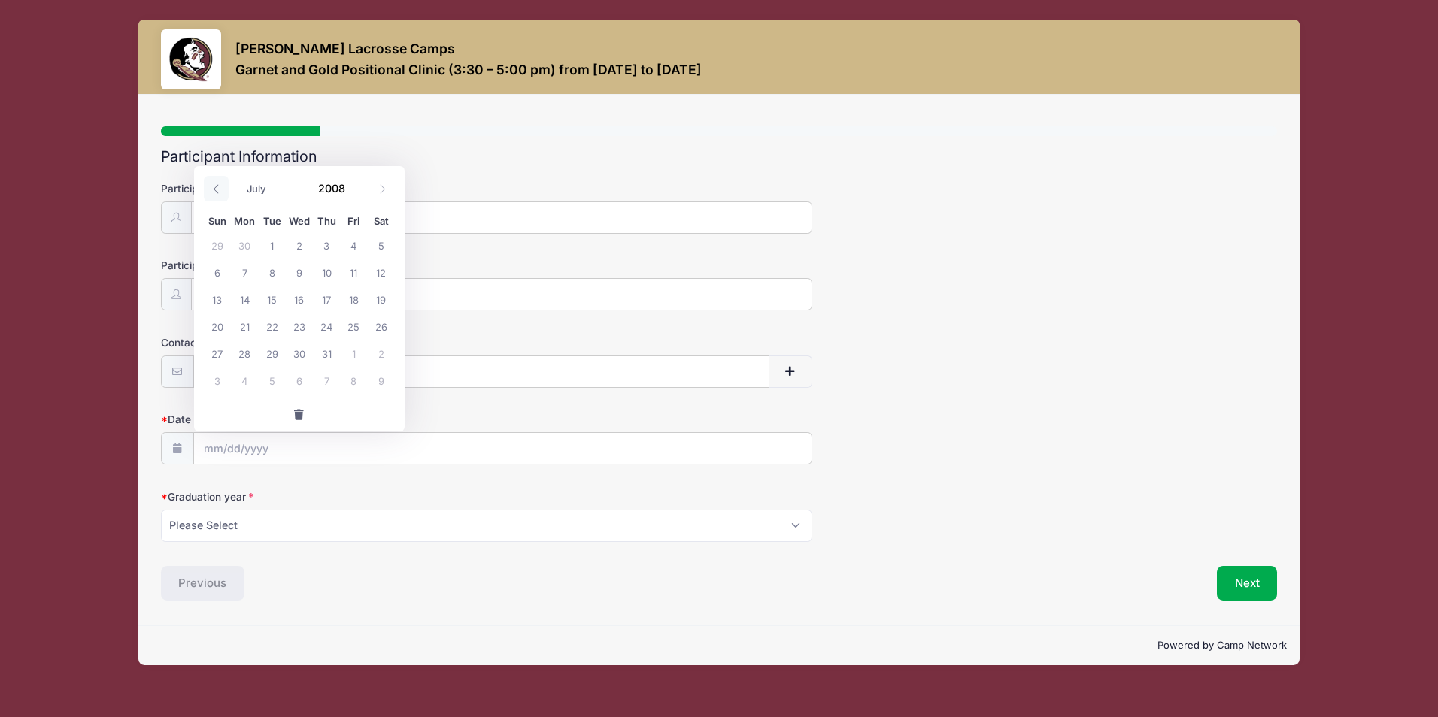
click at [217, 189] on icon at bounding box center [216, 189] width 10 height 10
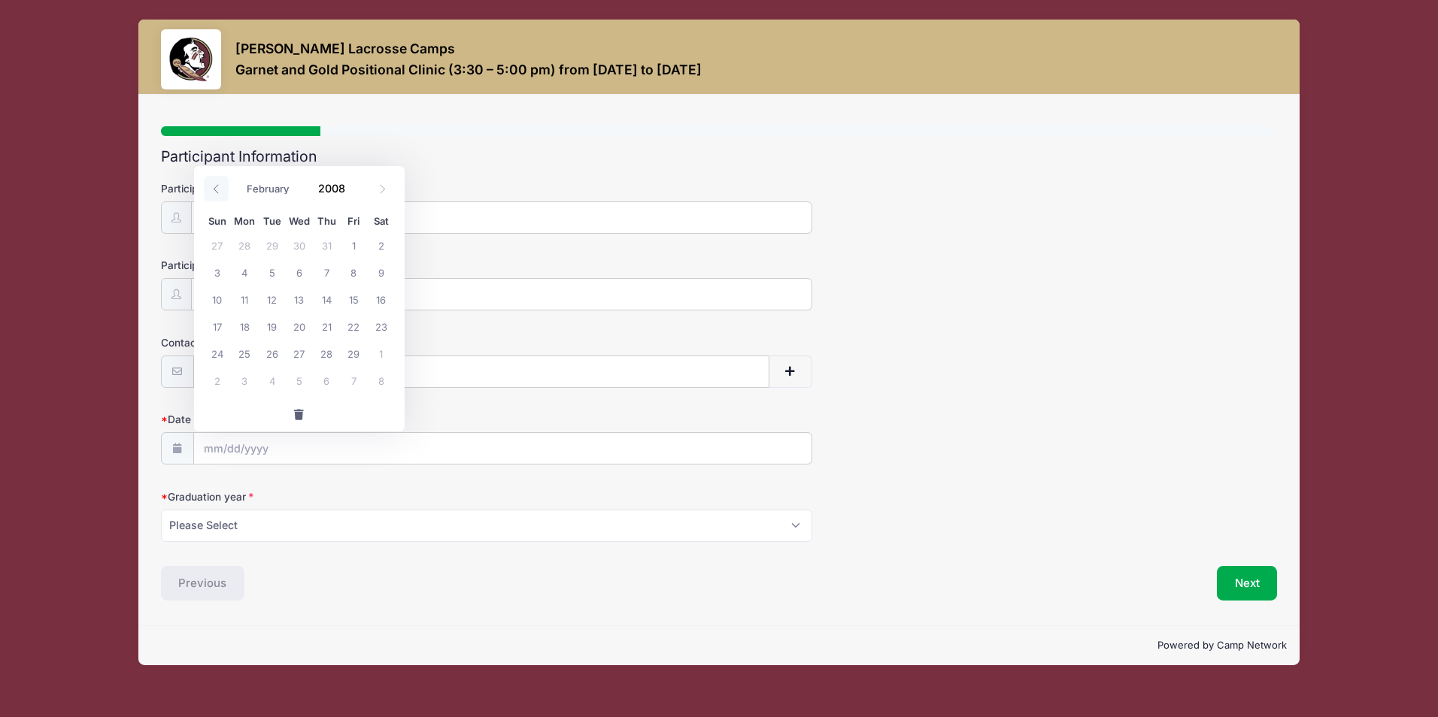
click at [217, 189] on icon at bounding box center [216, 189] width 10 height 10
select select "0"
click at [217, 189] on icon at bounding box center [216, 189] width 10 height 10
type input "2007"
select select "11"
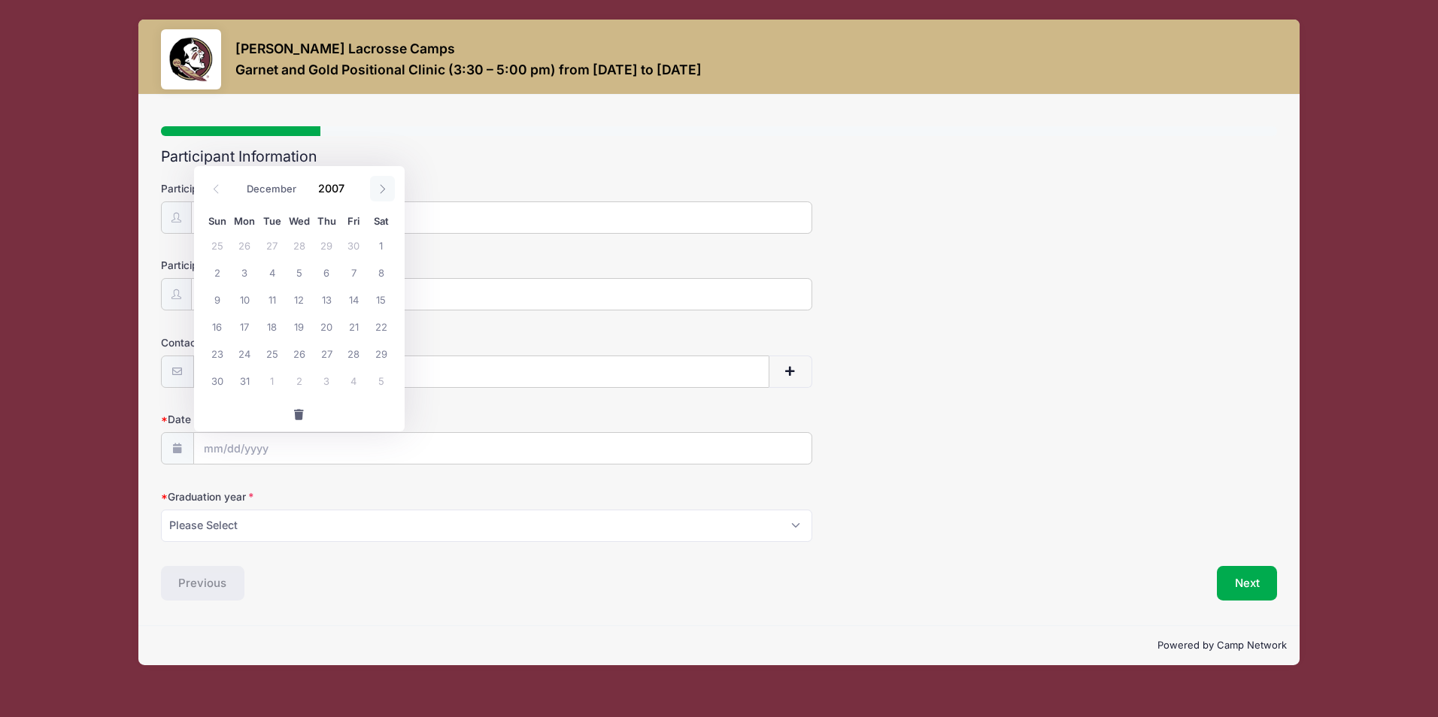
click at [384, 195] on span at bounding box center [382, 189] width 25 height 26
type input "2008"
click at [384, 195] on span at bounding box center [382, 189] width 25 height 26
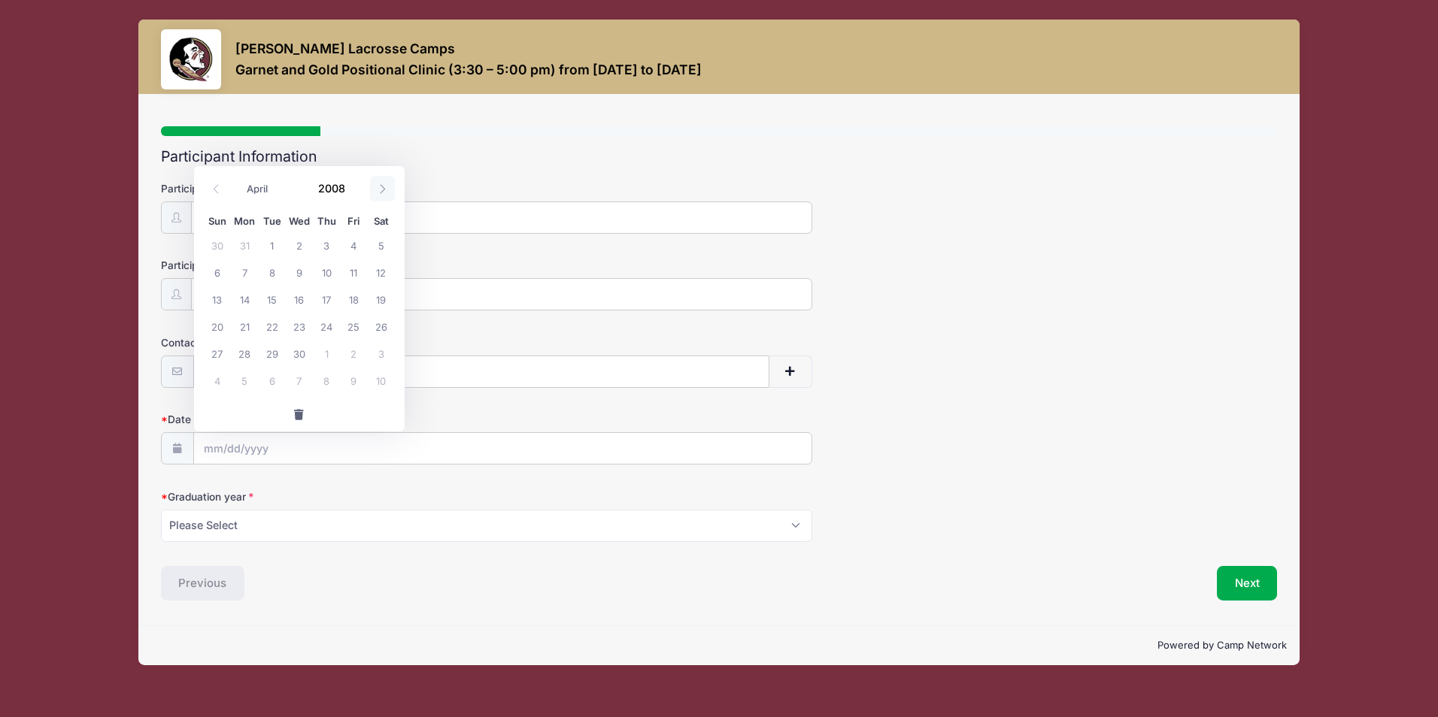
click at [384, 195] on span at bounding box center [382, 189] width 25 height 26
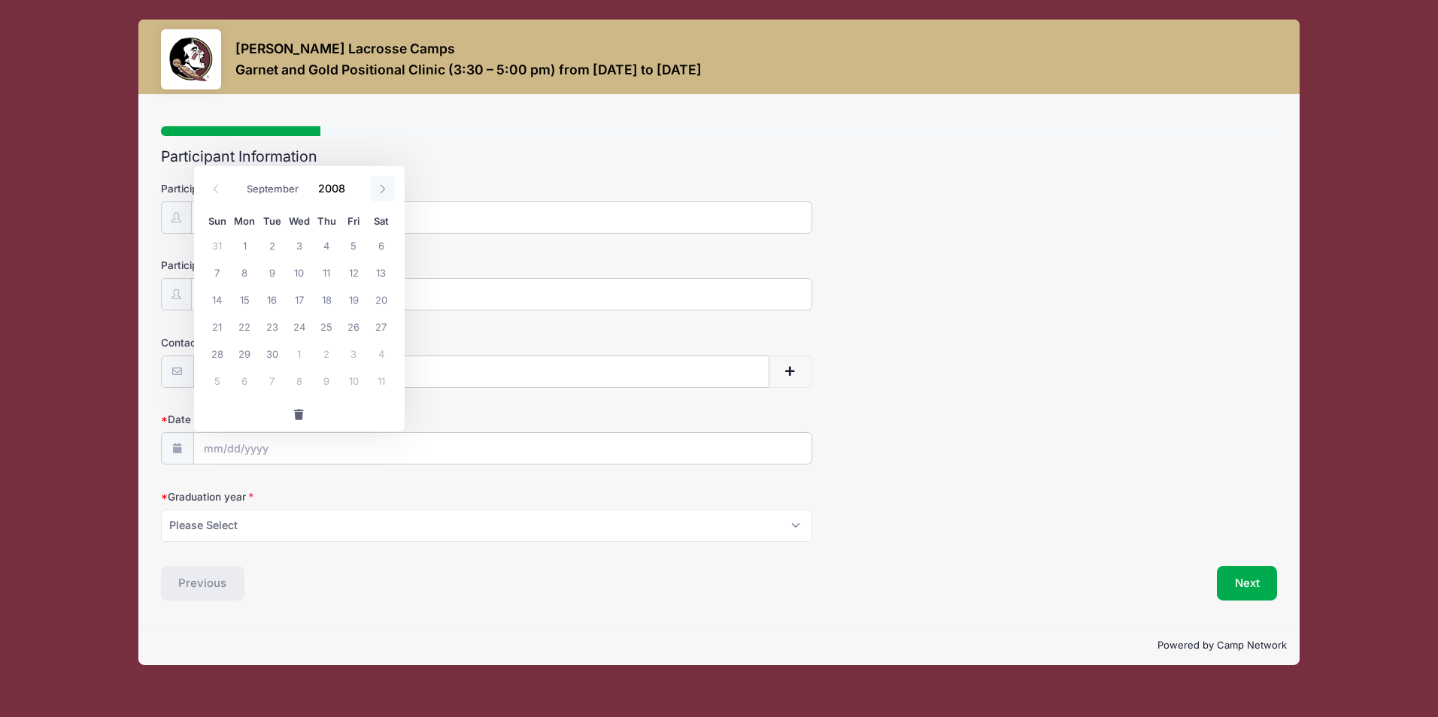
click at [384, 195] on span at bounding box center [382, 189] width 25 height 26
select select "11"
click at [383, 278] on span "13" at bounding box center [381, 272] width 27 height 27
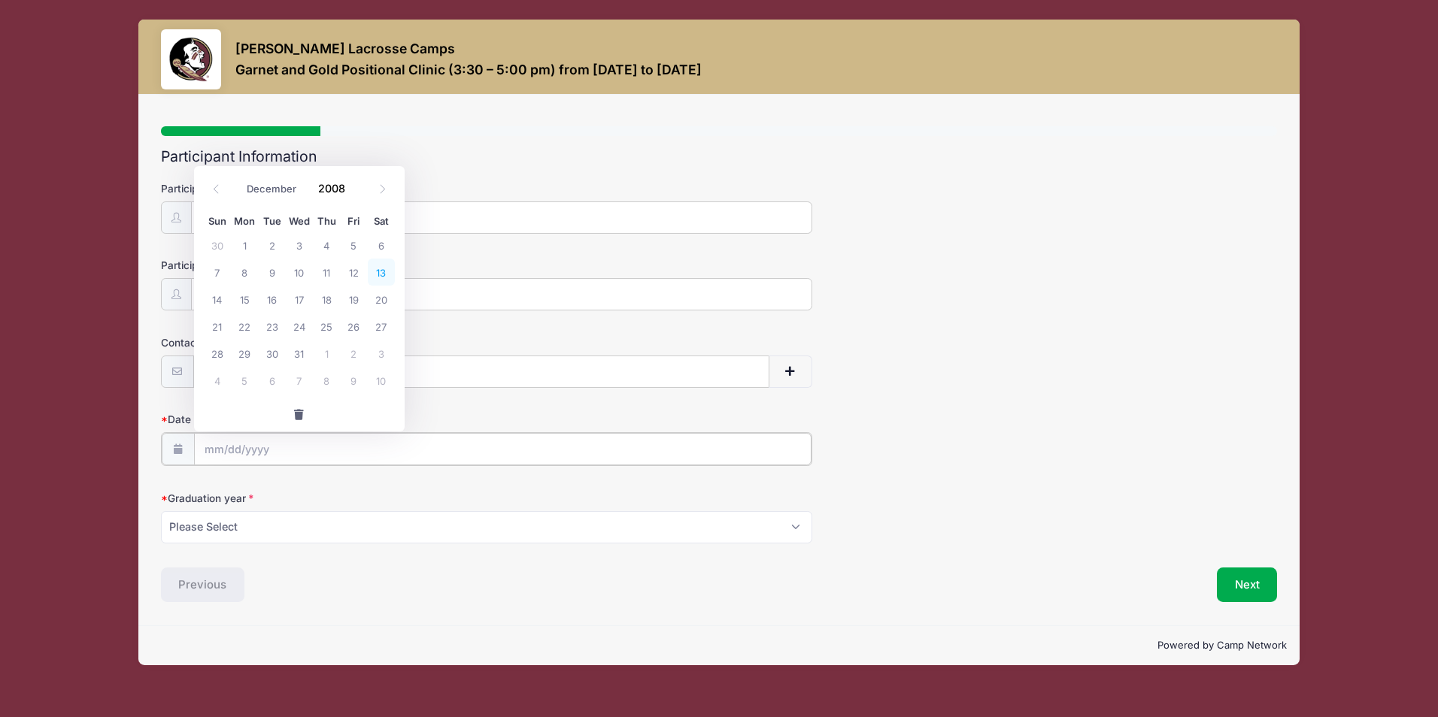
type input "12/13/2008"
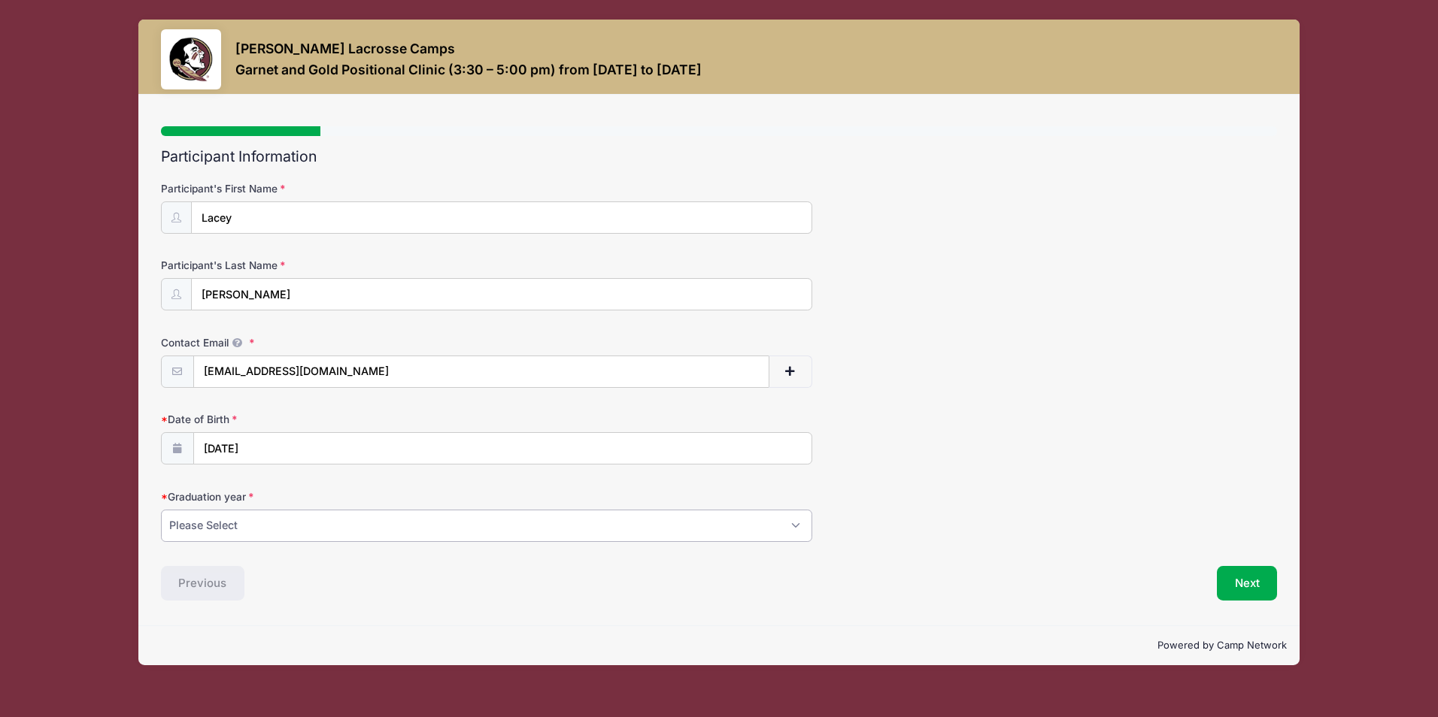
click at [344, 525] on select "Please Select 2027 2028 2029" at bounding box center [486, 526] width 651 height 32
select select "2027"
click at [161, 510] on select "Please Select 2027 2028 2029" at bounding box center [486, 526] width 651 height 32
click at [1252, 584] on button "Next" at bounding box center [1247, 583] width 61 height 35
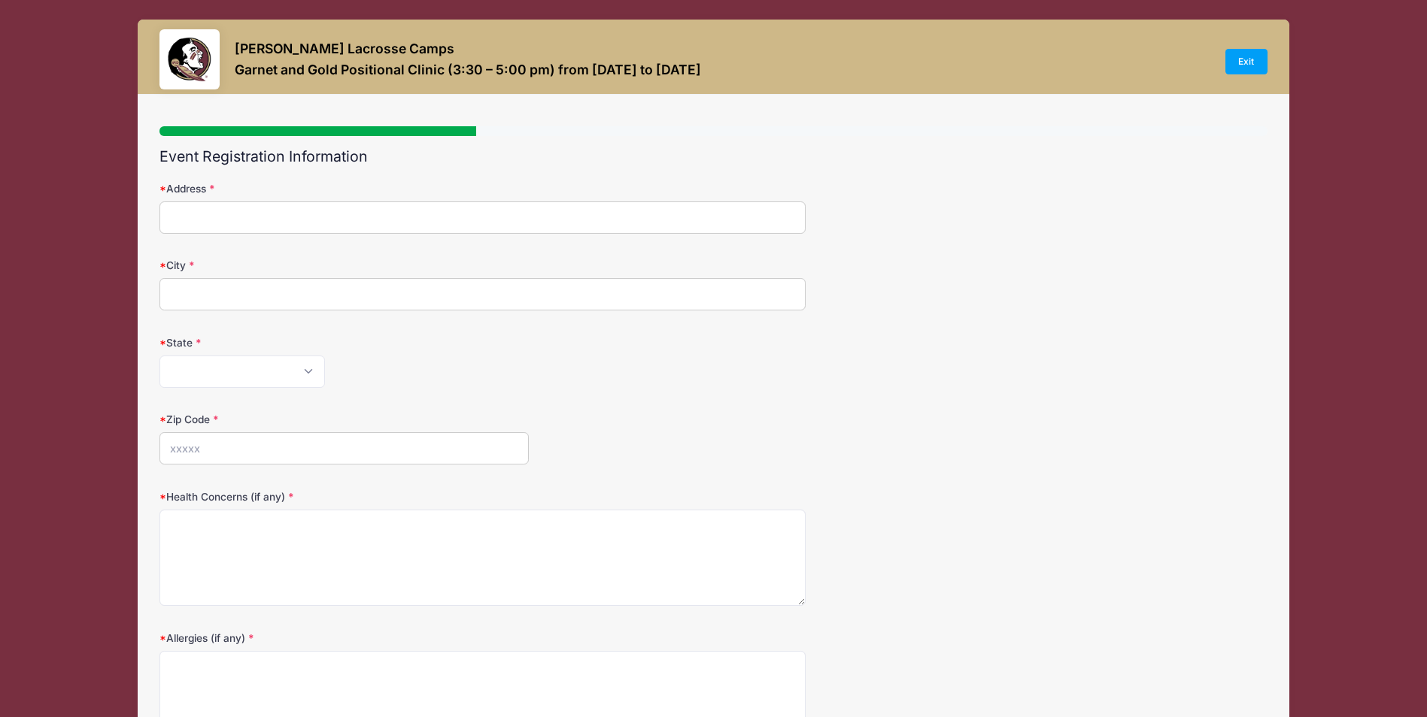
click at [480, 216] on input "Address" at bounding box center [482, 218] width 646 height 32
type input "7540 N Shores Dr"
type input "Navarre"
select select "FL"
type input "32566"
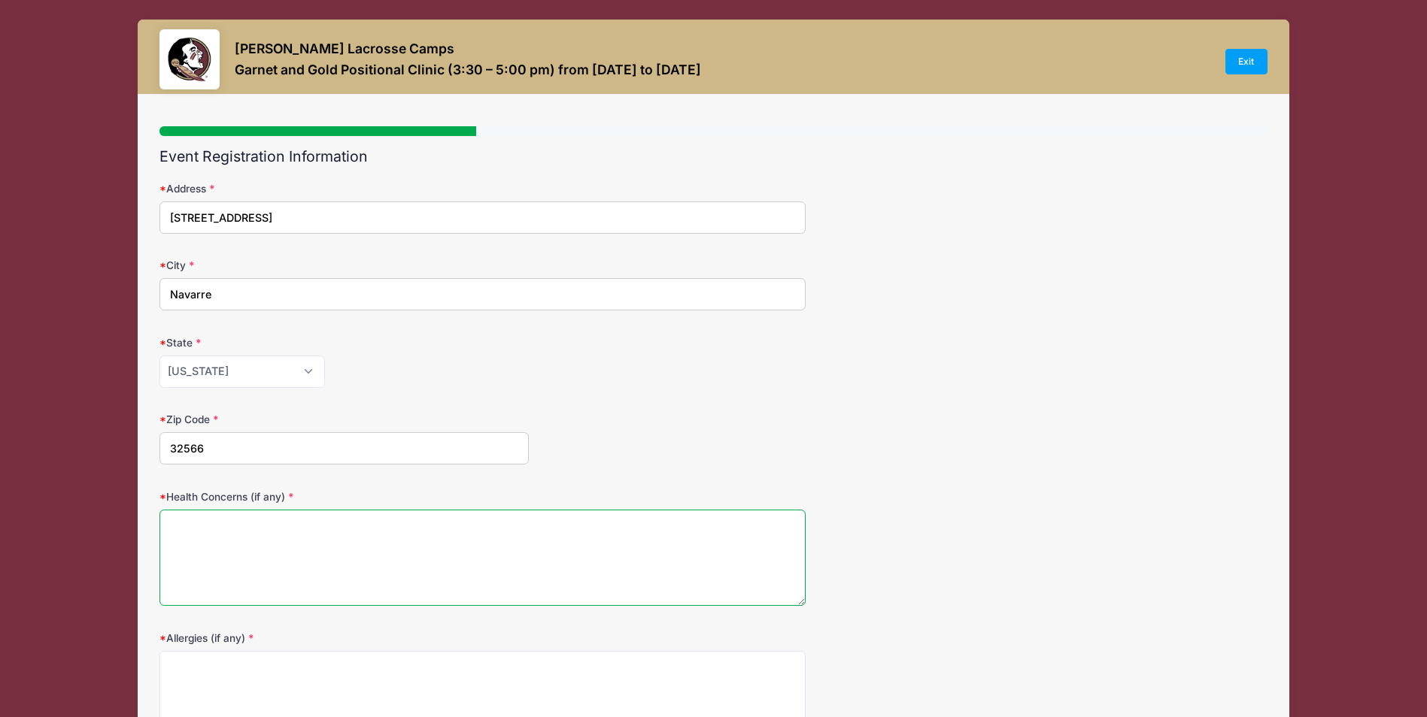
click at [268, 545] on textarea "Health Concerns (if any)" at bounding box center [482, 558] width 646 height 97
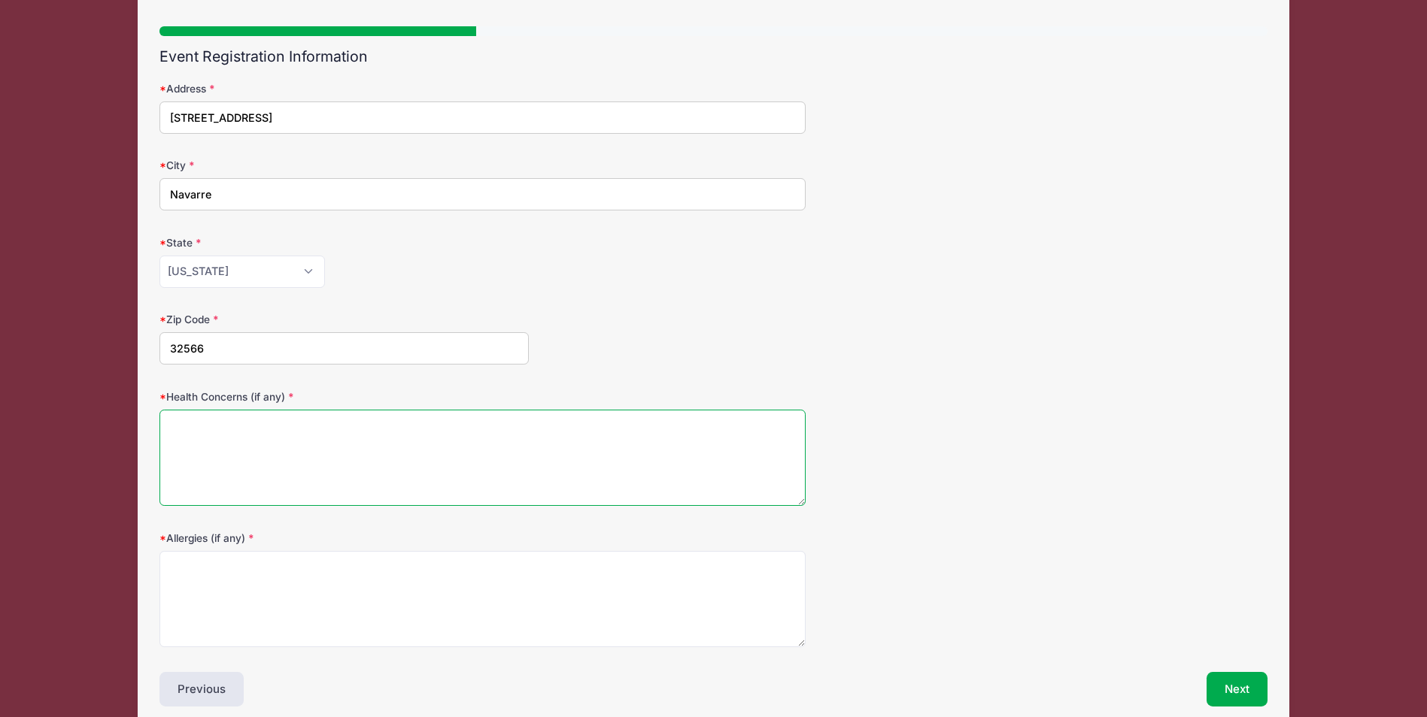
scroll to position [168, 0]
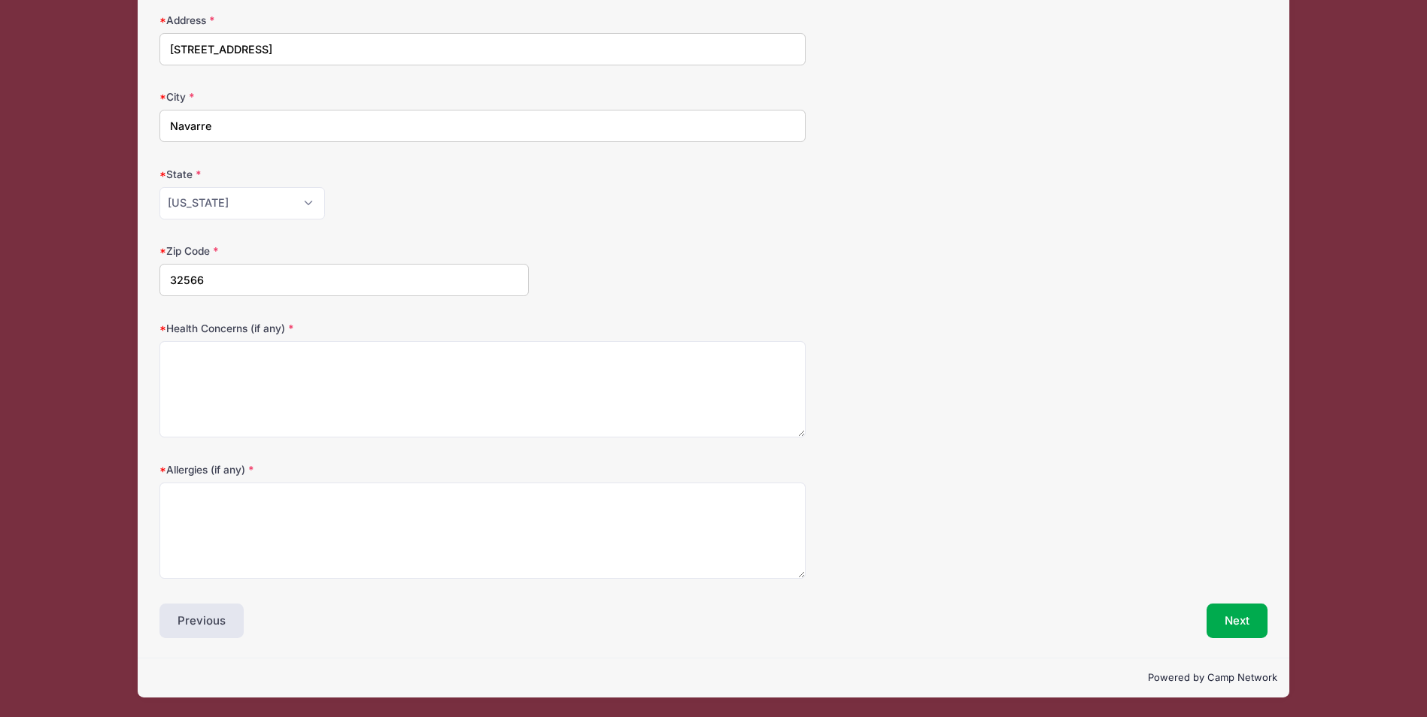
click at [1124, 669] on div "Powered by Camp Network" at bounding box center [713, 678] width 1151 height 40
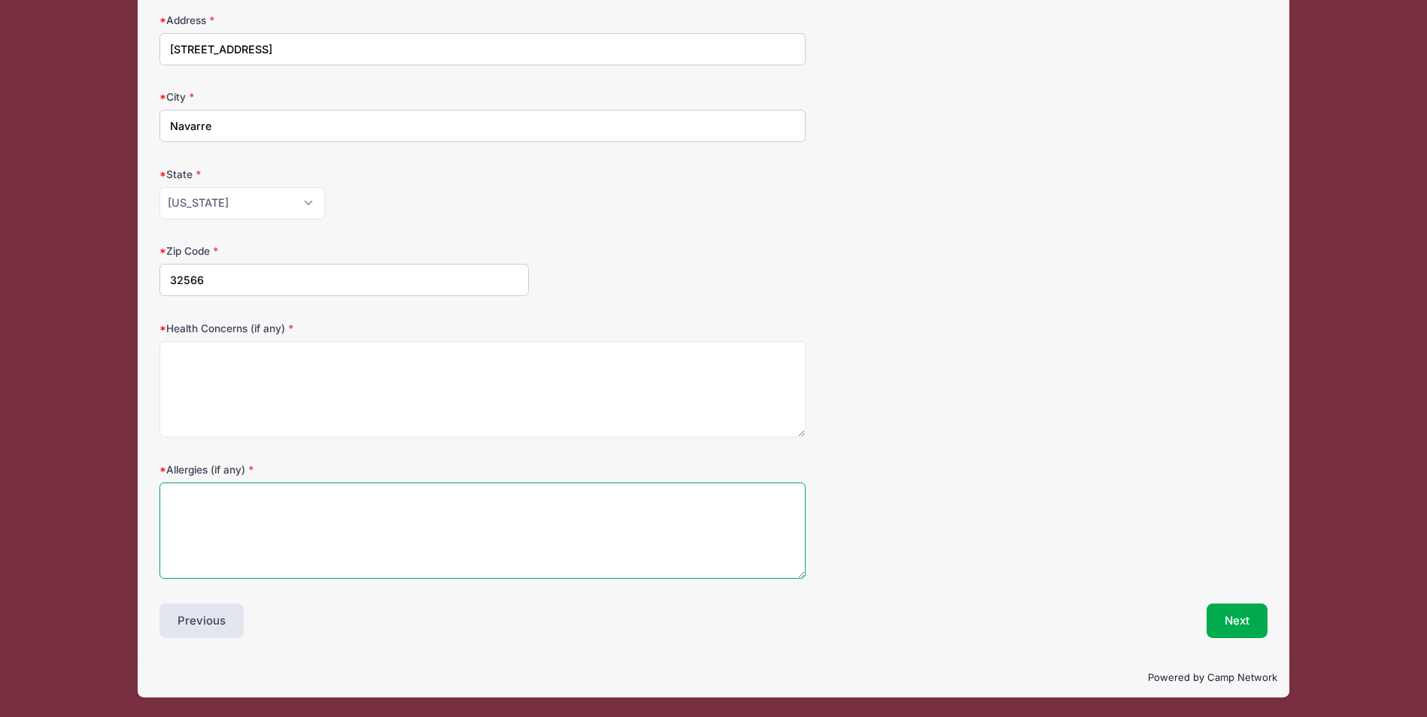
click at [263, 508] on textarea "Allergies (if any)" at bounding box center [482, 531] width 646 height 97
type textarea "Penicillin"
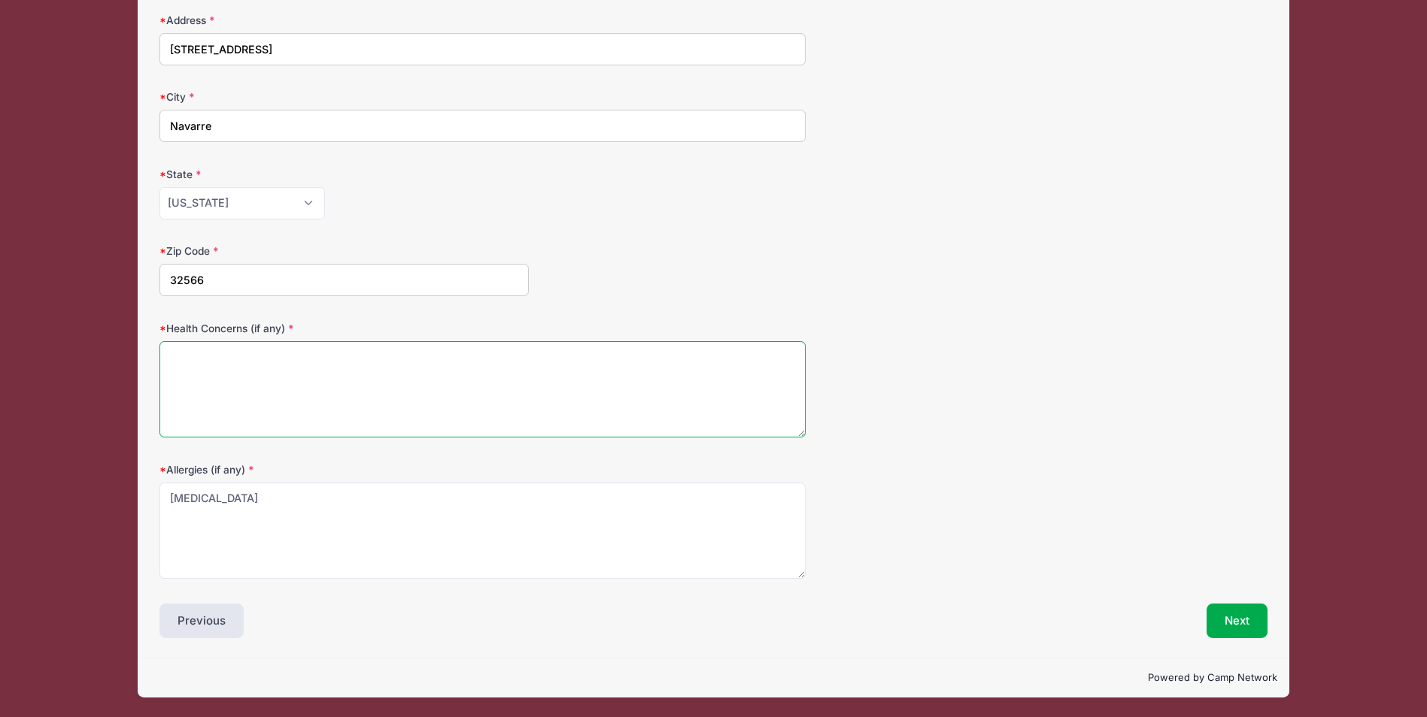
click at [213, 382] on textarea "Health Concerns (if any)" at bounding box center [482, 389] width 646 height 97
type textarea "a"
type textarea "Asthma (Inhaler rarely needed)"
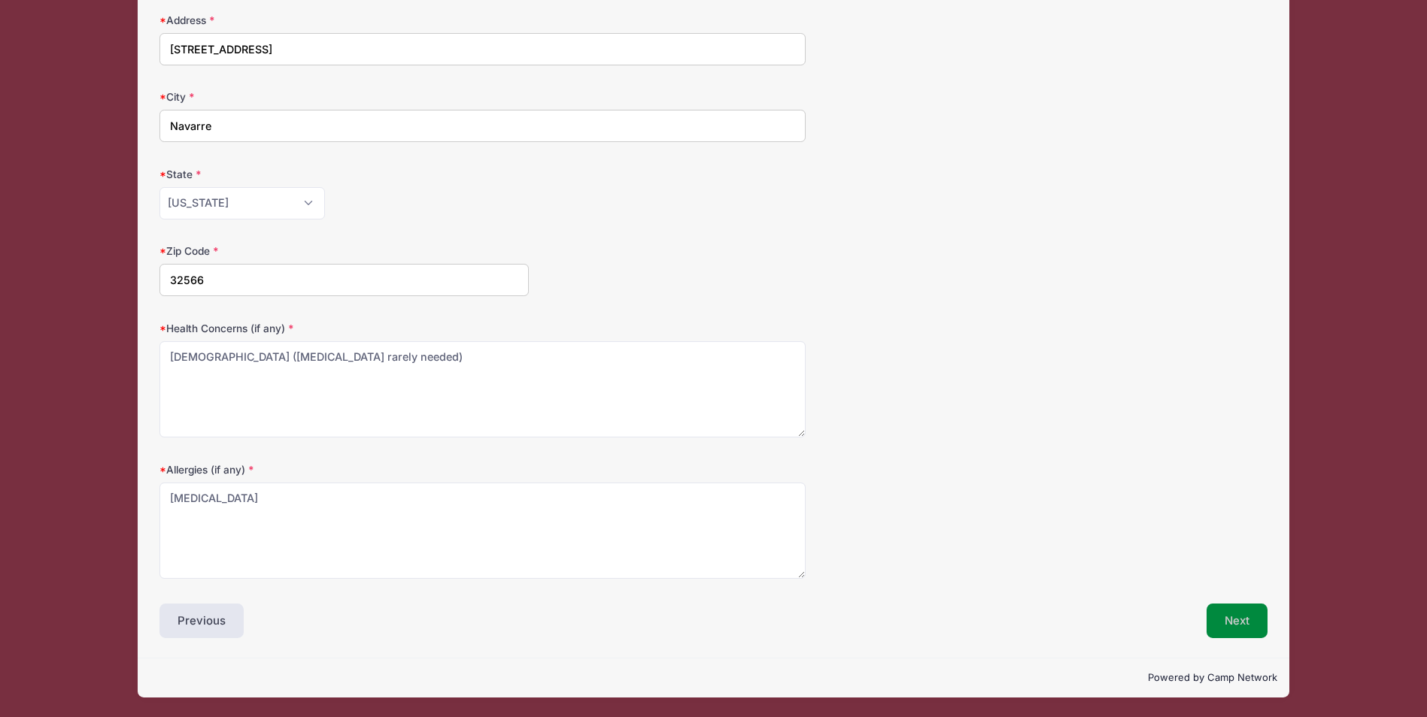
click at [1232, 620] on button "Next" at bounding box center [1236, 621] width 61 height 35
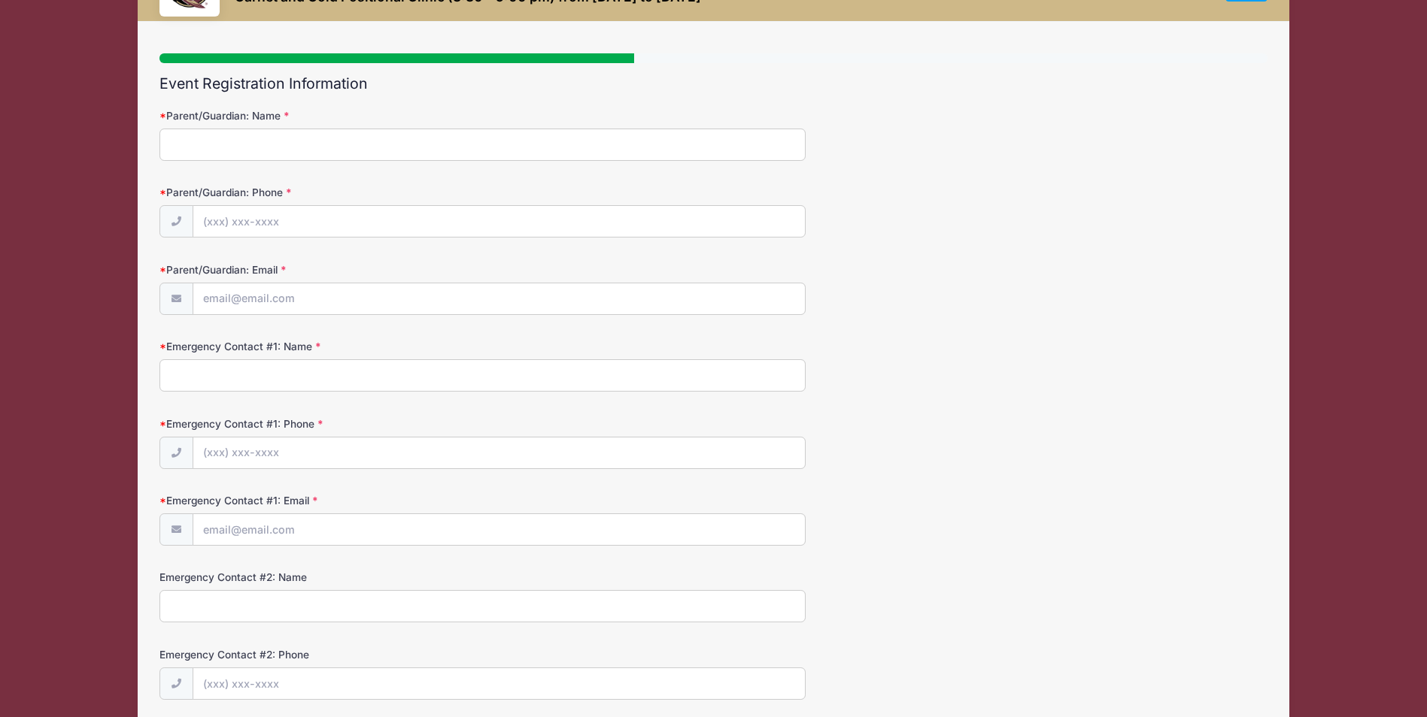
scroll to position [0, 0]
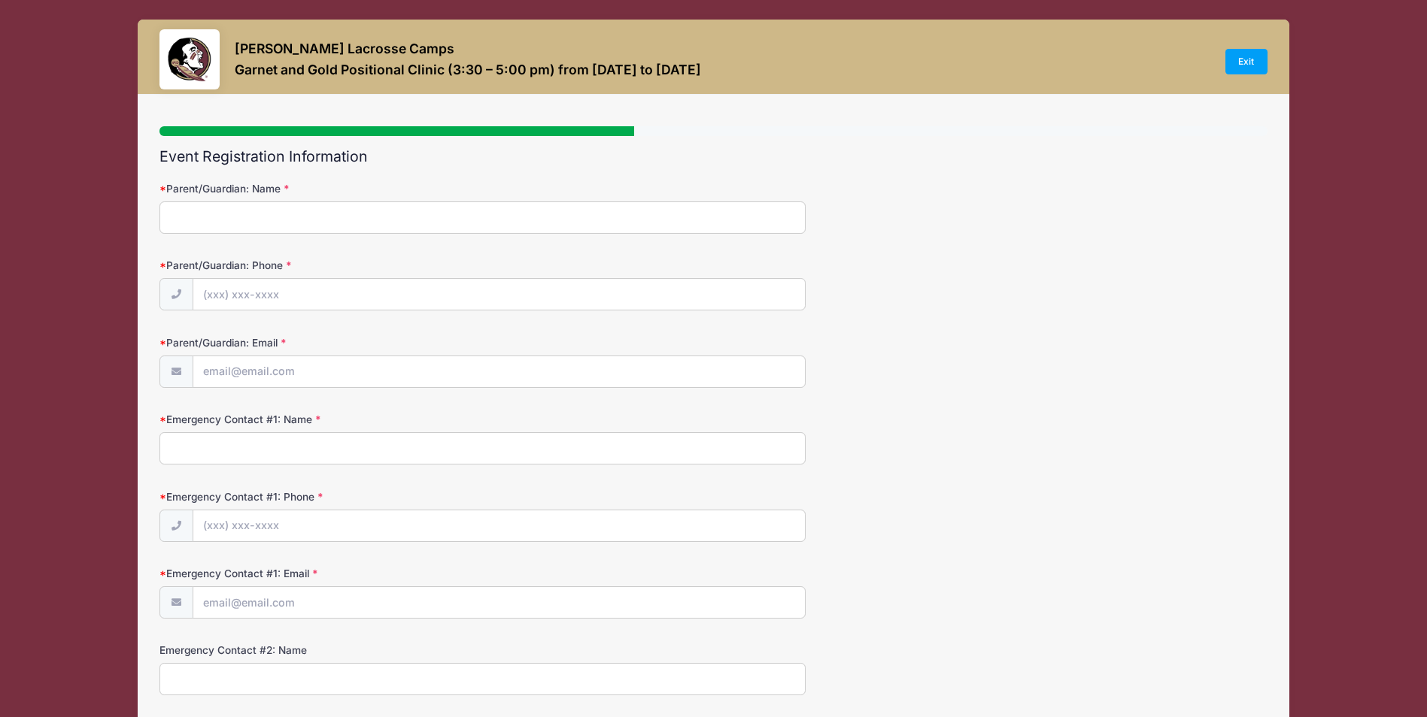
click at [396, 220] on input "Parent/Guardian: Name" at bounding box center [482, 218] width 646 height 32
type input "Tom Riley"
click at [347, 308] on input "Parent/Guardian: Phone" at bounding box center [499, 295] width 612 height 32
type input "(484) 368-6768"
click at [294, 371] on input "Parent/Guardian: Email" at bounding box center [499, 372] width 612 height 32
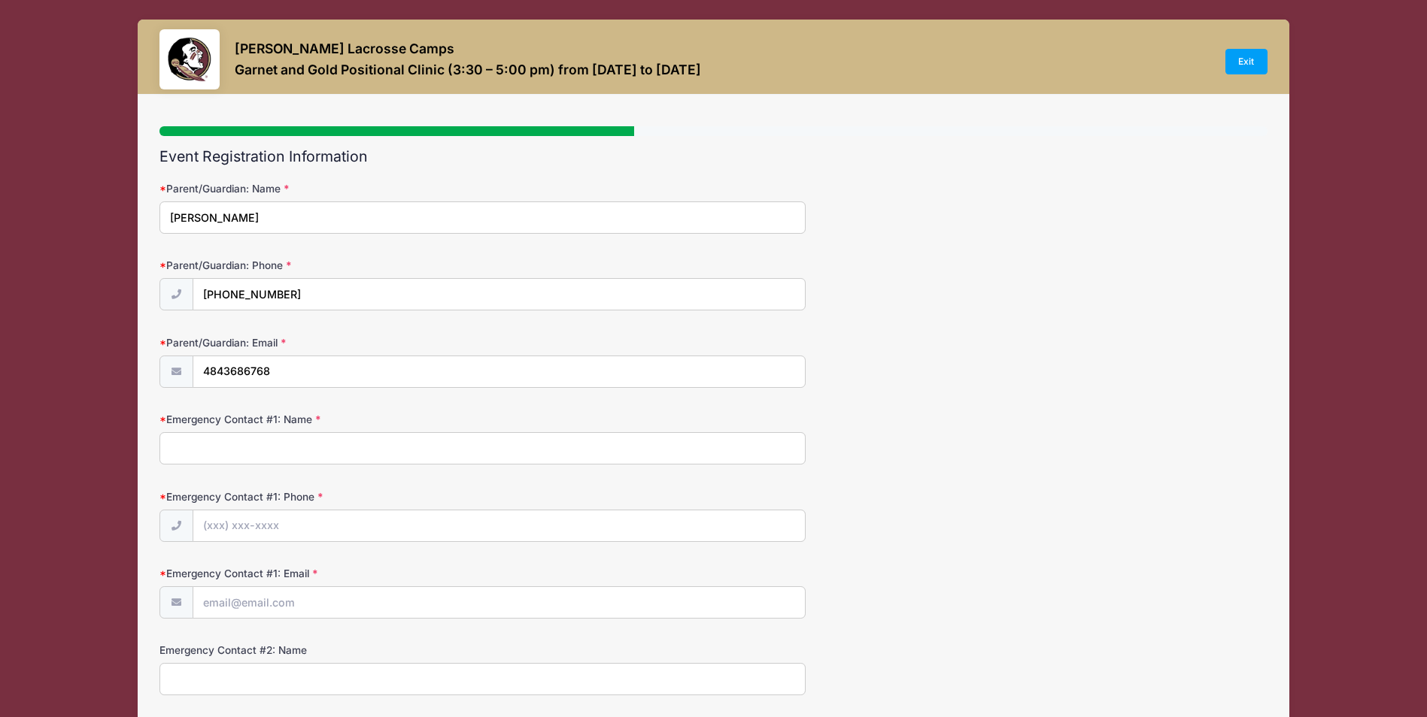
click at [231, 450] on input "Emergency Contact #1: Name" at bounding box center [482, 448] width 646 height 32
click at [274, 367] on input "4843686768" at bounding box center [499, 372] width 612 height 32
type input "4"
type input "[EMAIL_ADDRESS][DOMAIN_NAME]"
click at [241, 452] on input "Emergency Contact #1: Name" at bounding box center [482, 448] width 646 height 32
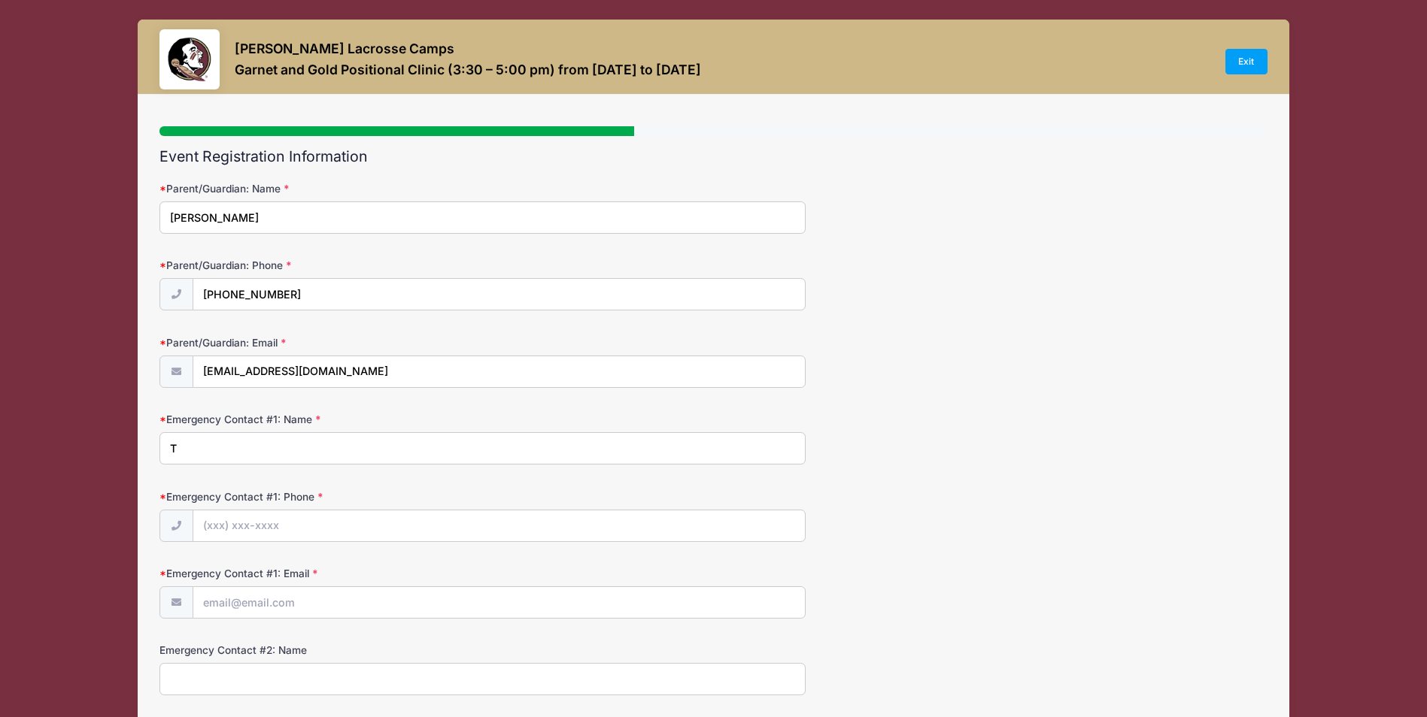
click at [241, 452] on input "T" at bounding box center [482, 448] width 646 height 32
type input "Tom Riley"
type input "(484) 368-6768"
click at [228, 609] on input "Emergency Contact #1: Email" at bounding box center [499, 603] width 612 height 32
type input "[EMAIL_ADDRESS][DOMAIN_NAME]"
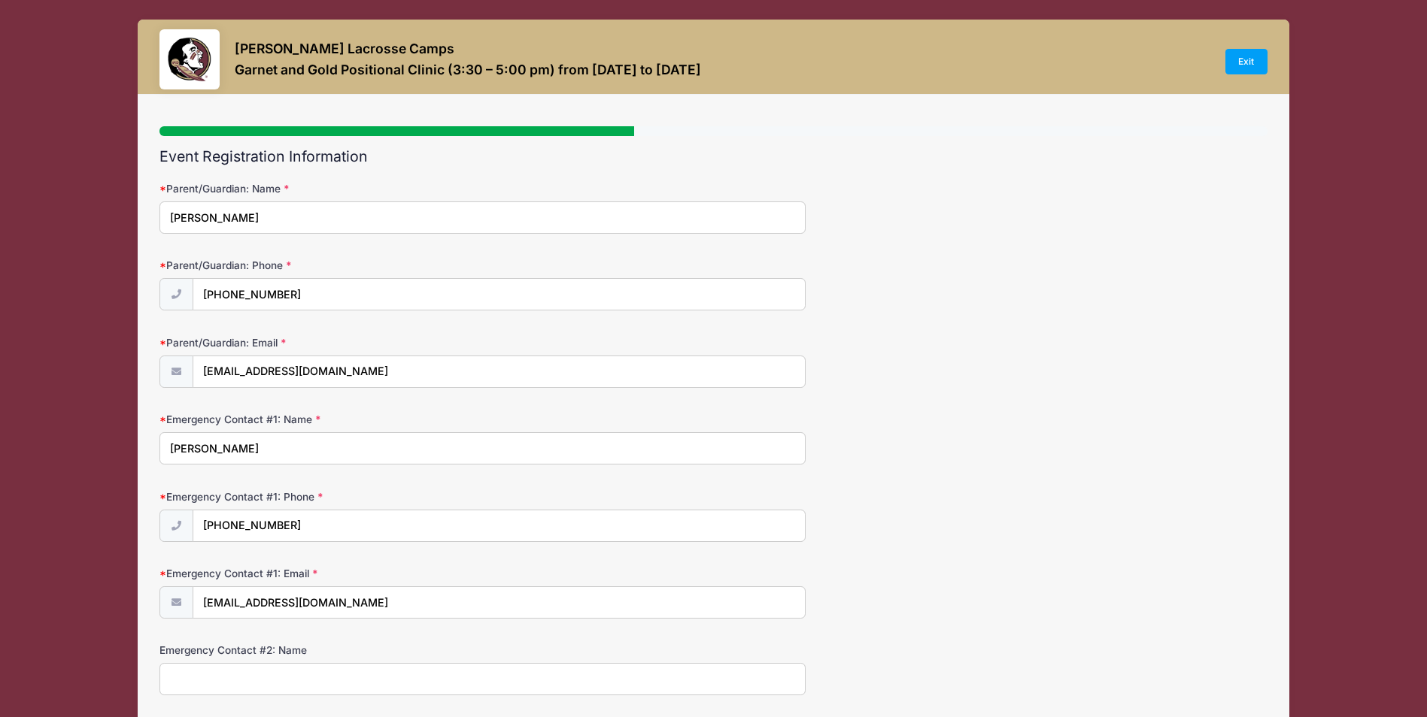
click at [393, 675] on input "Emergency Contact #2: Name" at bounding box center [482, 679] width 646 height 32
type input "n"
type input "Nicole Riley"
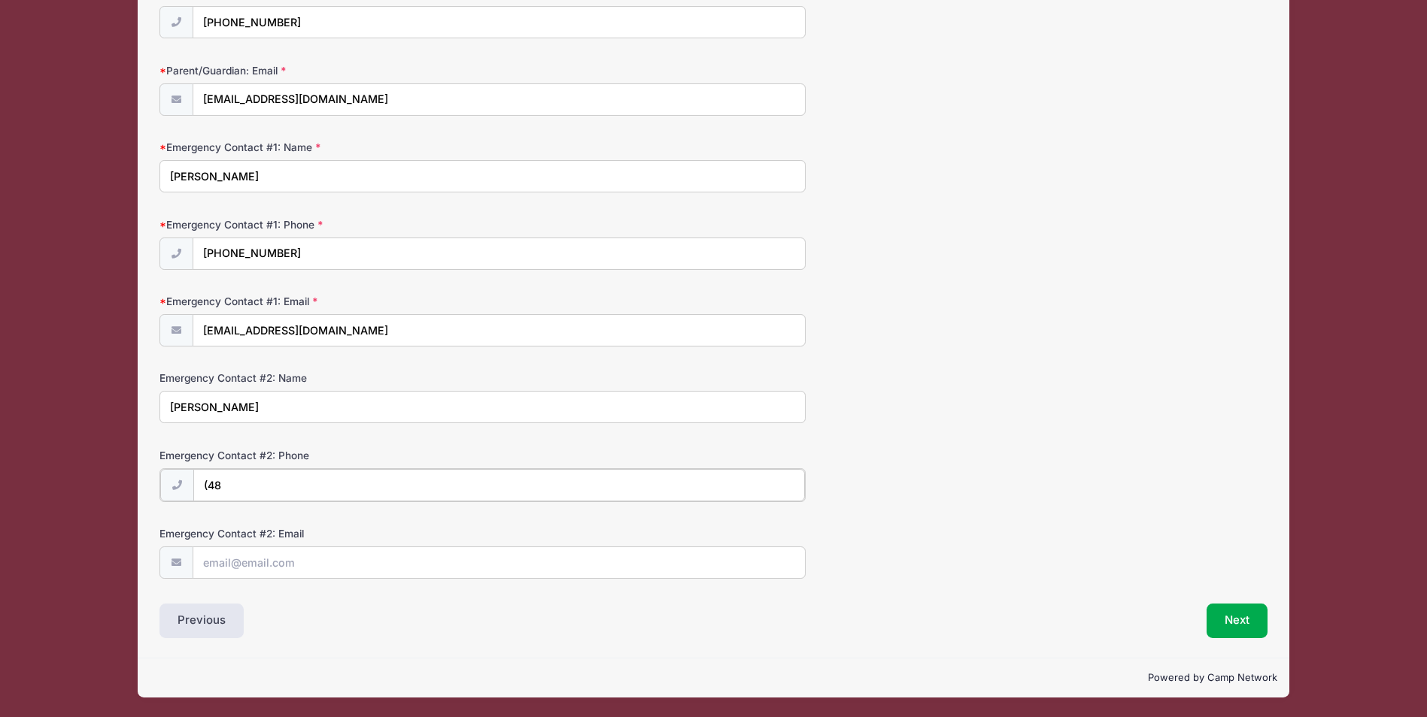
type input "(4"
type input "(610) 316-7357"
click at [292, 559] on input "Emergency Contact #2: Email" at bounding box center [499, 562] width 612 height 32
type input "nicolerileyrn@gmail.com"
click at [1232, 626] on button "Next" at bounding box center [1236, 621] width 61 height 35
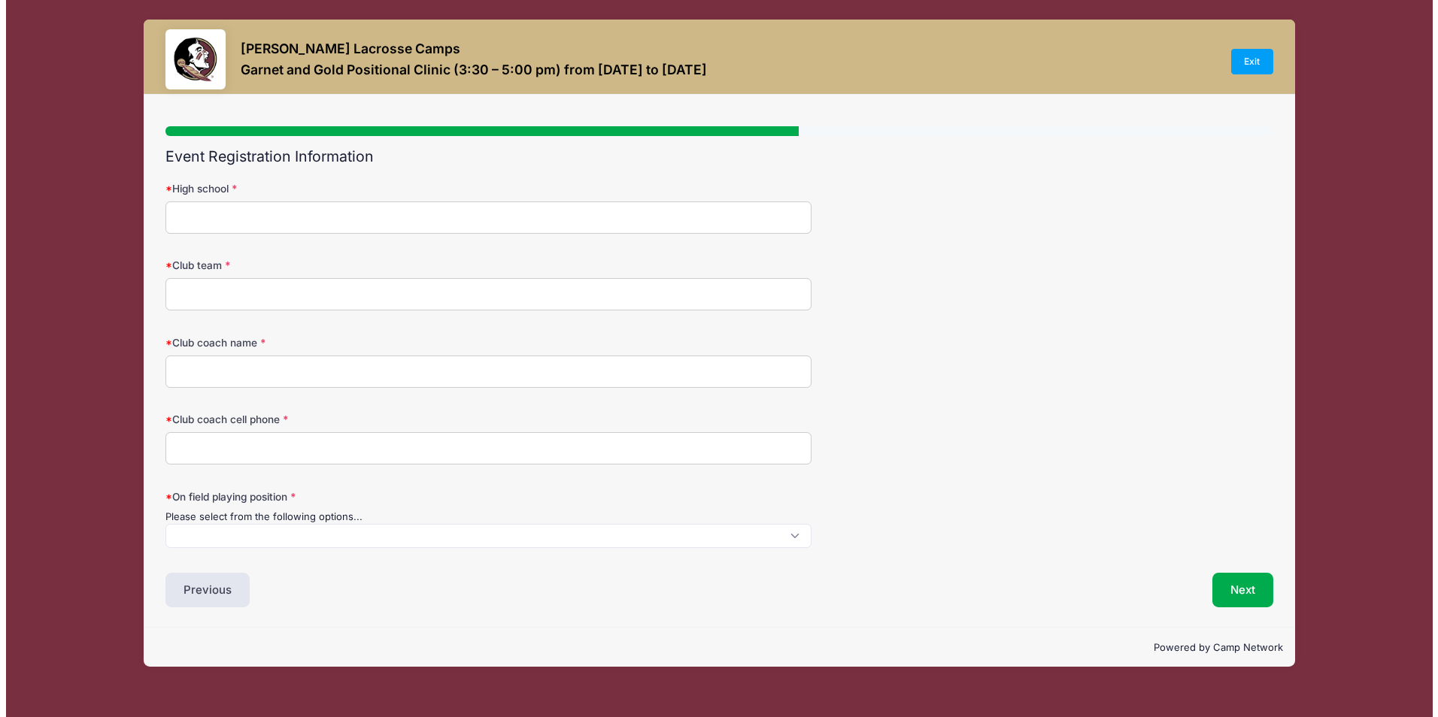
scroll to position [0, 0]
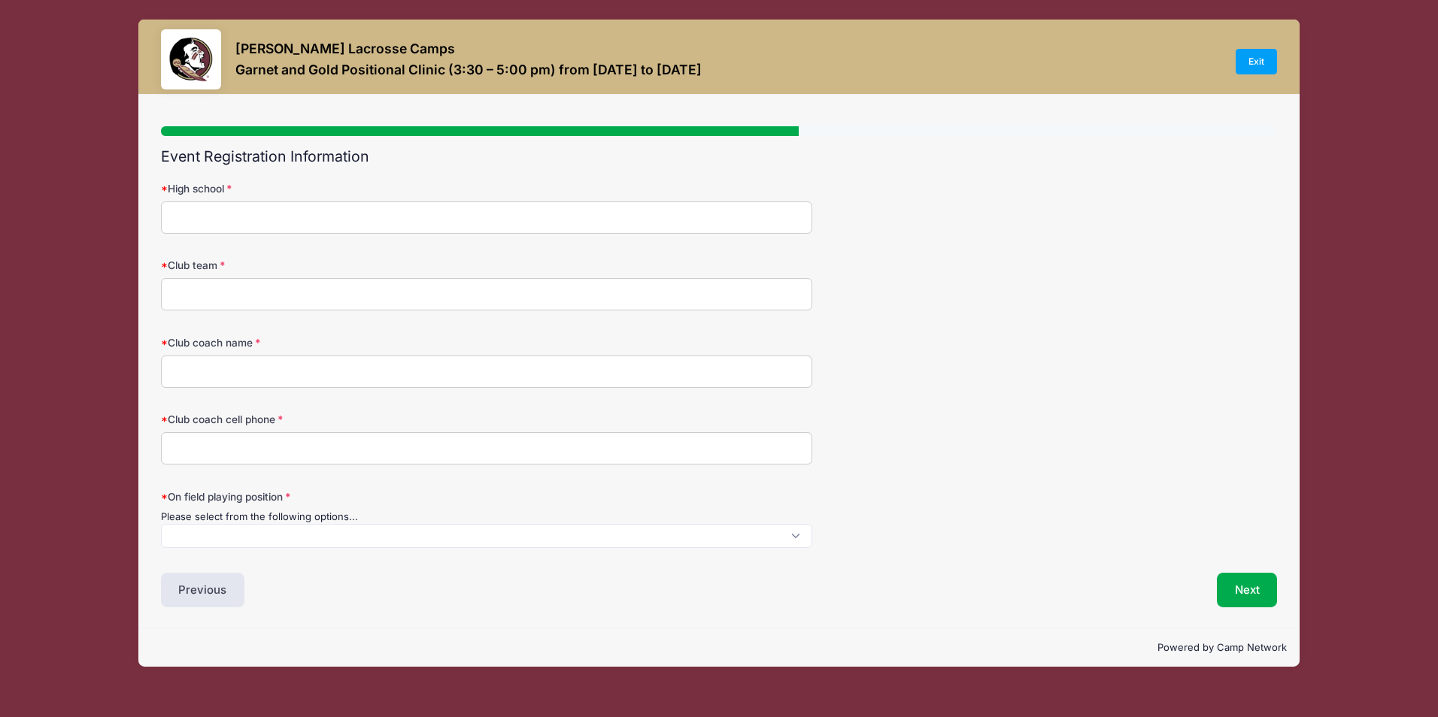
click at [483, 214] on input "High school" at bounding box center [486, 218] width 651 height 32
type input "Navarre High School"
click at [374, 295] on input "Club team" at bounding box center [486, 294] width 651 height 32
type input "Kracken"
type input "Teddy Koppelberger"
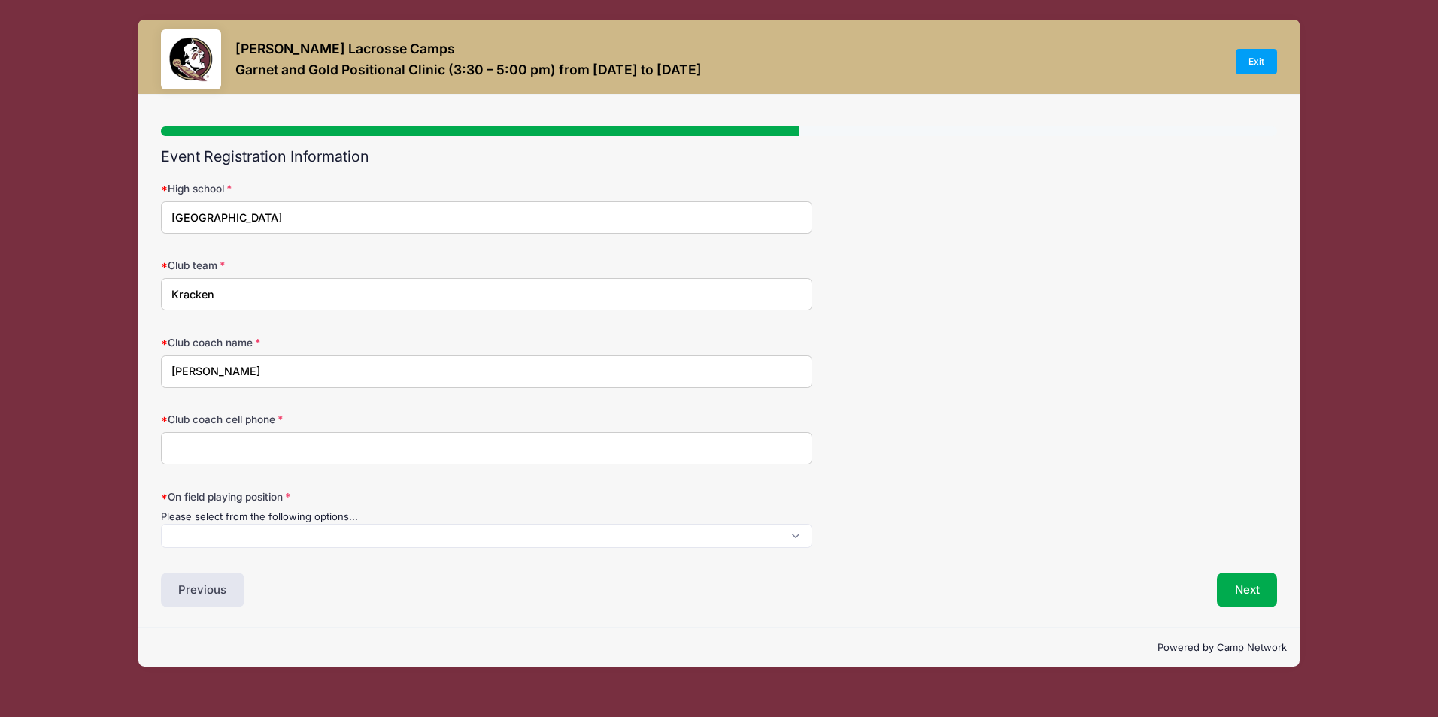
click at [198, 447] on input "Club coach cell phone" at bounding box center [486, 448] width 651 height 32
type input "904-377-0215"
click at [227, 535] on span at bounding box center [486, 536] width 651 height 24
select select "Attack"
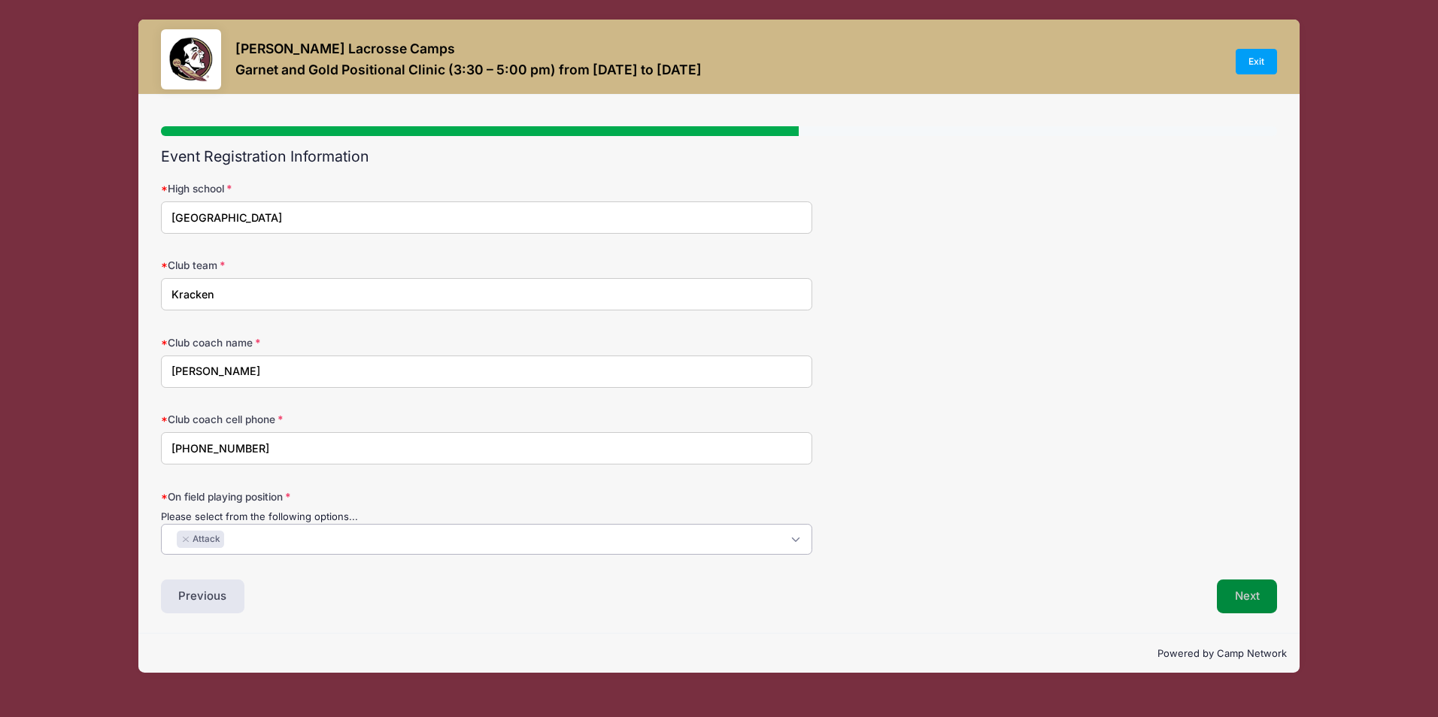
click at [1257, 602] on button "Next" at bounding box center [1247, 597] width 61 height 35
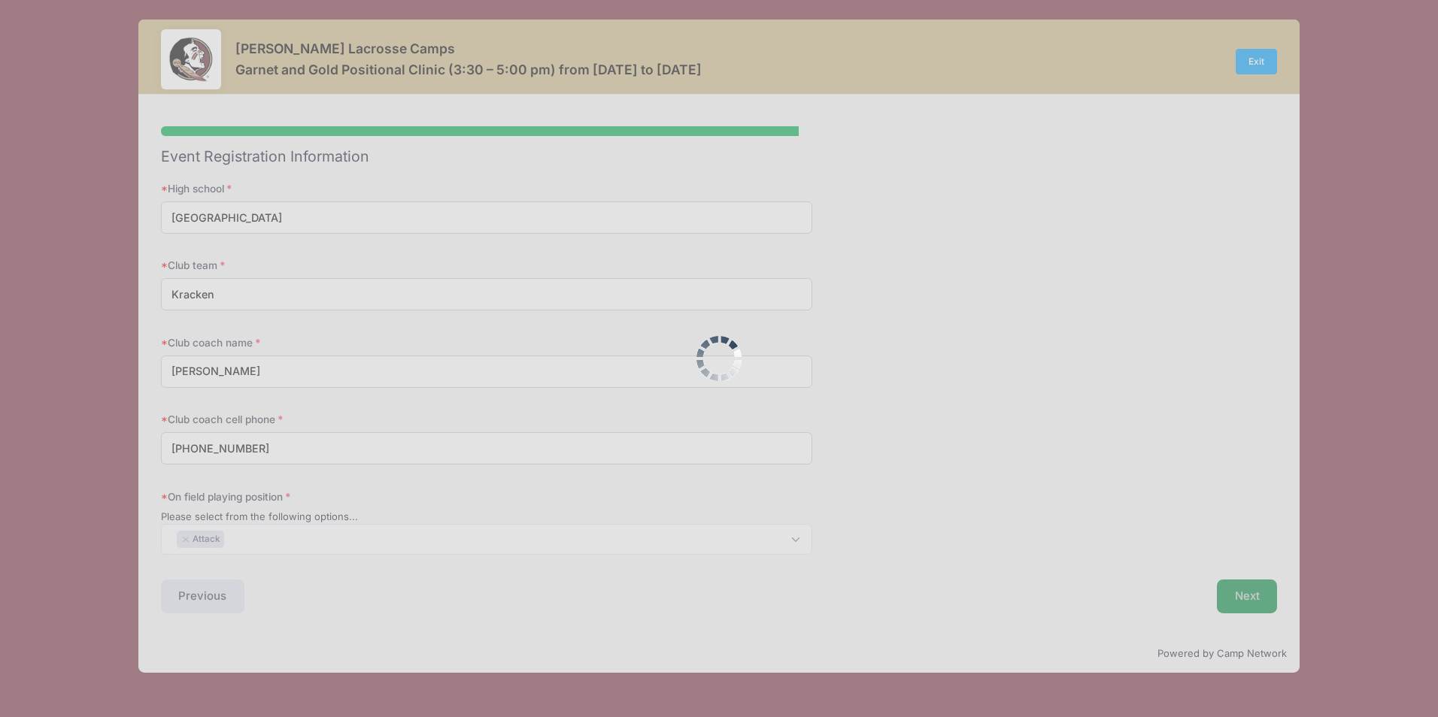
scroll to position [0, 0]
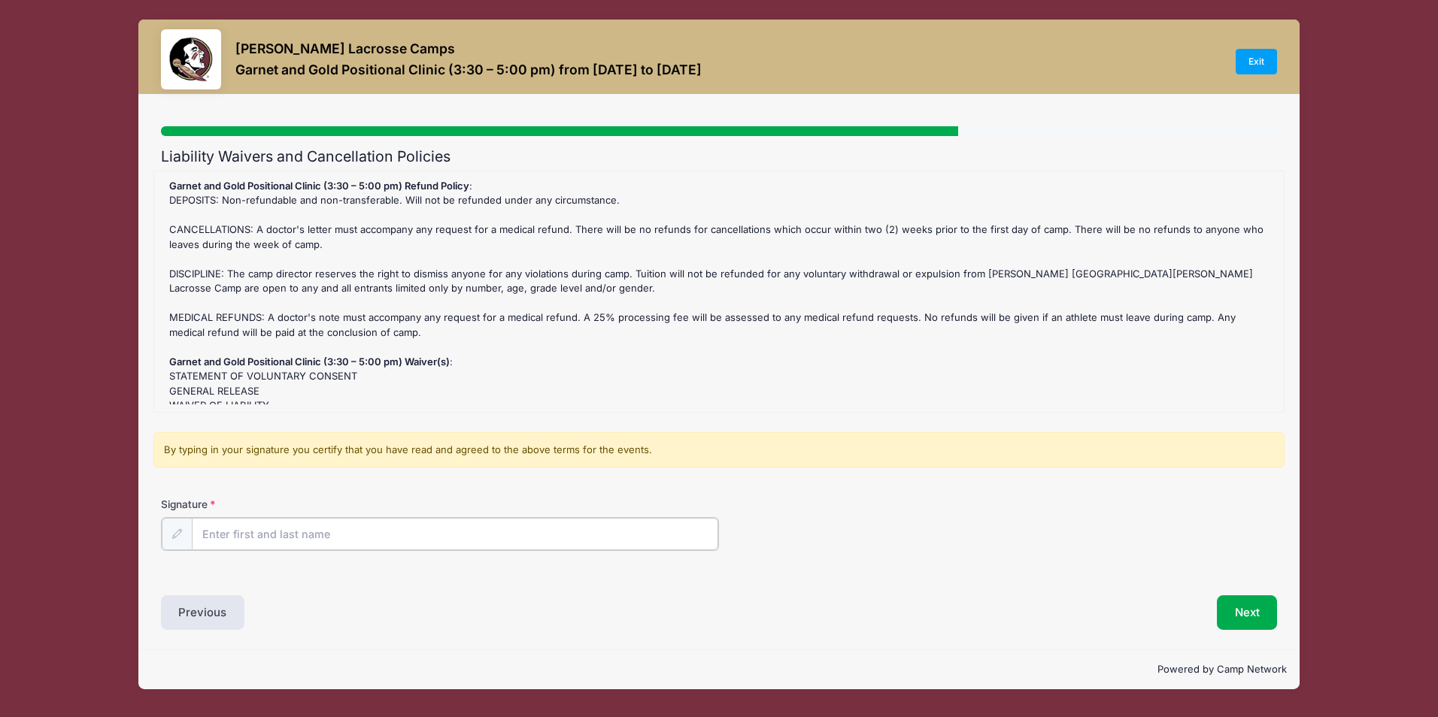
click at [408, 535] on input "Signature" at bounding box center [455, 534] width 526 height 32
type input "Thomas Riley"
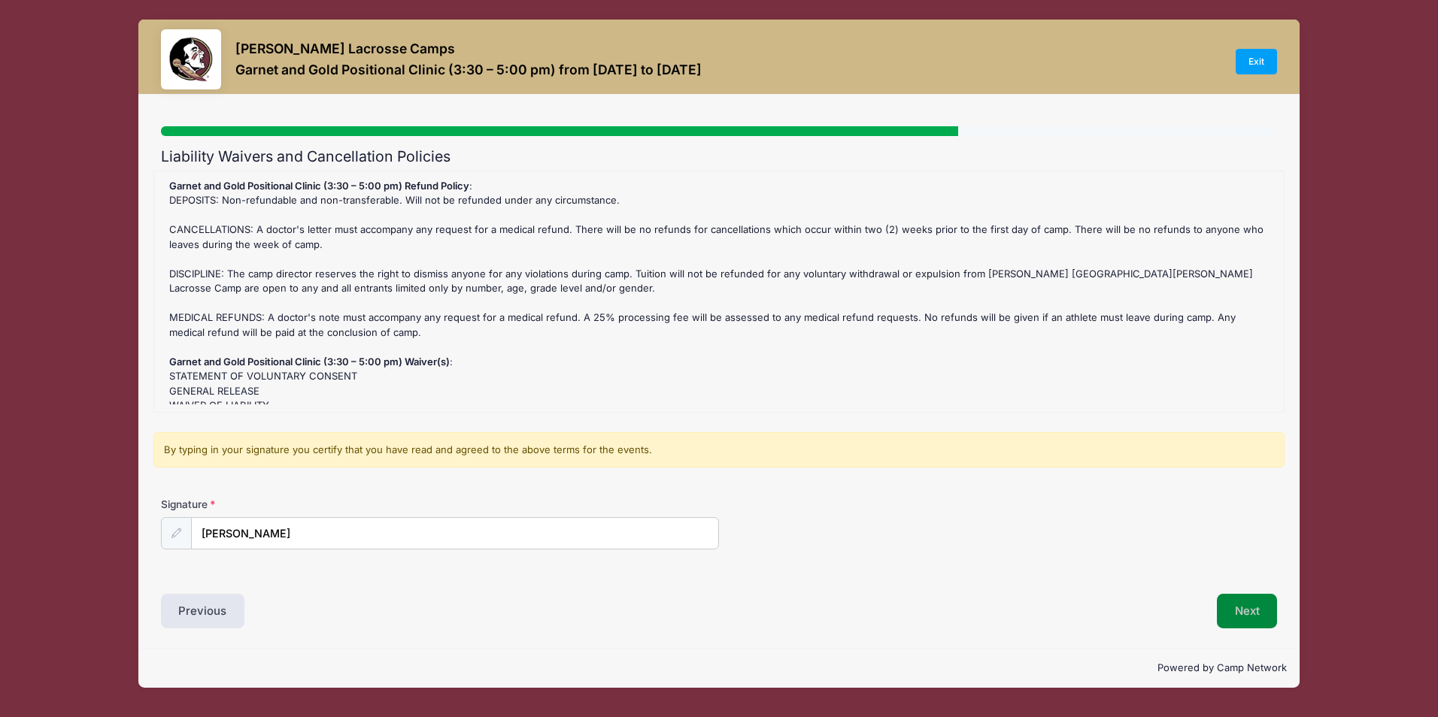
click at [1242, 610] on button "Next" at bounding box center [1247, 611] width 61 height 35
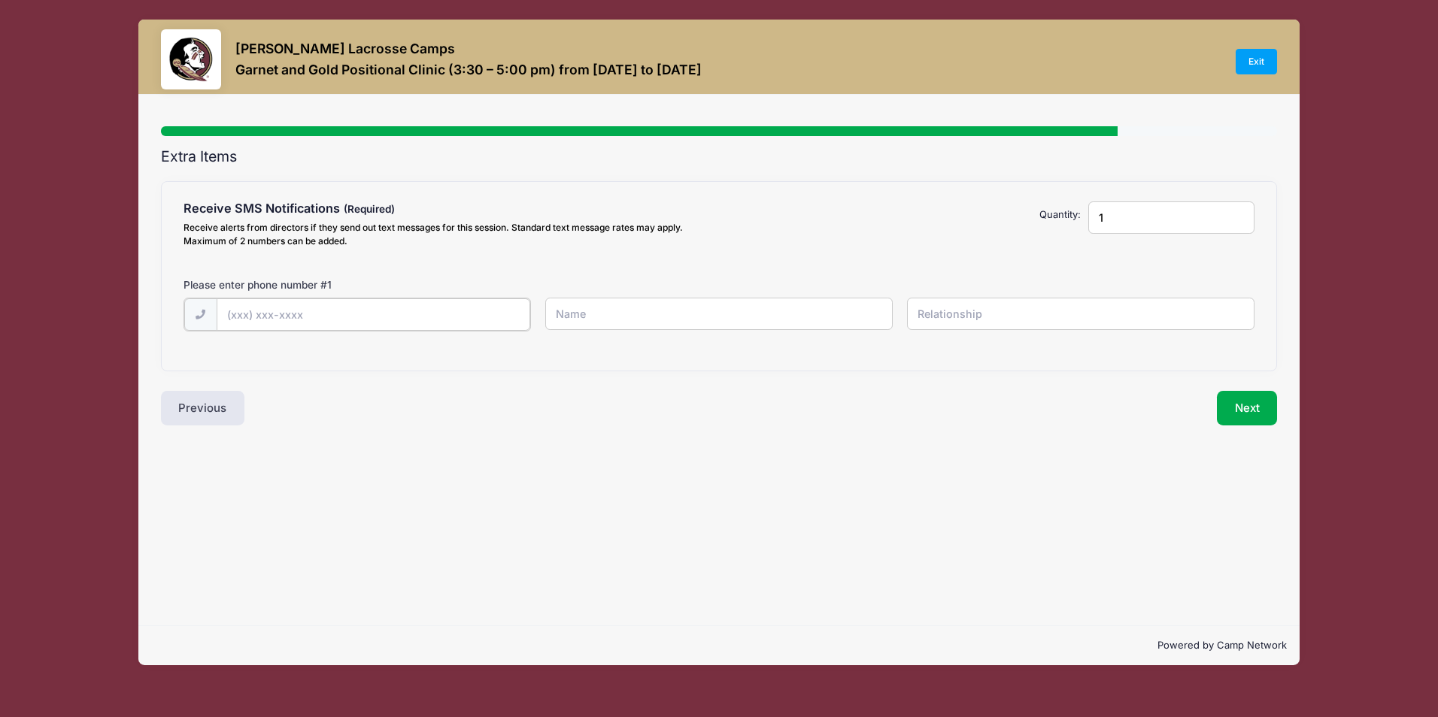
click at [0, 0] on input "text" at bounding box center [0, 0] width 0 height 0
type input "(484) 368-6768"
click at [0, 0] on input "text" at bounding box center [0, 0] width 0 height 0
type input "Tom"
type input "Father"
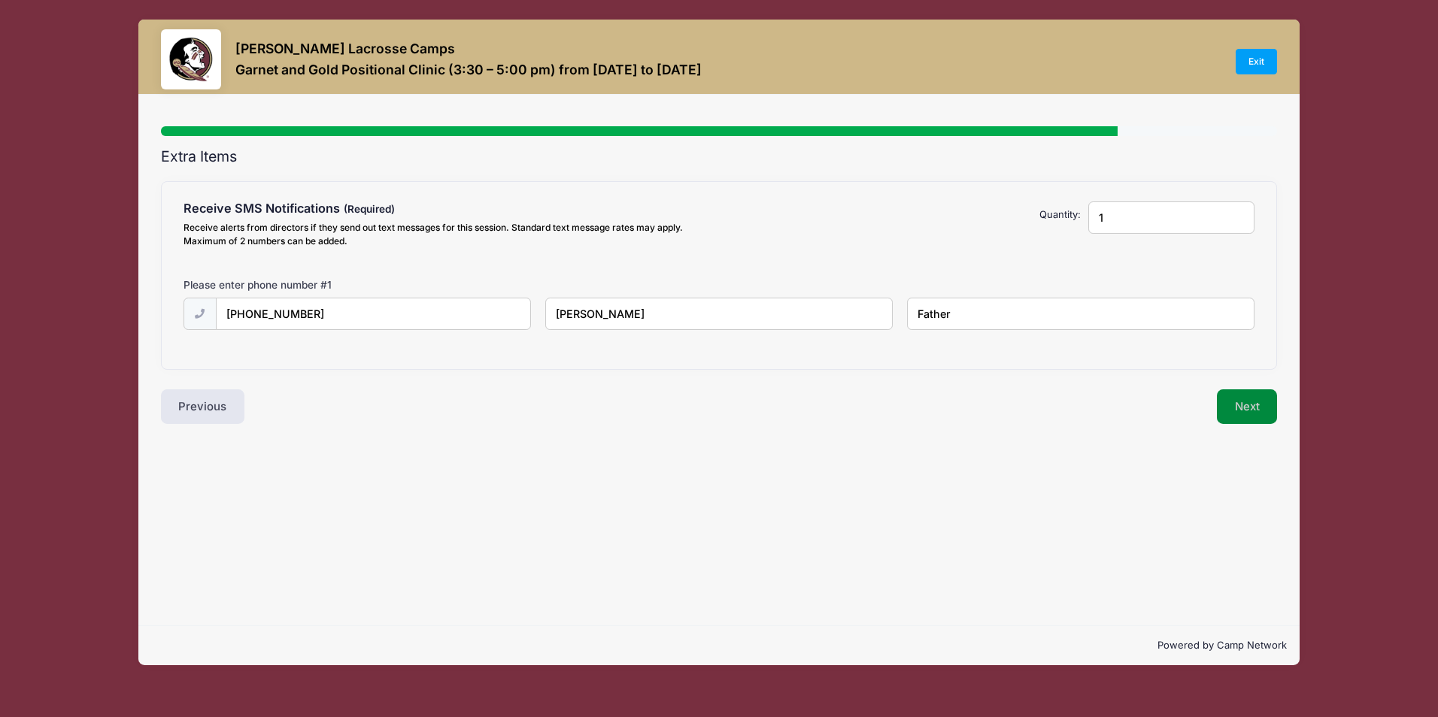
click at [1231, 407] on button "Next" at bounding box center [1247, 407] width 61 height 35
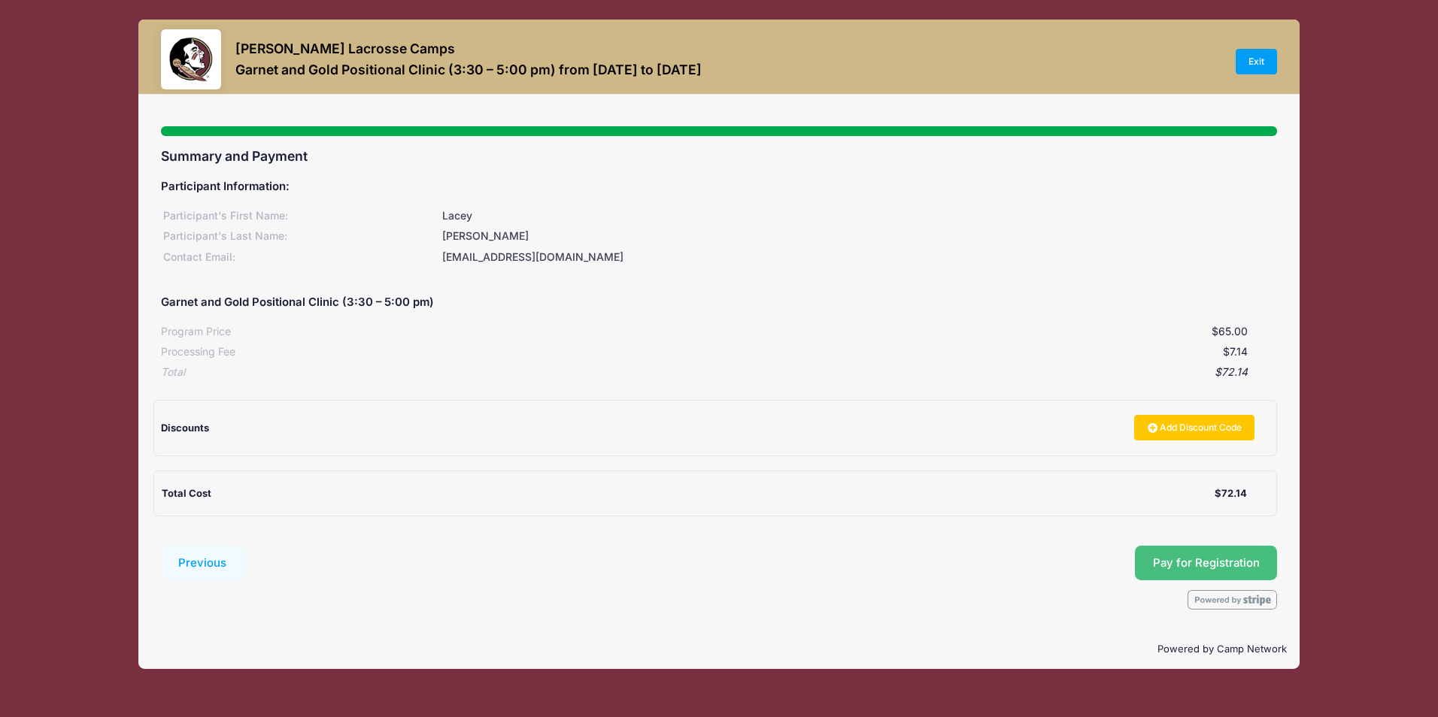
click at [1181, 572] on button "Pay for Registration" at bounding box center [1206, 563] width 143 height 35
